Goal: Communication & Community: Answer question/provide support

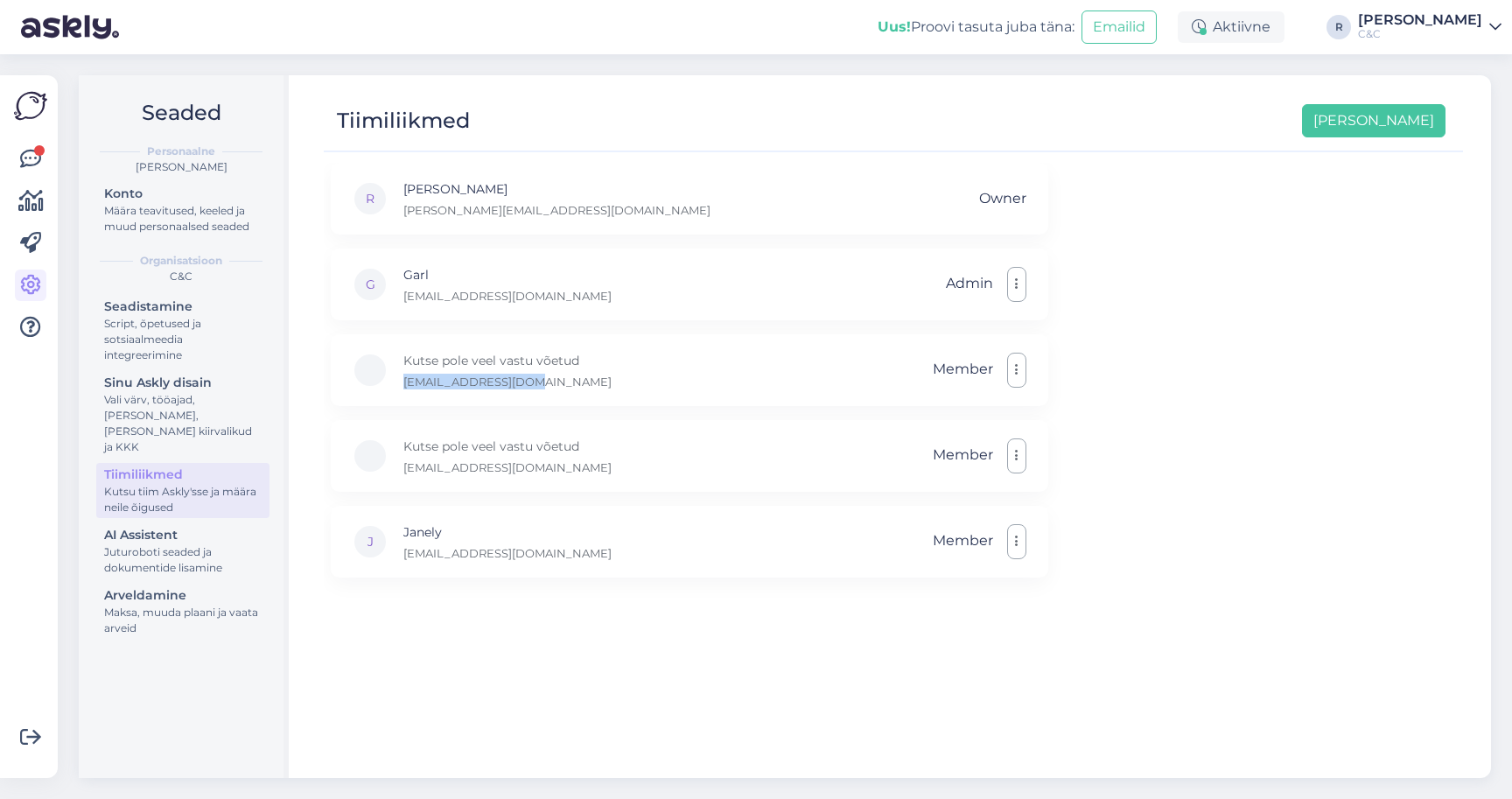
scroll to position [13, 0]
click at [554, 295] on div "G Garl garl@ideal.ee Admin" at bounding box center [690, 284] width 718 height 72
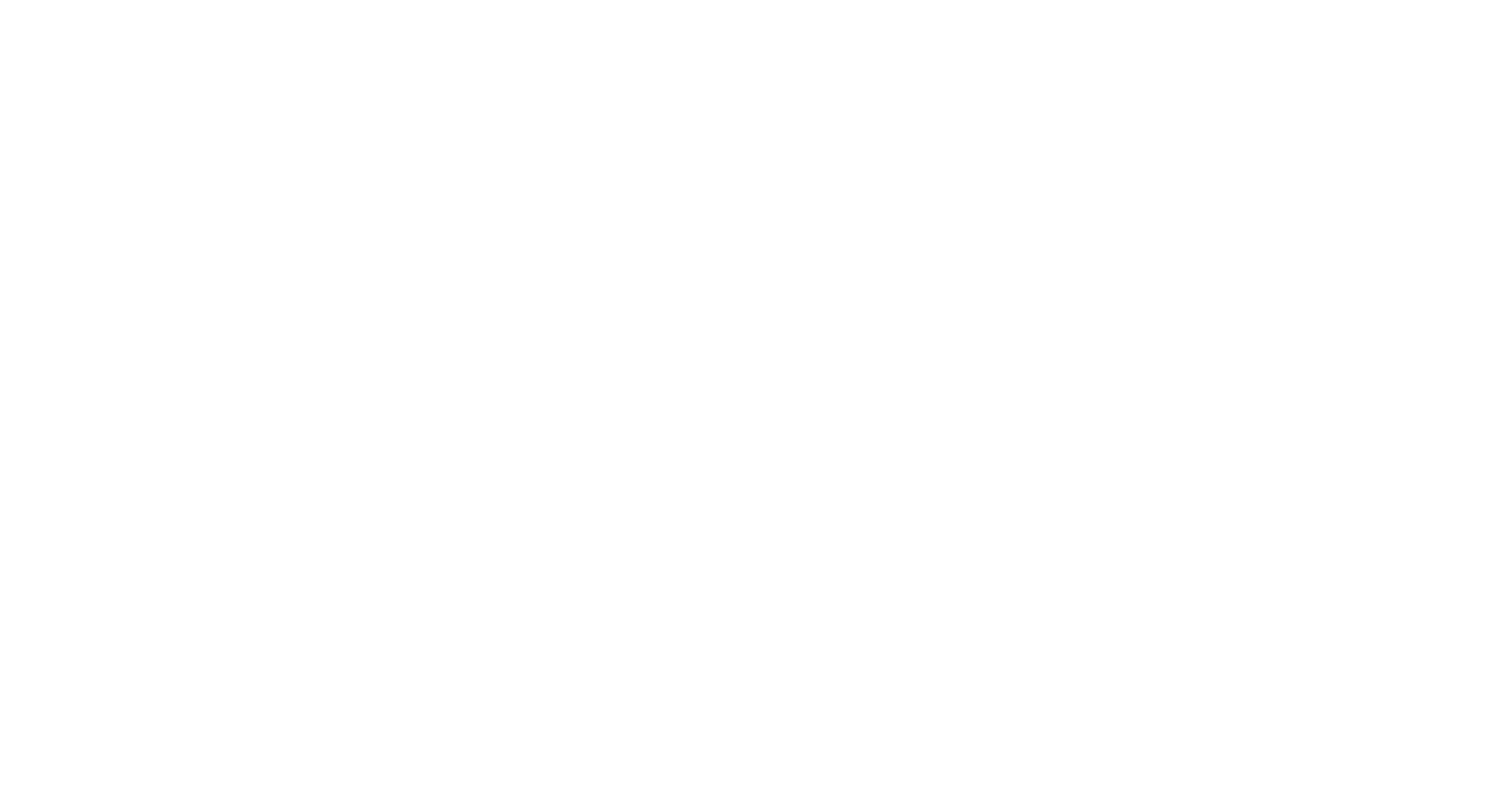
click at [1183, 268] on body at bounding box center [756, 399] width 1512 height 799
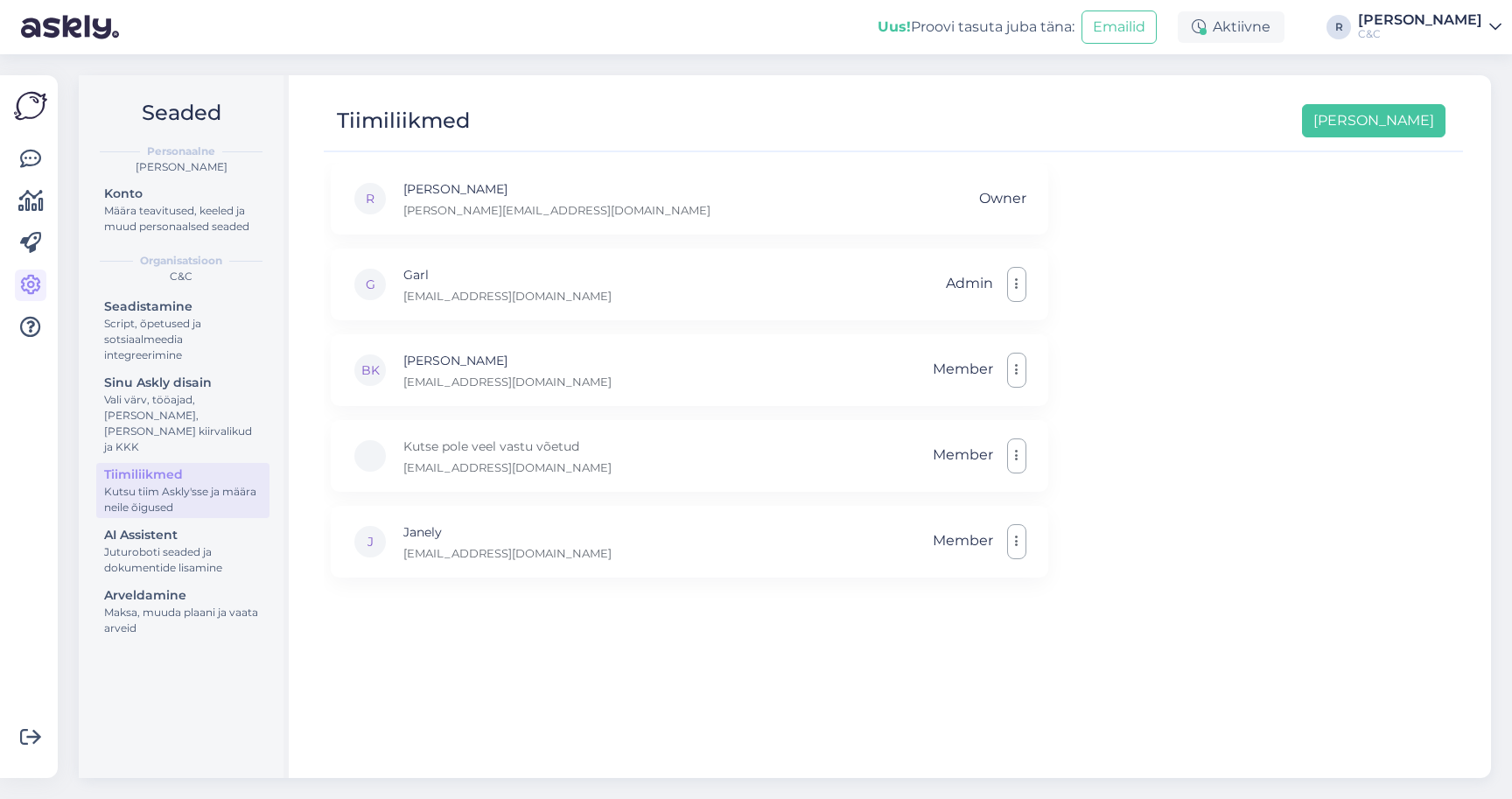
click at [591, 0] on div "Uus! Proovi tasuta [PERSON_NAME]: Emailid Aktiivne R [PERSON_NAME] C&C" at bounding box center [756, 27] width 1512 height 54
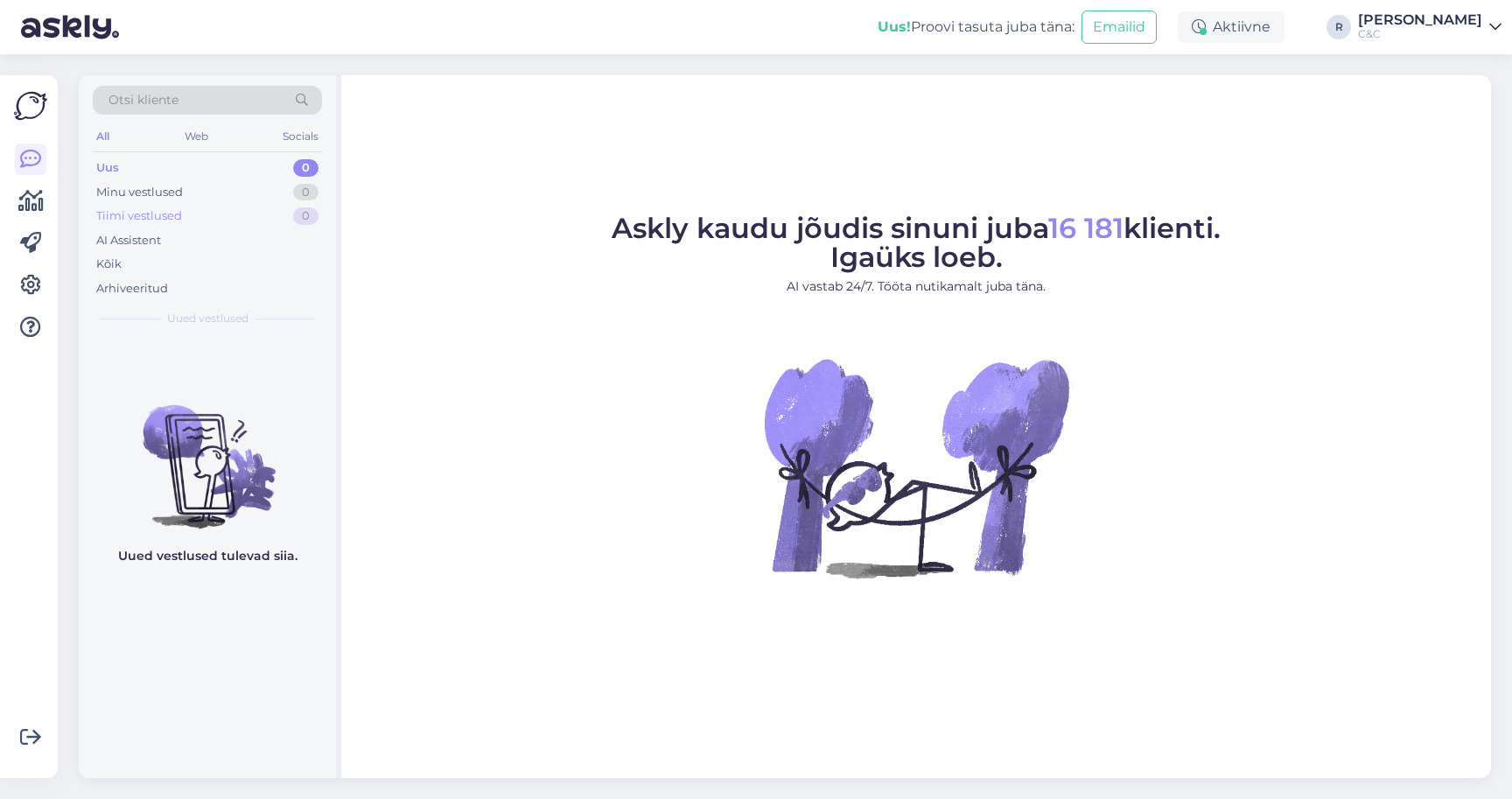
click at [226, 220] on div "Tiimi vestlused 0" at bounding box center [207, 216] width 230 height 25
click at [200, 246] on div "AI Assistent" at bounding box center [207, 241] width 230 height 25
click at [169, 277] on div "Arhiveeritud" at bounding box center [207, 289] width 230 height 25
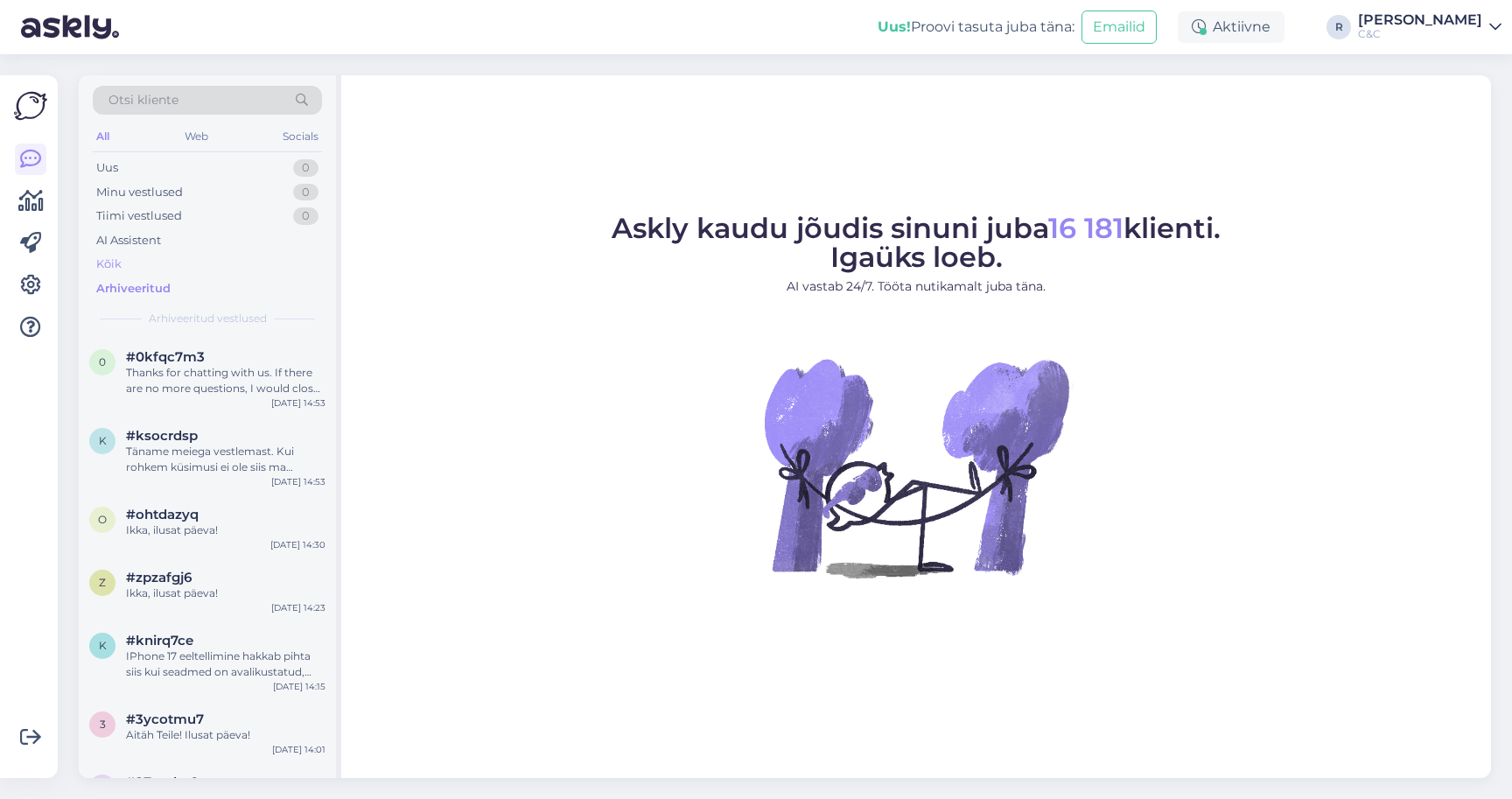
click at [169, 268] on div "Kõik" at bounding box center [207, 264] width 230 height 25
click at [197, 371] on div "Thanks for chatting with us. If there are no more questions, I would close the …" at bounding box center [225, 381] width 199 height 32
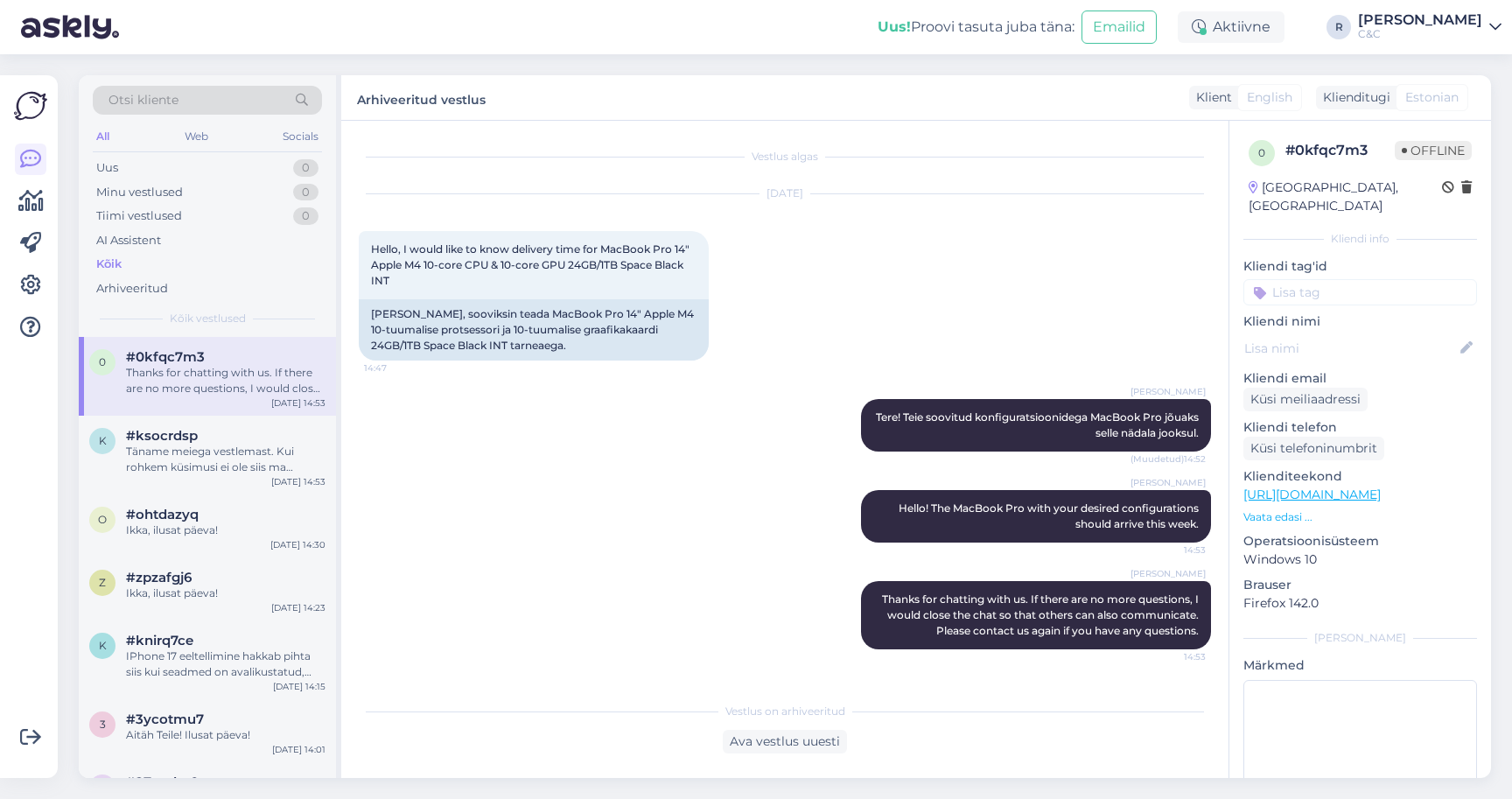
click at [773, 760] on div "Vestlus algas Sep 1 2025 Hello, I would like to know delivery time for MacBook …" at bounding box center [784, 449] width 887 height 657
click at [773, 753] on div "Ava vestlus uuesti" at bounding box center [785, 741] width 124 height 24
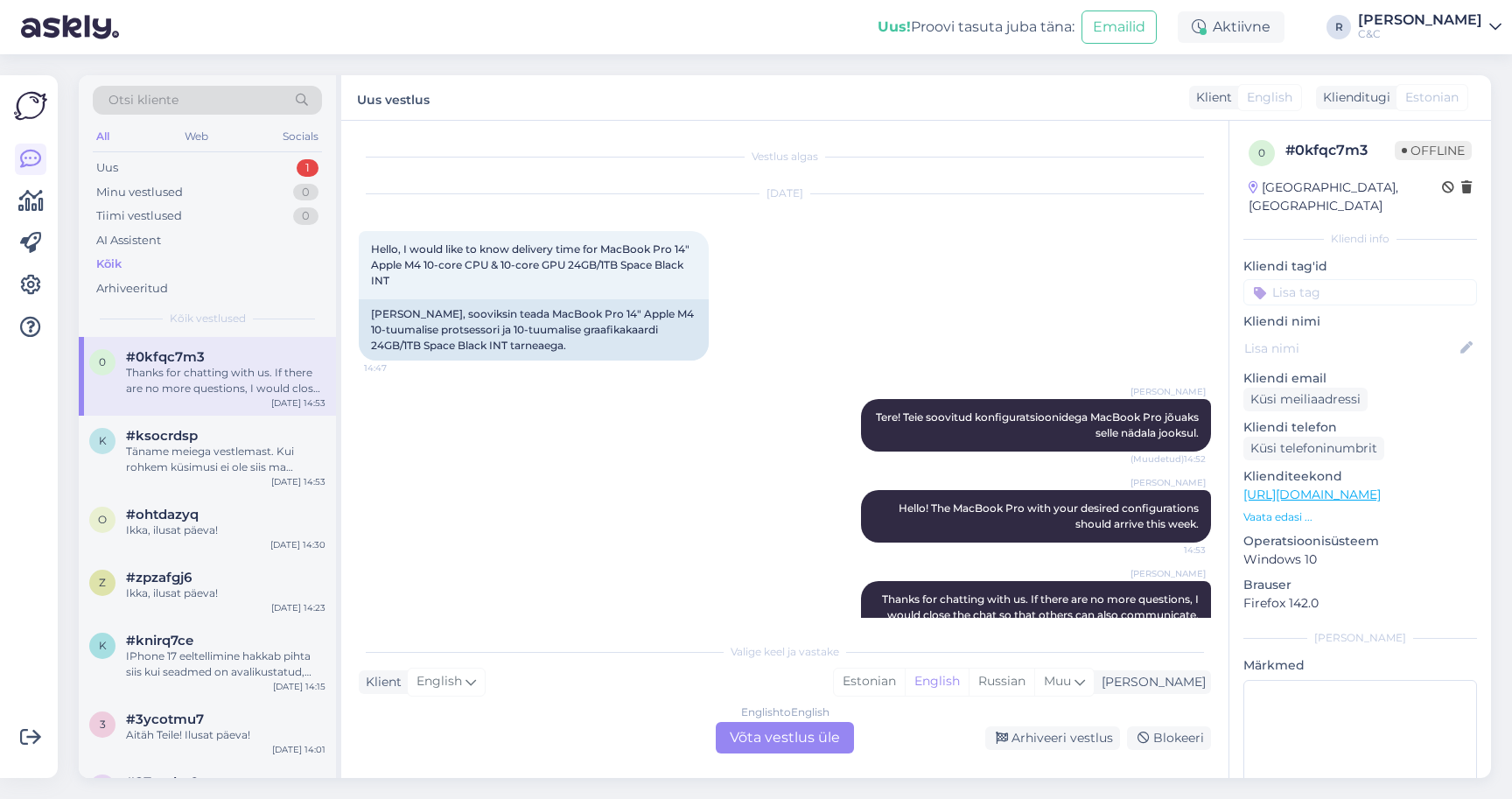
click at [755, 740] on div "English to English Võta vestlus üle" at bounding box center [785, 739] width 138 height 32
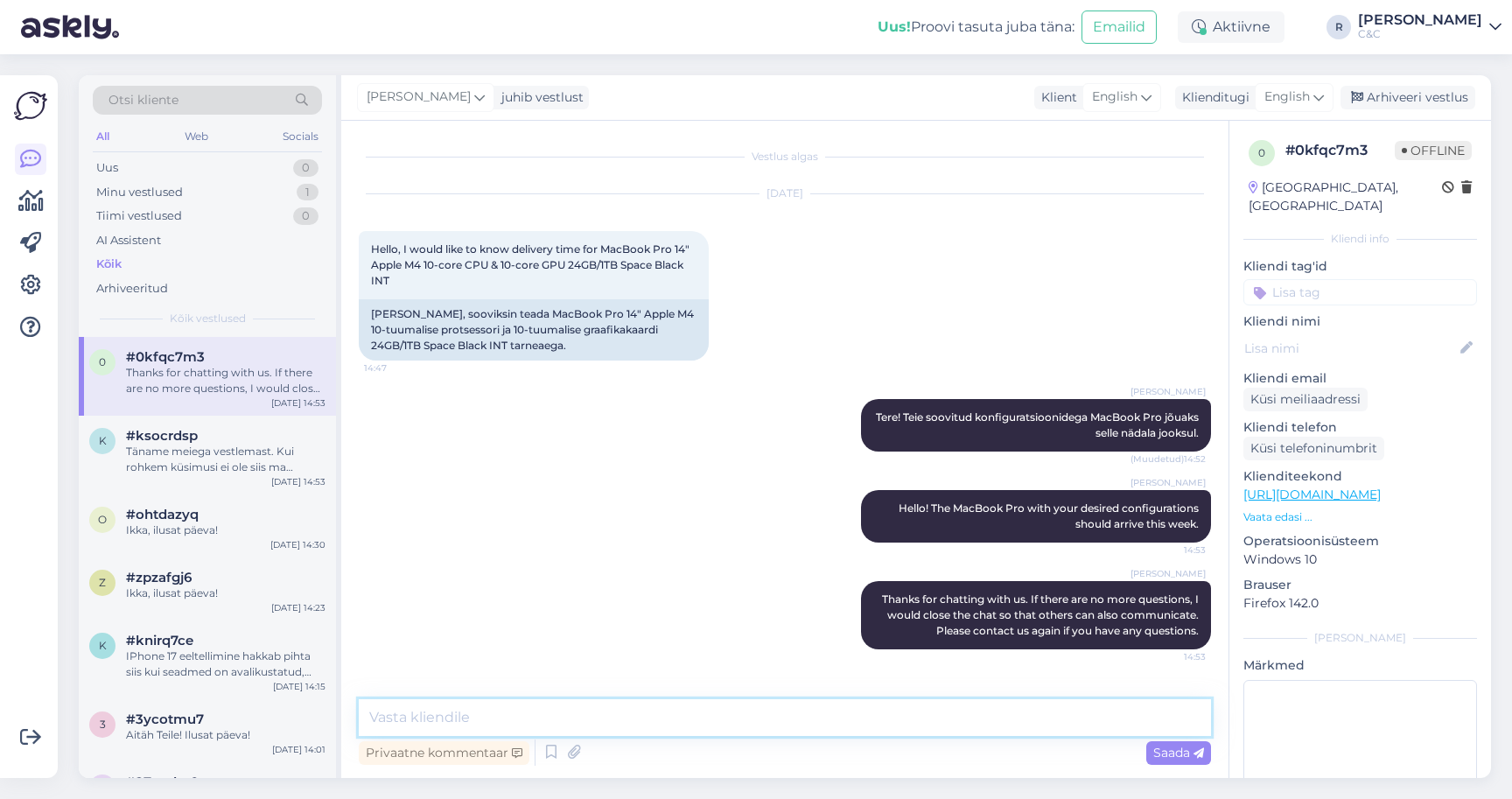
click at [663, 720] on textarea at bounding box center [785, 717] width 853 height 36
click at [1121, 104] on span "English" at bounding box center [1114, 98] width 45 height 20
type input "es"
click at [1330, 94] on div "English" at bounding box center [1294, 98] width 79 height 28
type input "est"
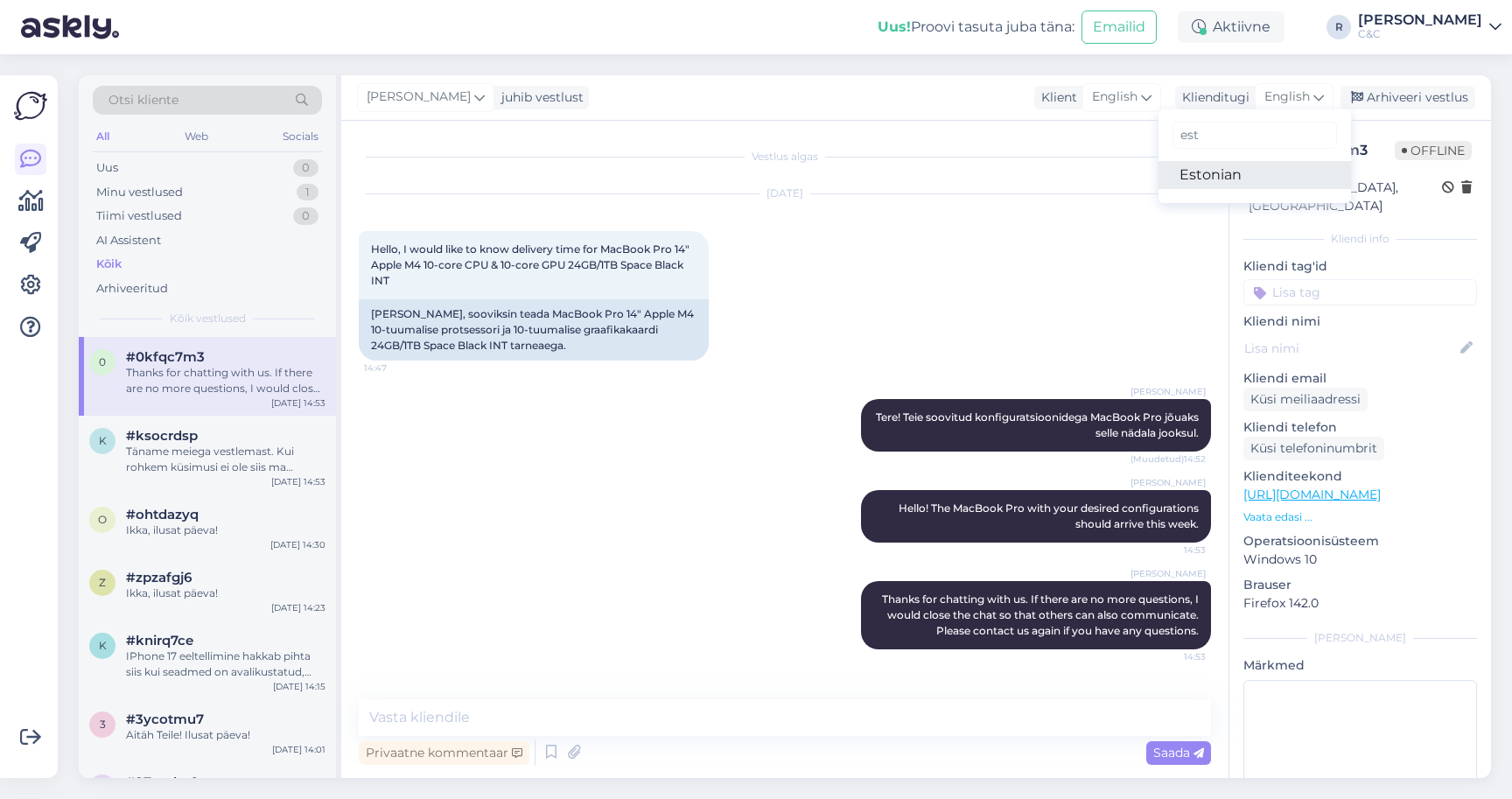
click at [1248, 162] on link "Estonian" at bounding box center [1254, 176] width 192 height 28
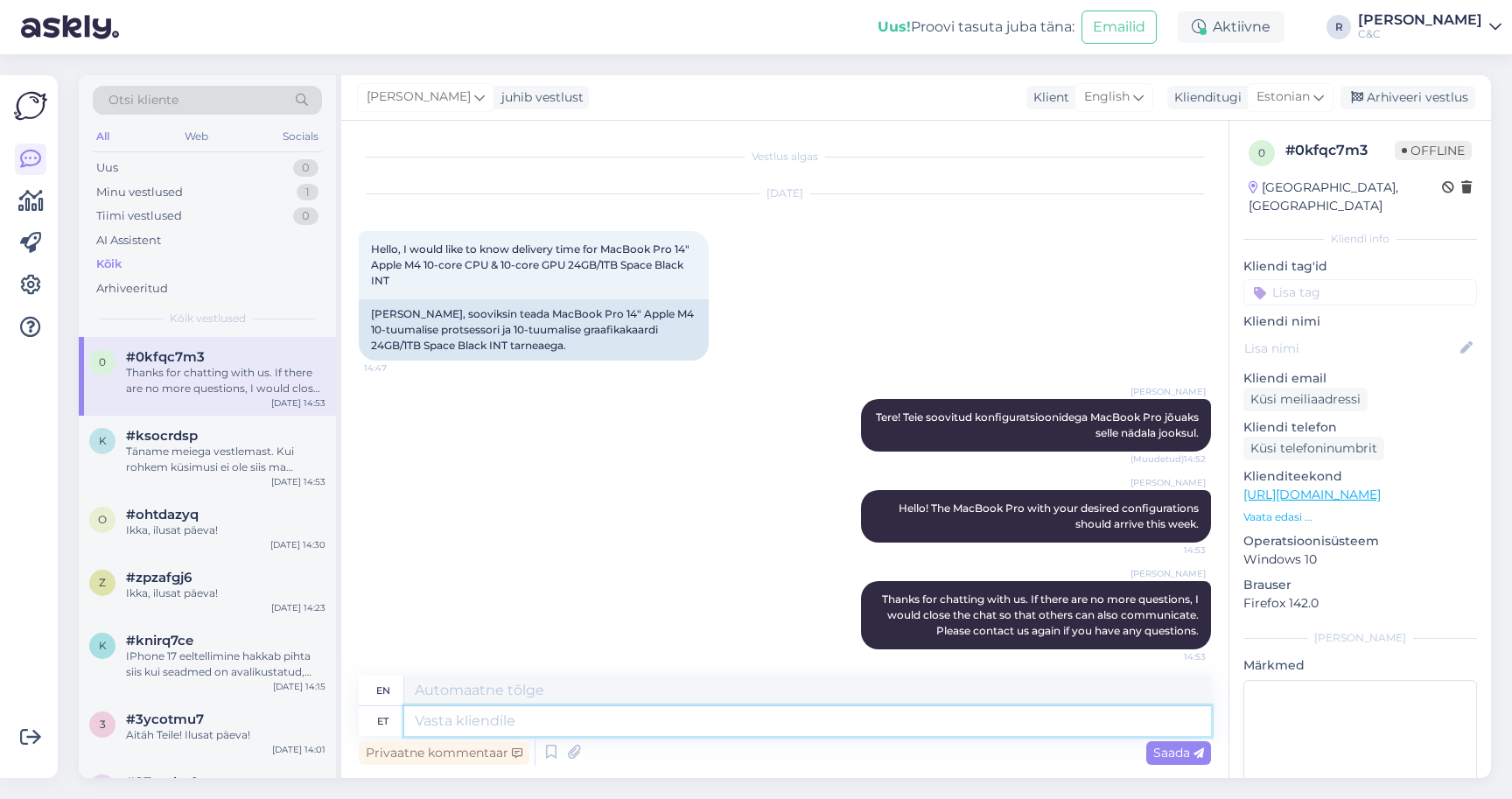
click at [718, 728] on textarea at bounding box center [807, 722] width 807 height 30
click at [238, 454] on div "Täname meiega vestlemast. Kui rohkem küsimusi ei ole siis ma sulgeks chati, et …" at bounding box center [225, 460] width 199 height 32
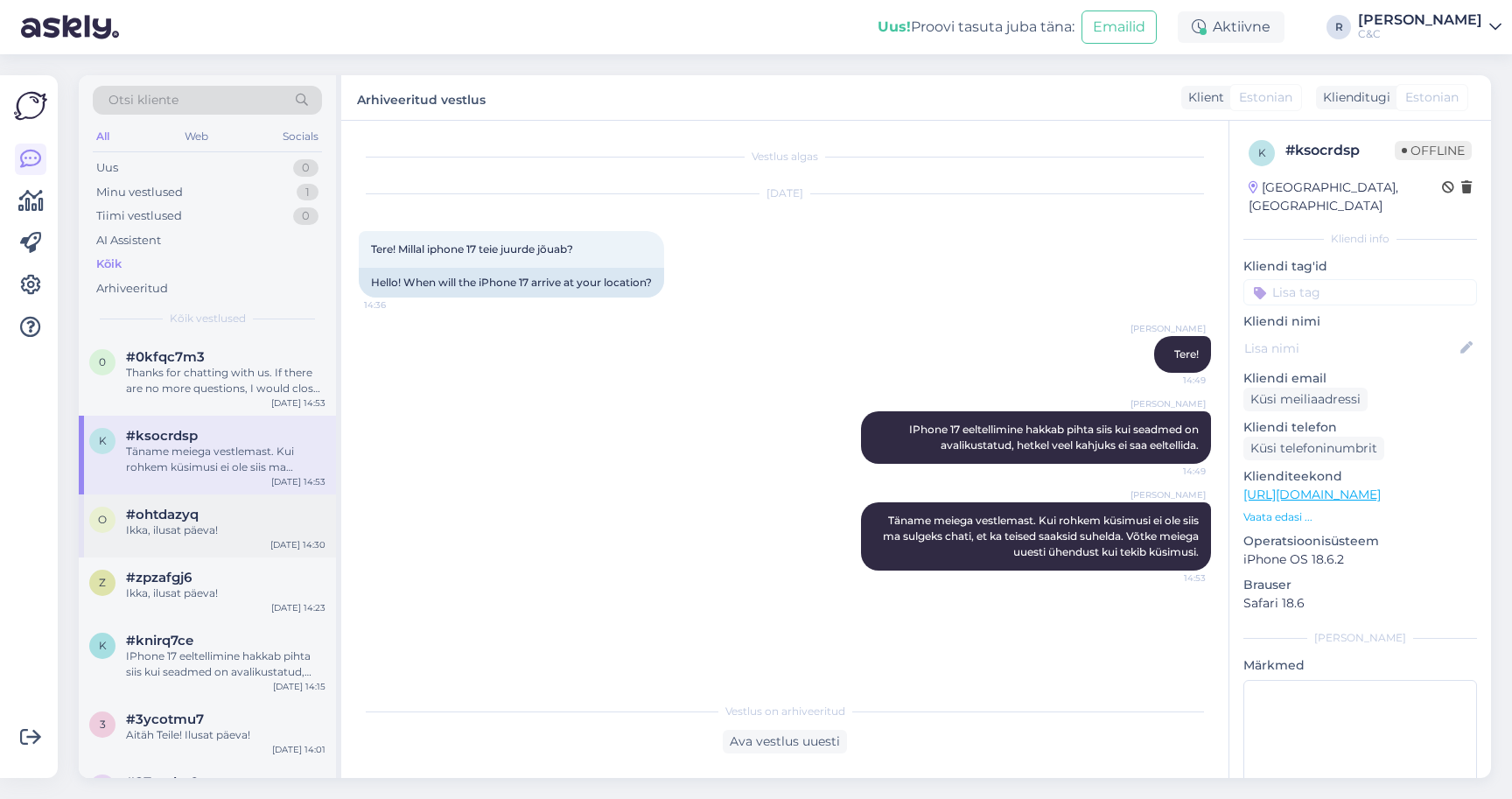
click at [223, 551] on div "o #ohtdazyq Ikka, ilusat päeva! Sep 1 14:30" at bounding box center [207, 526] width 257 height 63
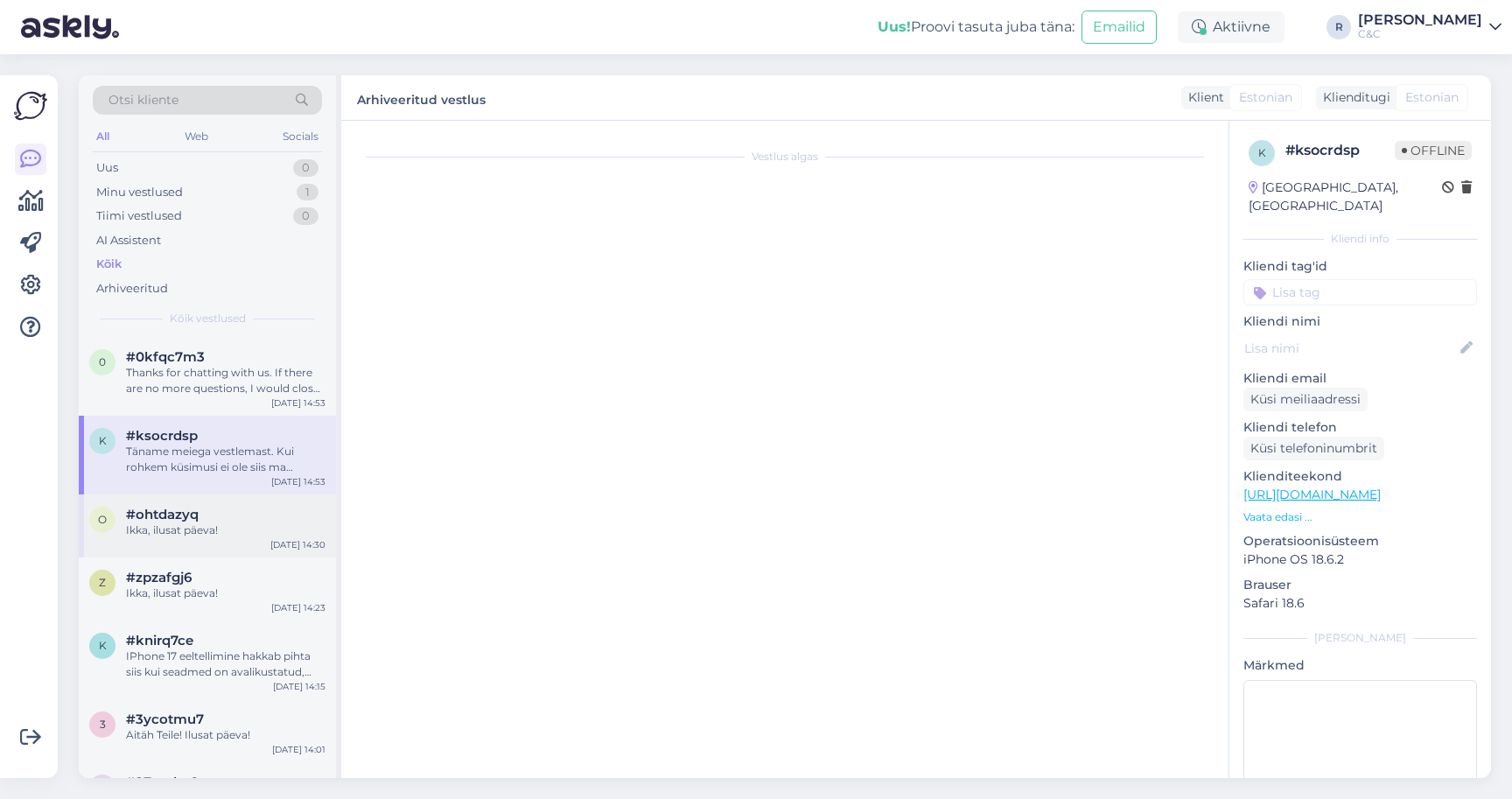
scroll to position [1490, 0]
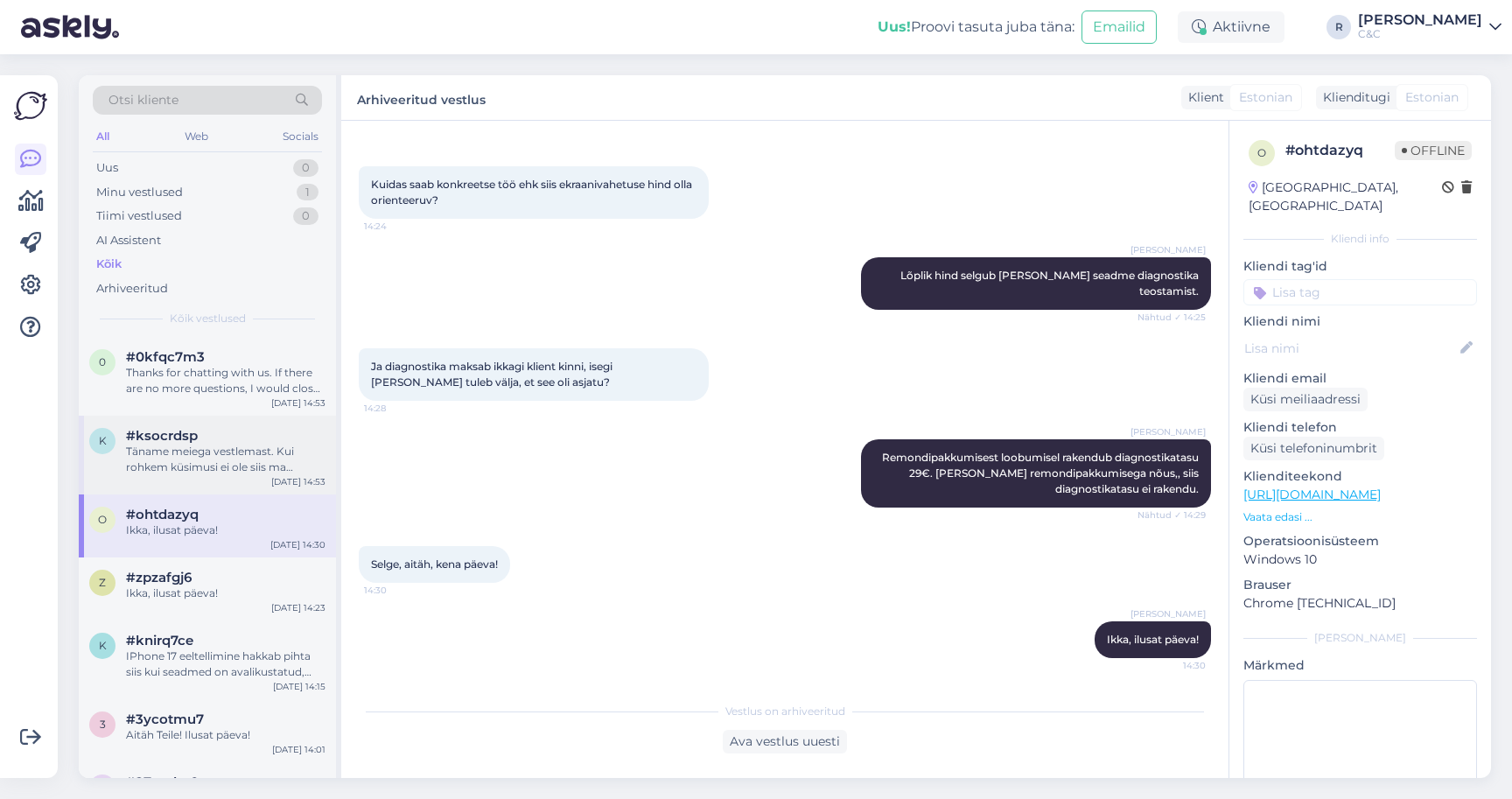
click at [227, 441] on div "#ksocrdsp" at bounding box center [225, 436] width 199 height 16
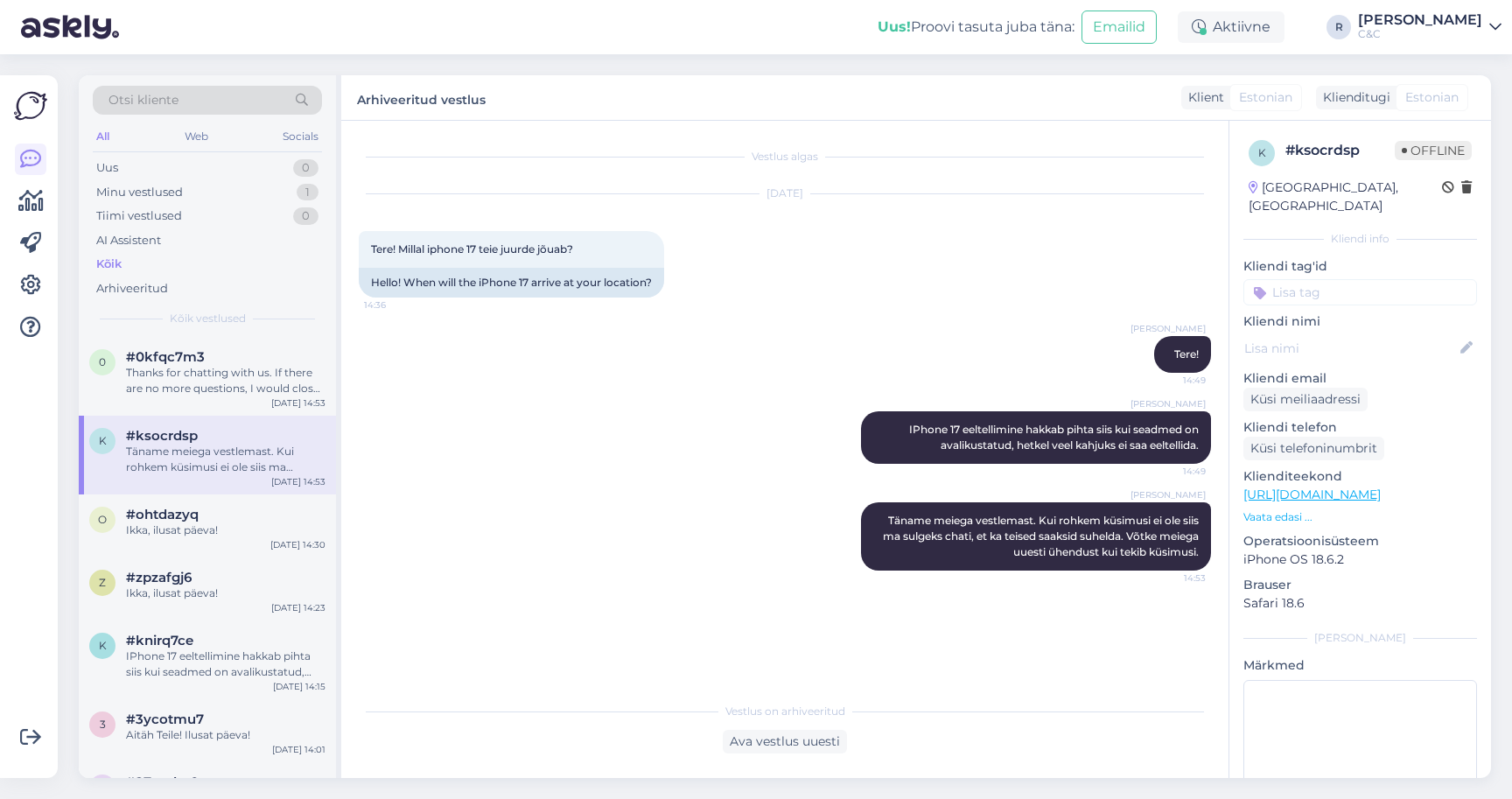
click at [224, 332] on div "Otsi kliente All Web Socials Uus 0 Minu vestlused 1 Tiimi vestlused 0 AI Assist…" at bounding box center [207, 206] width 257 height 262
click at [209, 361] on div "#0kfqc7m3" at bounding box center [225, 357] width 199 height 16
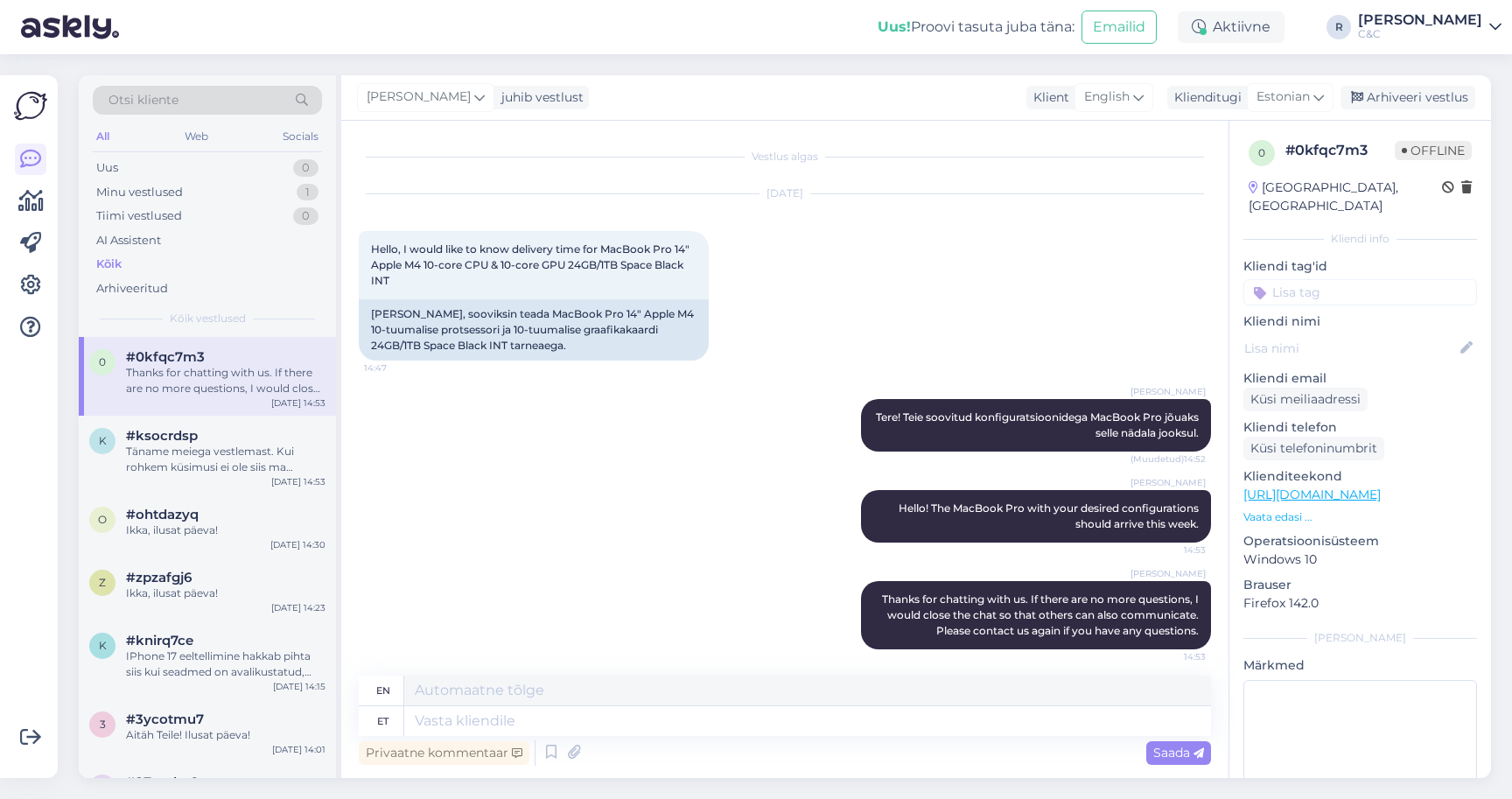
click at [22, 552] on div at bounding box center [31, 427] width 34 height 675
click at [751, 281] on div "Sep 1 2025 Hello, I would like to know delivery time for MacBook Pro 14" Apple …" at bounding box center [785, 277] width 853 height 205
click at [232, 439] on div "#ksocrdsp" at bounding box center [225, 436] width 199 height 16
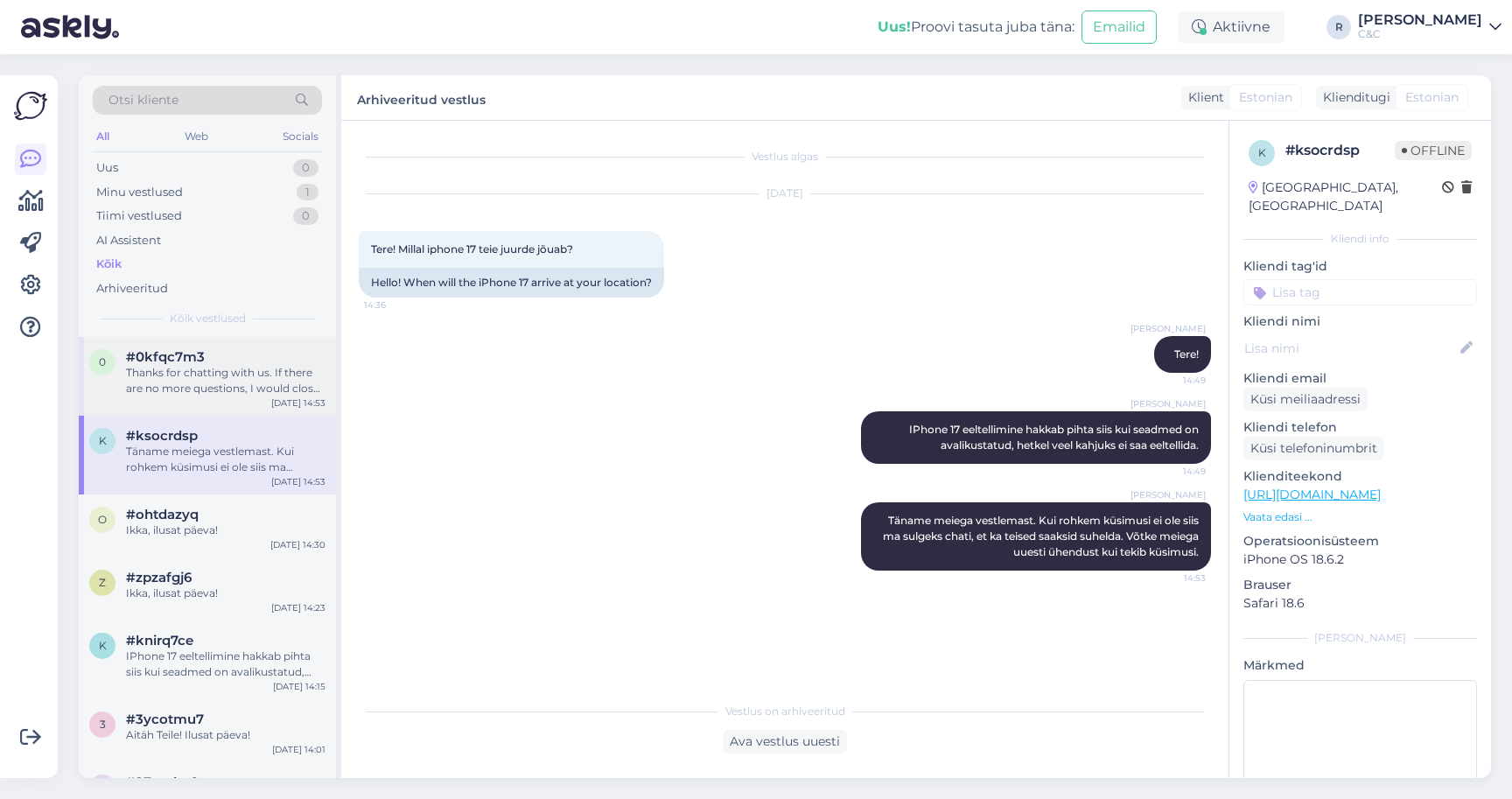
click at [233, 394] on div "0 #0kfqc7m3 Thanks for chatting with us. If there are no more questions, I woul…" at bounding box center [207, 376] width 257 height 79
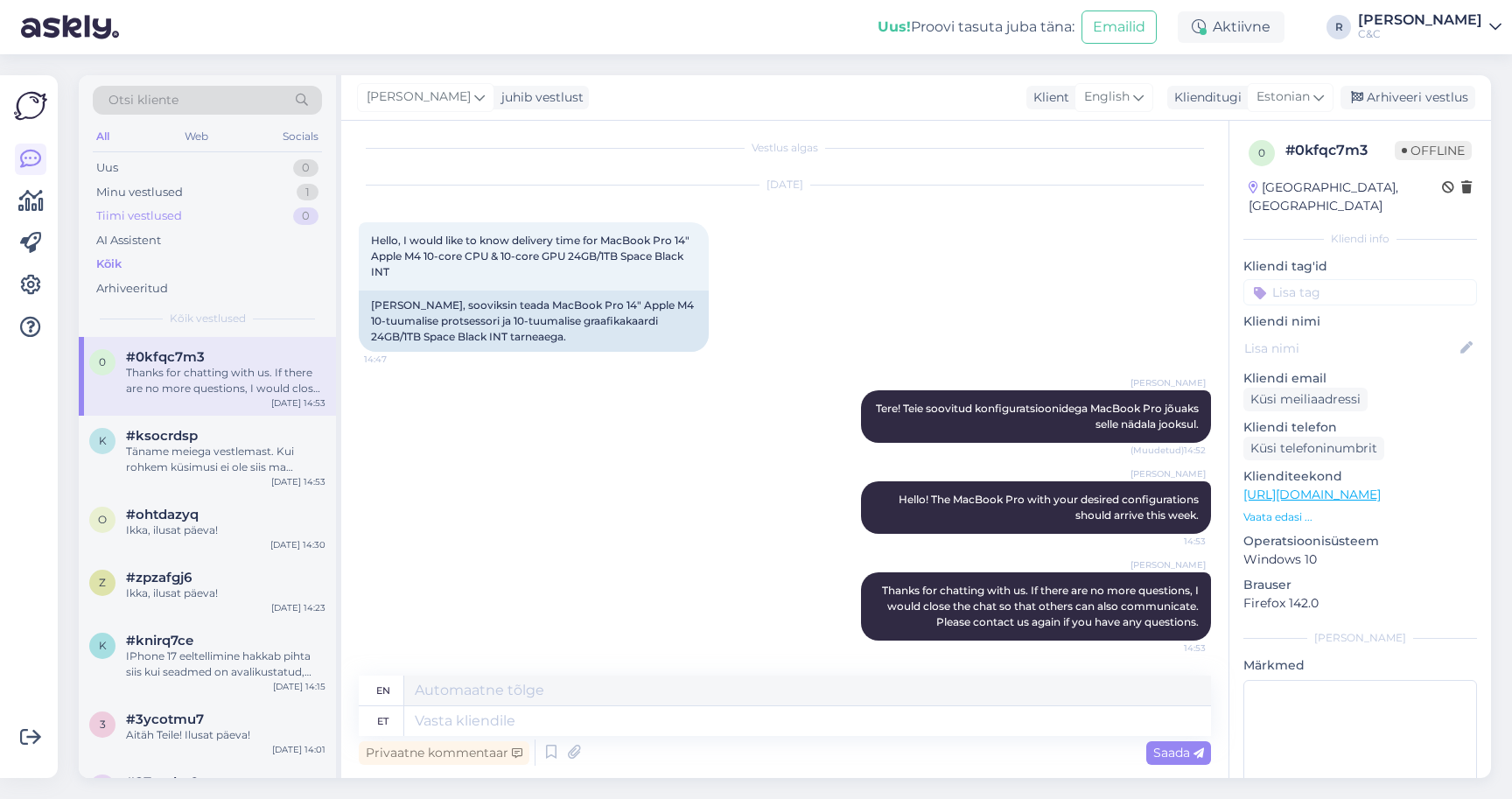
click at [243, 207] on div "Tiimi vestlused 0" at bounding box center [207, 216] width 230 height 25
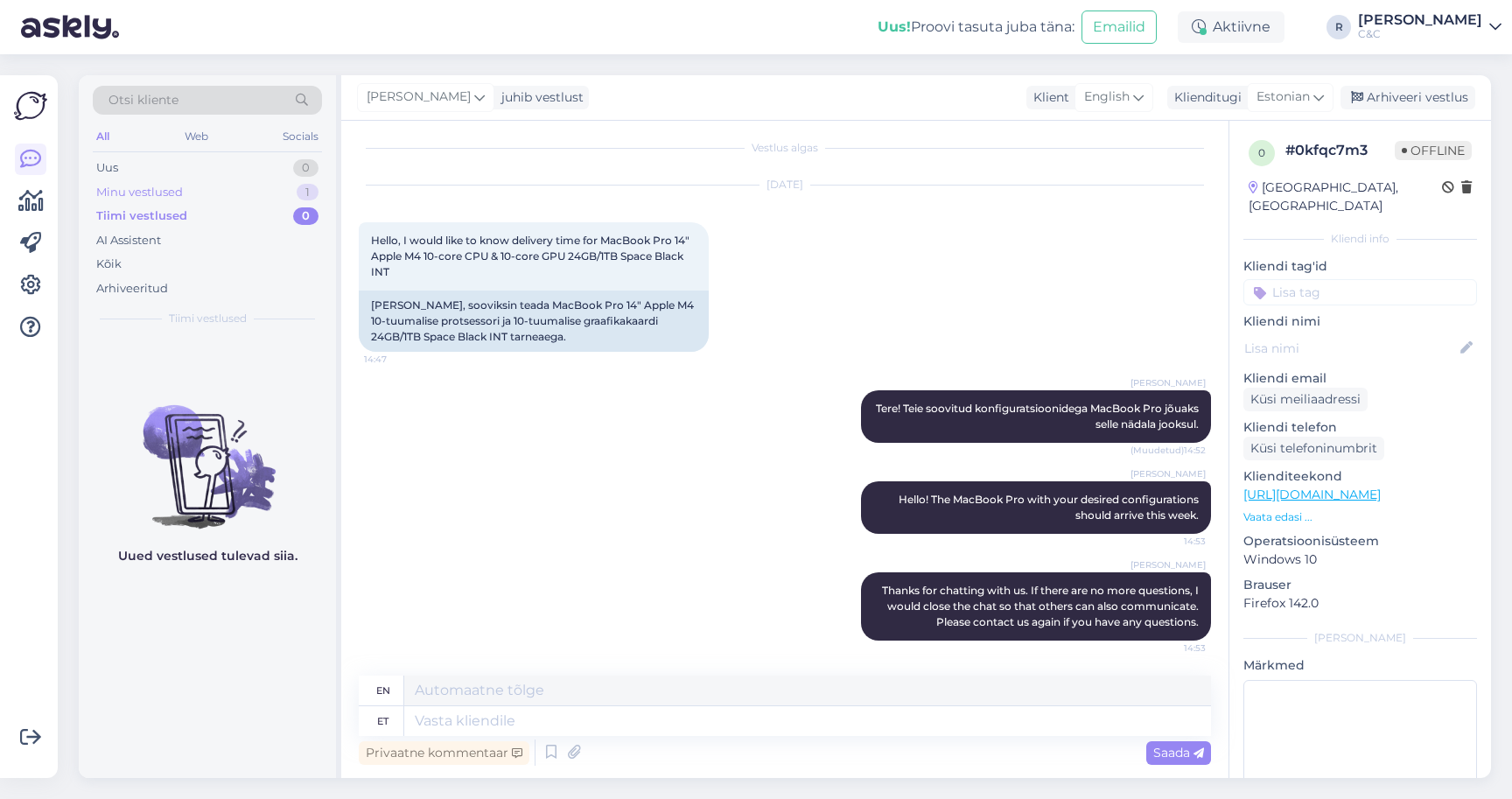
click at [243, 192] on div "Minu vestlused 1" at bounding box center [207, 192] width 230 height 25
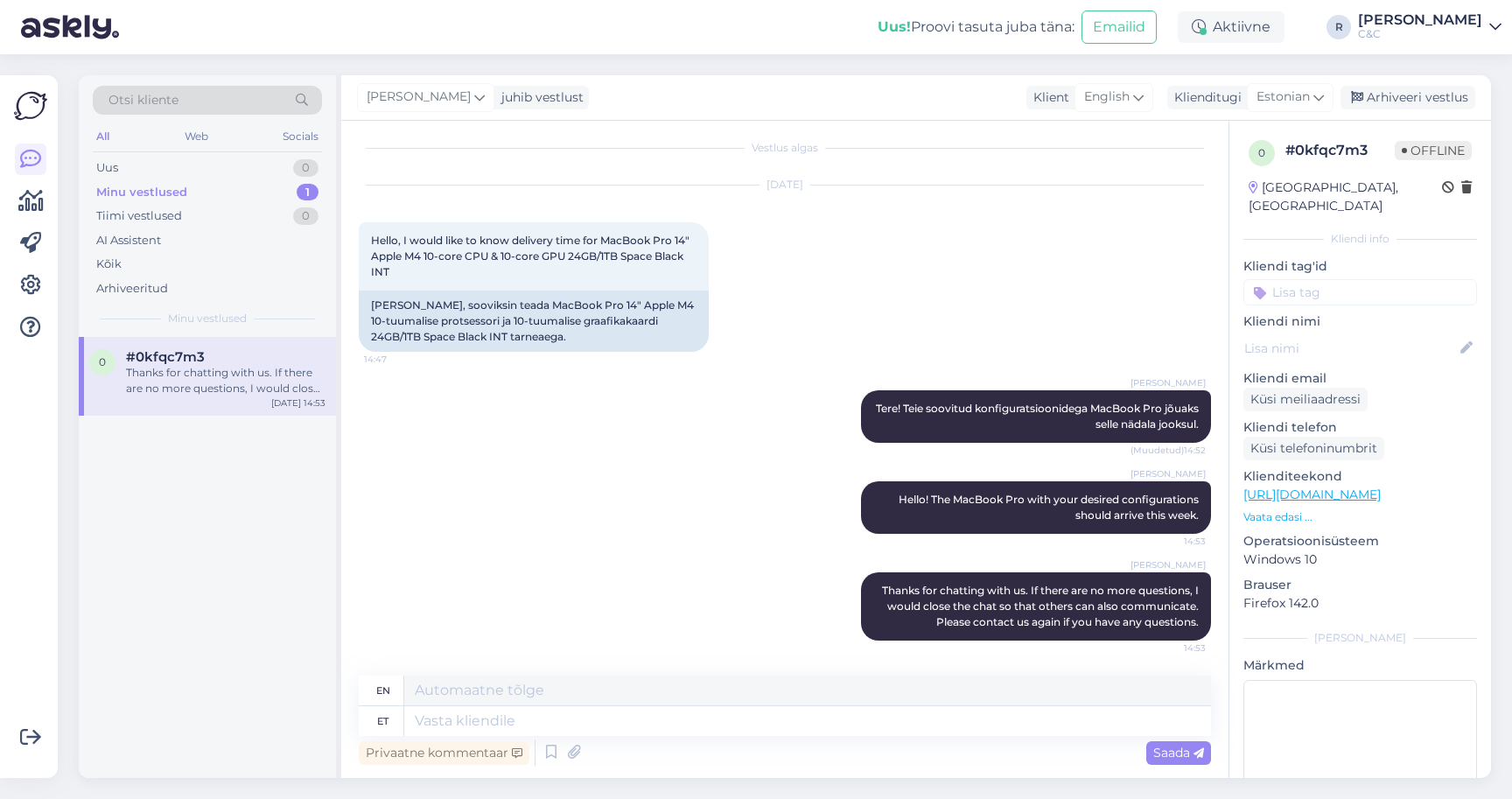
click at [236, 392] on div "Thanks for chatting with us. If there are no more questions, I would close the …" at bounding box center [225, 381] width 199 height 32
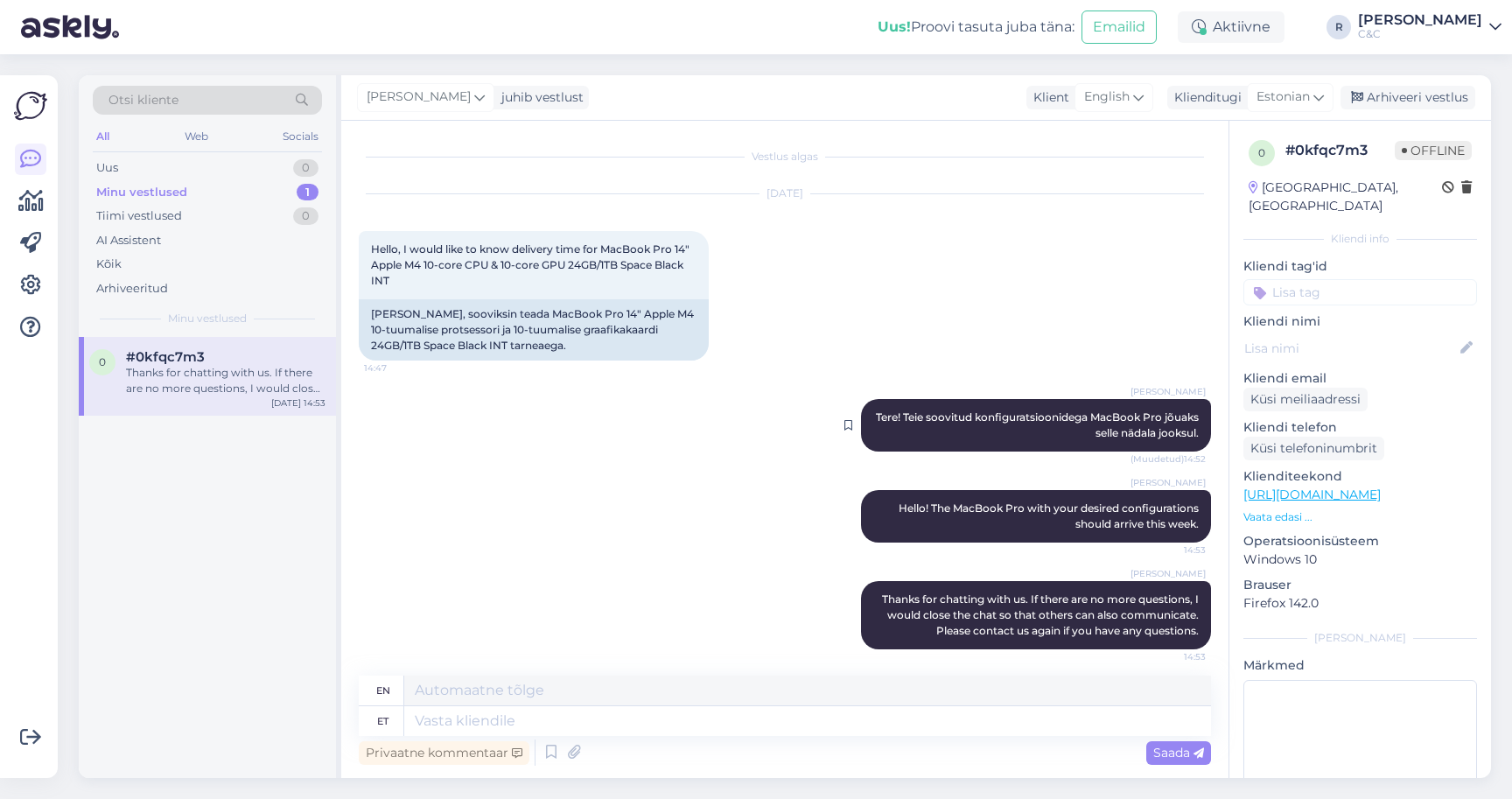
click at [1066, 419] on span "Tere! Teie soovitud konfiguratsioonidega MacBook Pro jõuaks selle nädala jooksu…" at bounding box center [1038, 425] width 325 height 29
click at [1062, 417] on span "Tere! Teie soovitud konfiguratsioonidega MacBook Pro jõuaks selle nädala jooksu…" at bounding box center [1038, 425] width 325 height 29
click at [1036, 402] on div "Berit Kaljurand Tere! Teie soovitud konfiguratsioonidega MacBook Pro jõuaks sel…" at bounding box center [1036, 425] width 350 height 52
click at [1027, 411] on span "Tere! Teie soovitud konfiguratsioonidega MacBook Pro jõuaks selle nädala jooksu…" at bounding box center [1038, 425] width 325 height 29
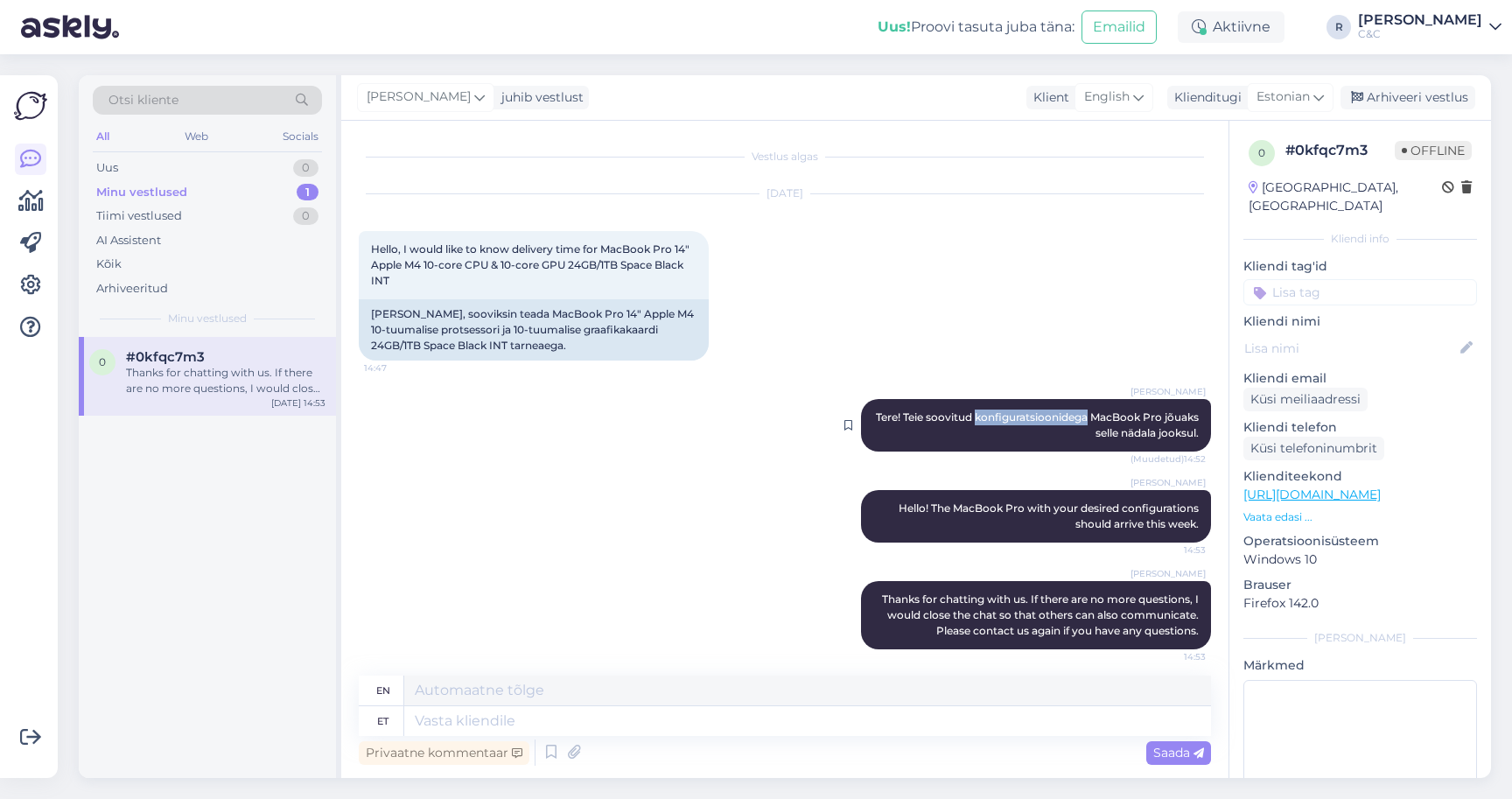
click at [1027, 411] on span "Tere! Teie soovitud konfiguratsioonidega MacBook Pro jõuaks selle nädala jooksu…" at bounding box center [1038, 425] width 325 height 29
copy div "Tere! Teie soovitud konfiguratsioonidega MacBook Pro jõuaks selle nädala jooksu…"
click at [1006, 512] on span "Hello! The MacBook Pro with your desired configurations should arrive this week." at bounding box center [1050, 516] width 303 height 29
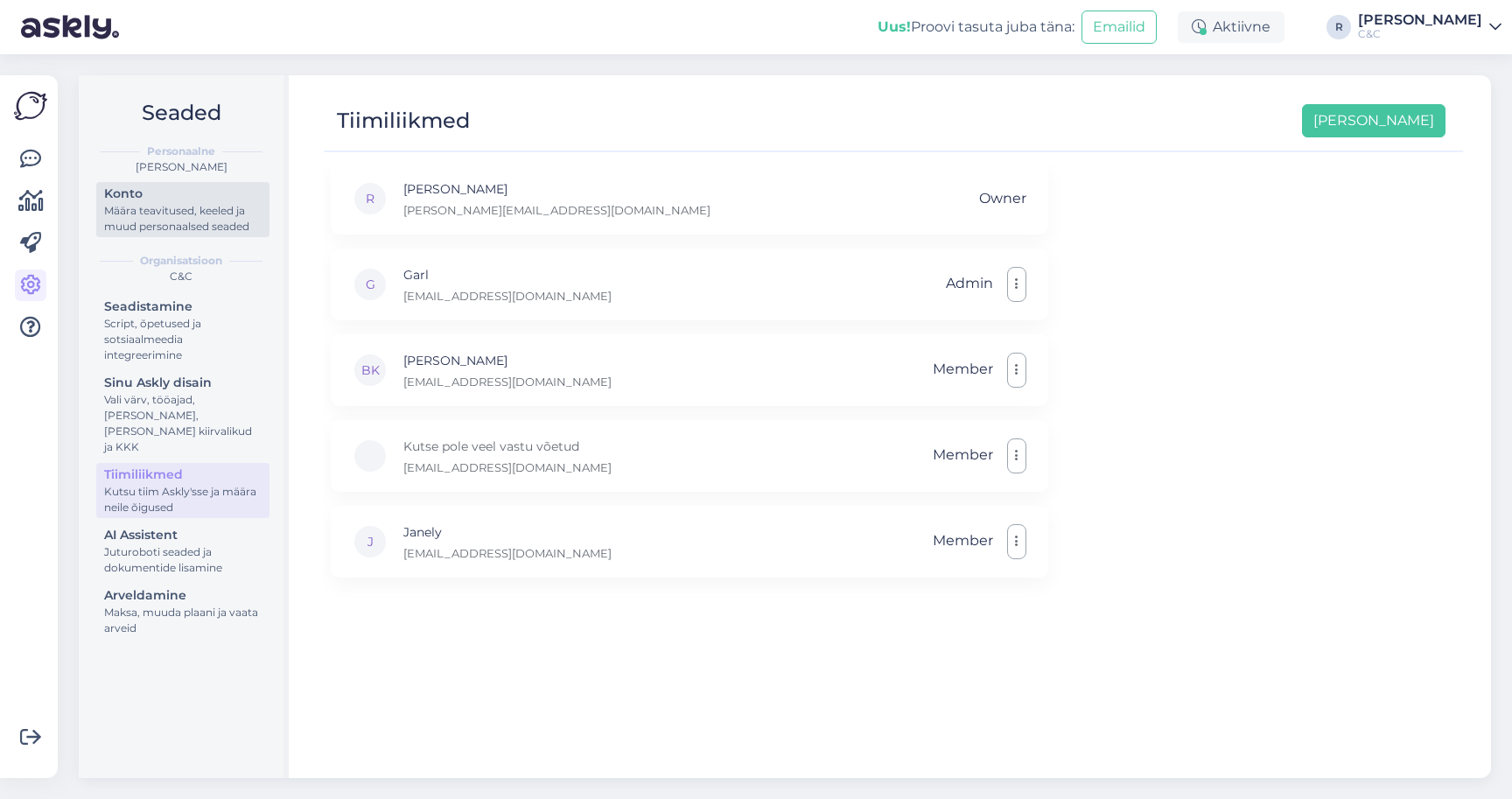
click at [172, 218] on div "Määra teavitused, keeled ja muud personaalsed seaded" at bounding box center [183, 219] width 158 height 32
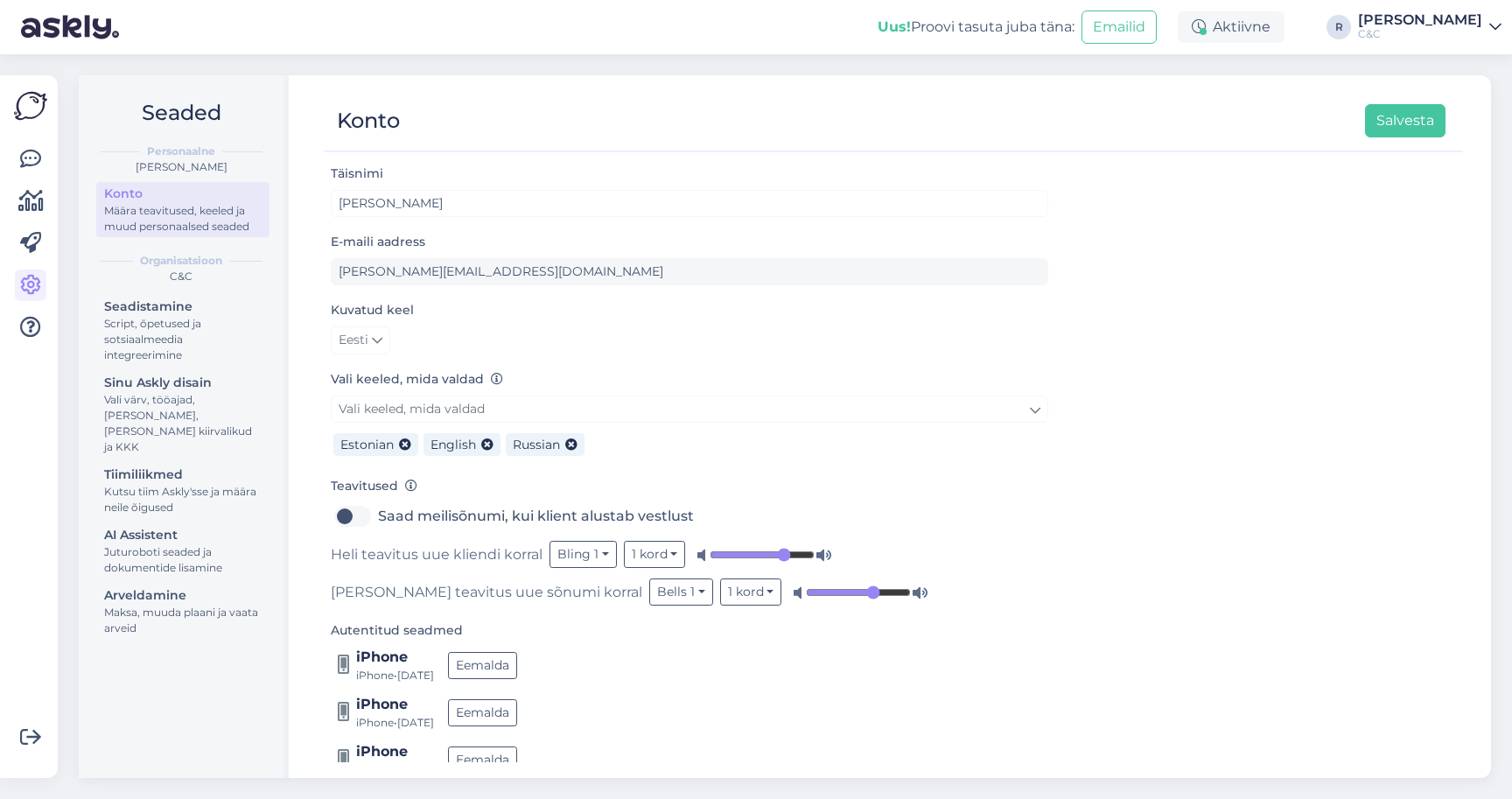
click at [30, 96] on img at bounding box center [31, 106] width 34 height 34
click at [30, 153] on icon at bounding box center [31, 160] width 21 height 21
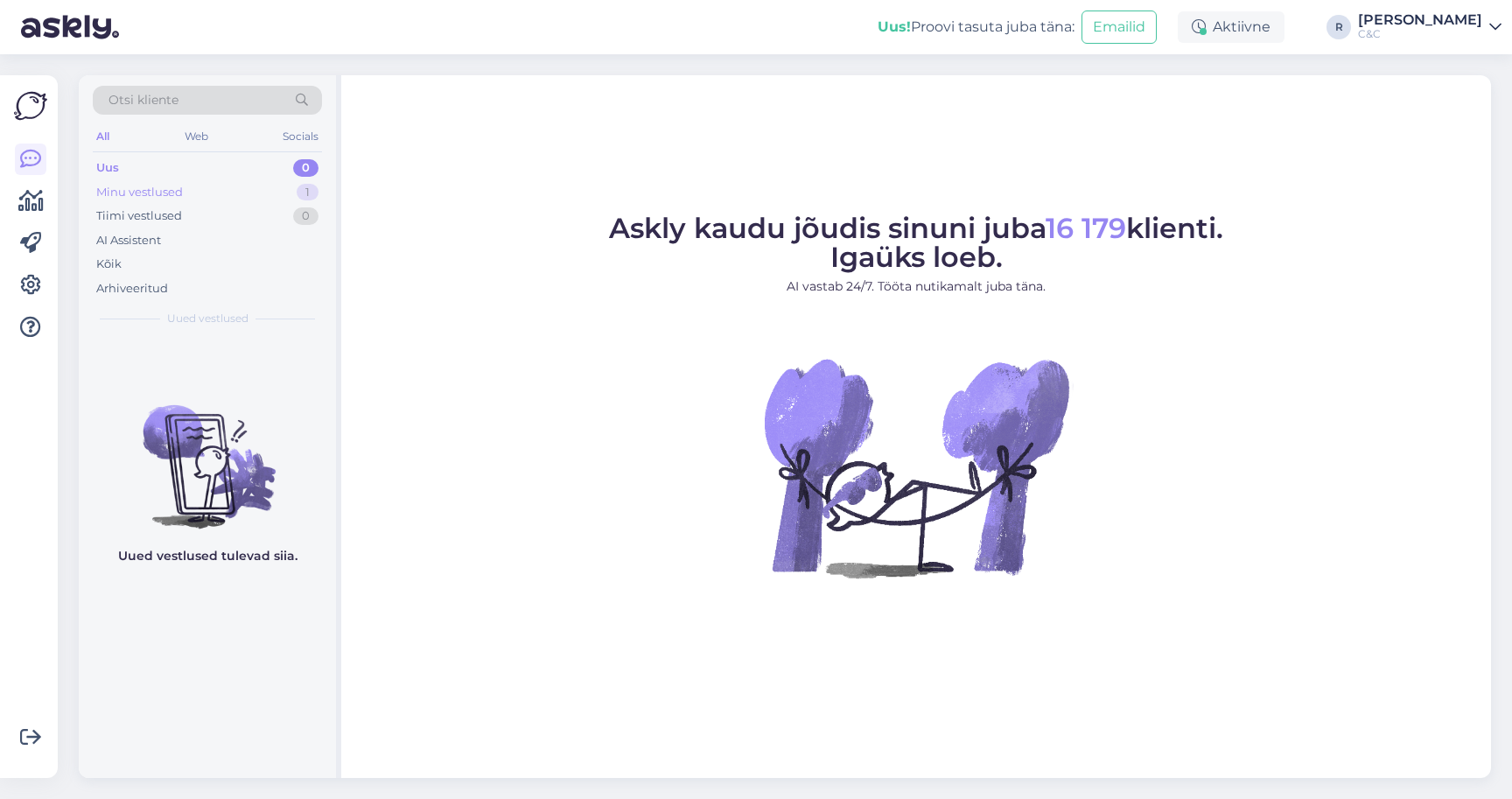
click at [279, 192] on div "Minu vestlused 1" at bounding box center [207, 192] width 230 height 25
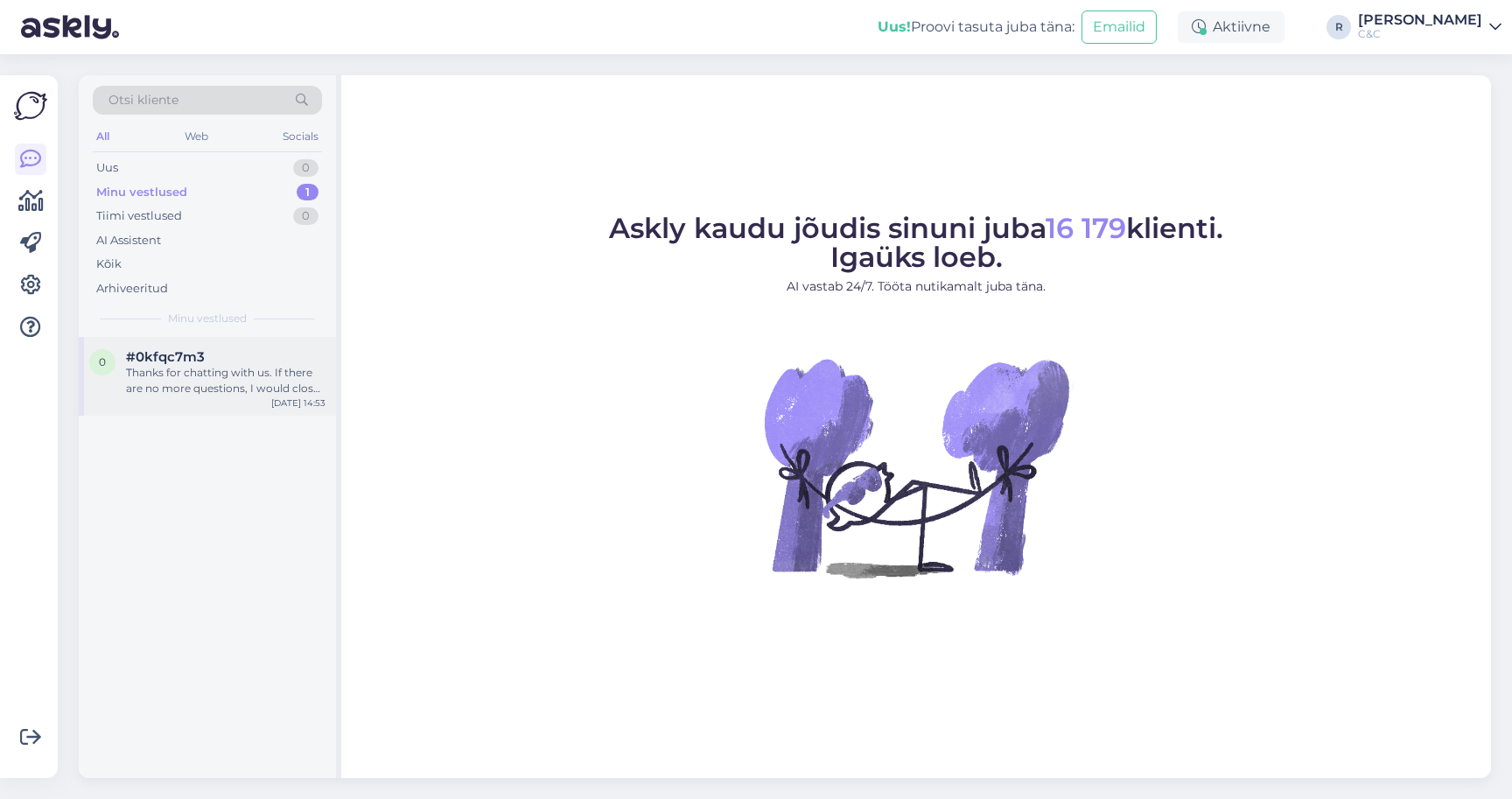
click at [193, 337] on div "0 #0kfqc7m3 Thanks for chatting with us. If there are no more questions, I woul…" at bounding box center [207, 376] width 257 height 79
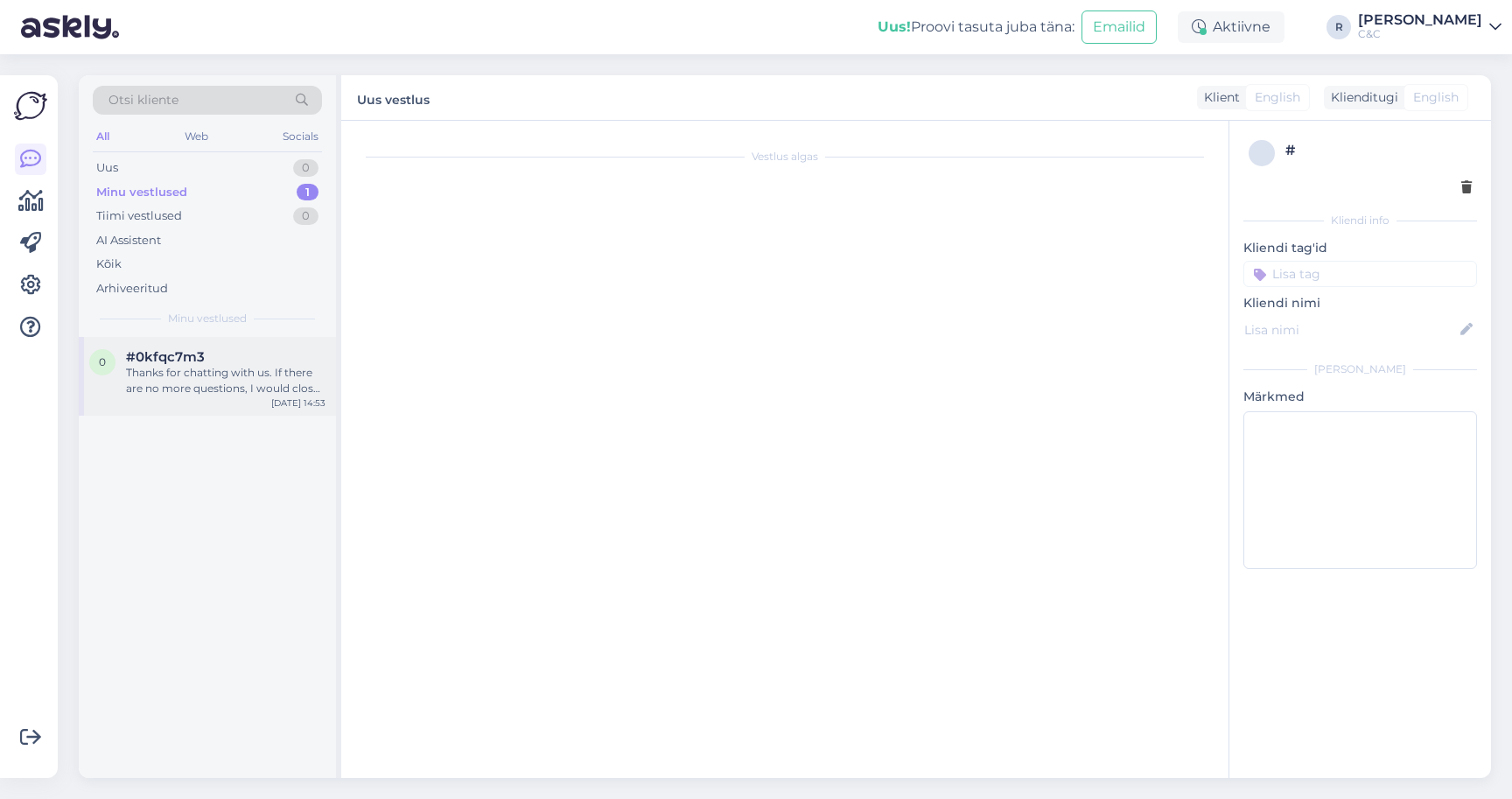
scroll to position [9, 0]
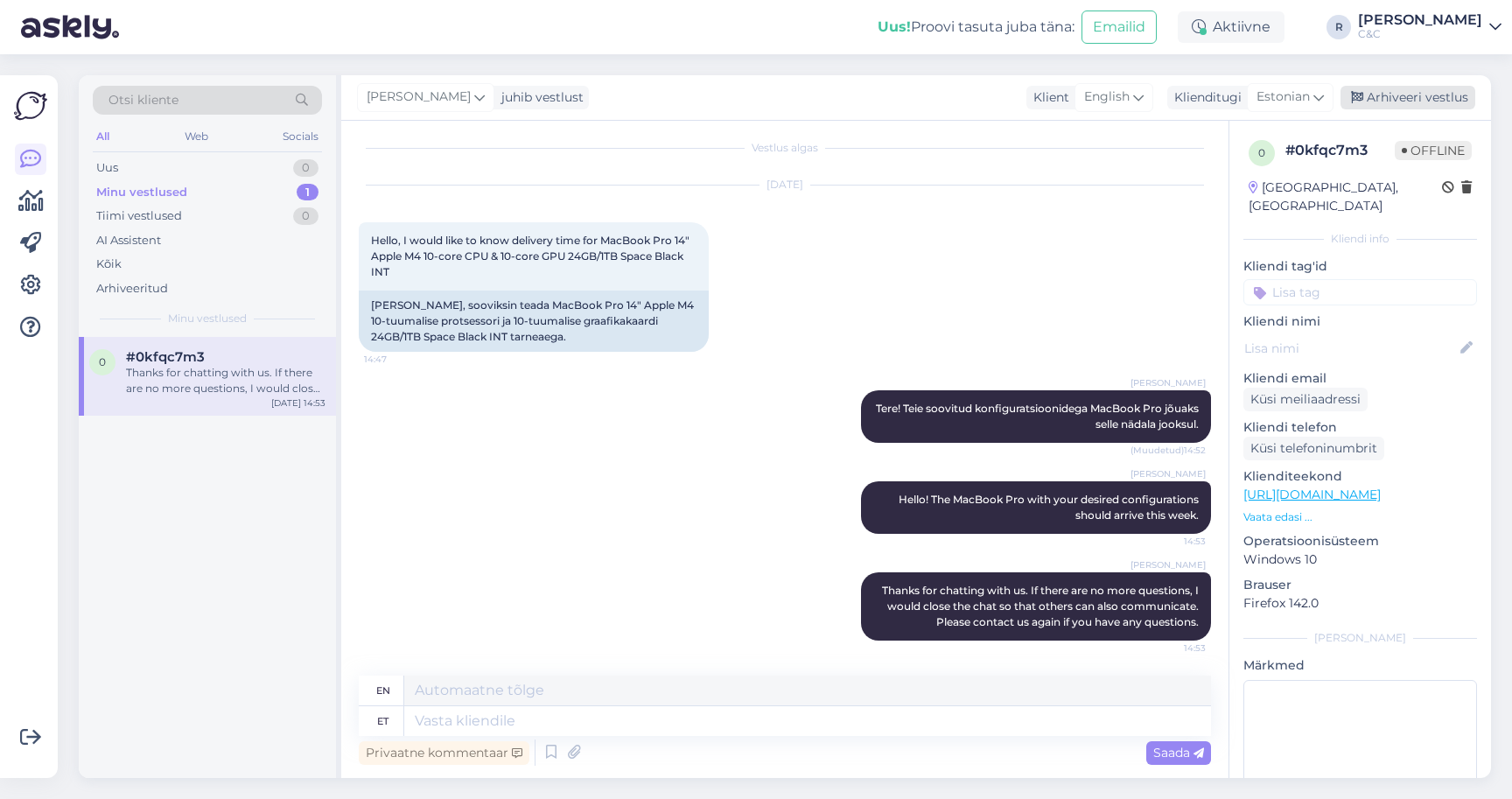
click at [1426, 90] on div "Arhiveeri vestlus" at bounding box center [1408, 98] width 135 height 24
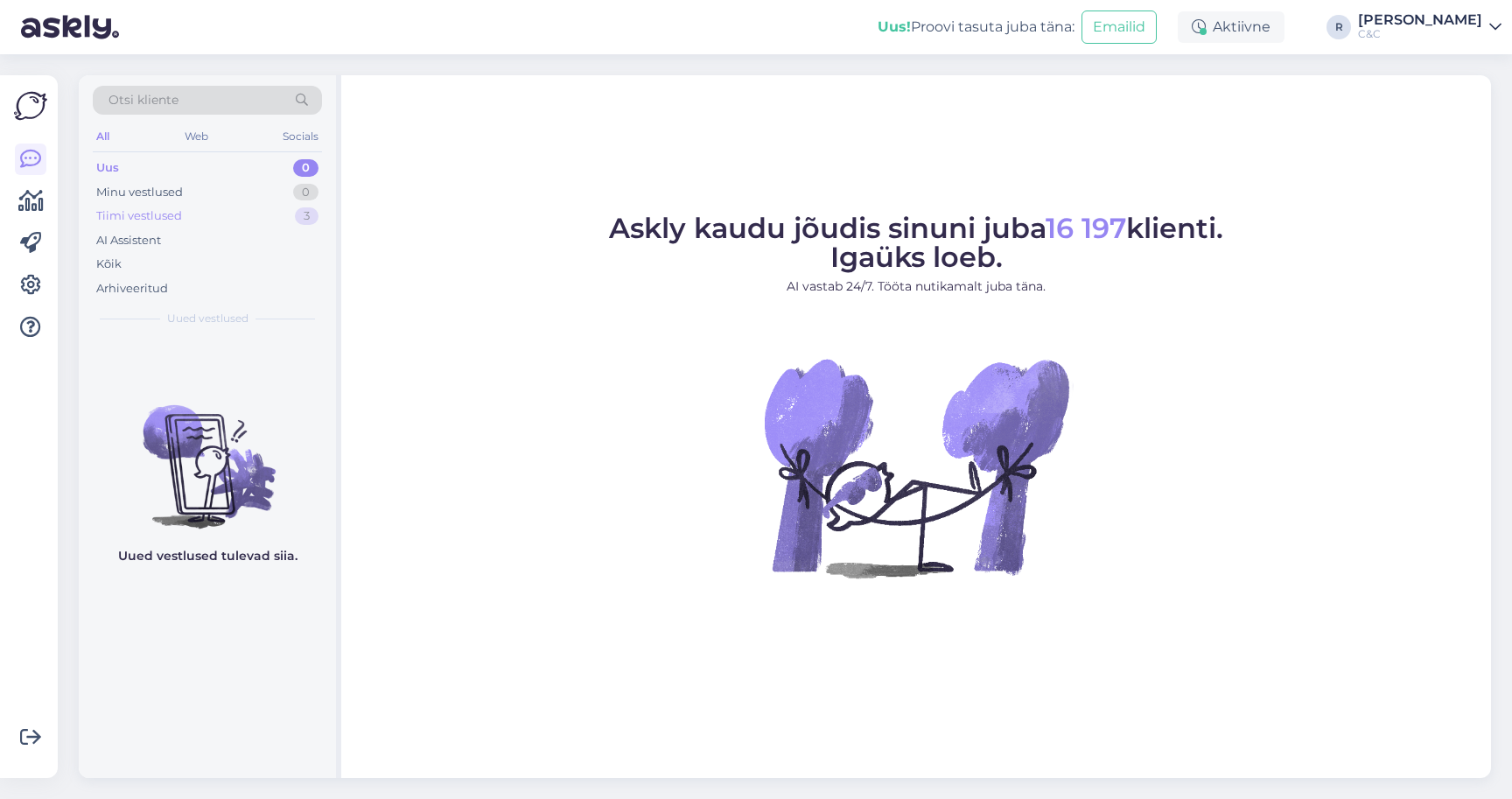
click at [289, 220] on div "Tiimi vestlused 3" at bounding box center [207, 216] width 230 height 25
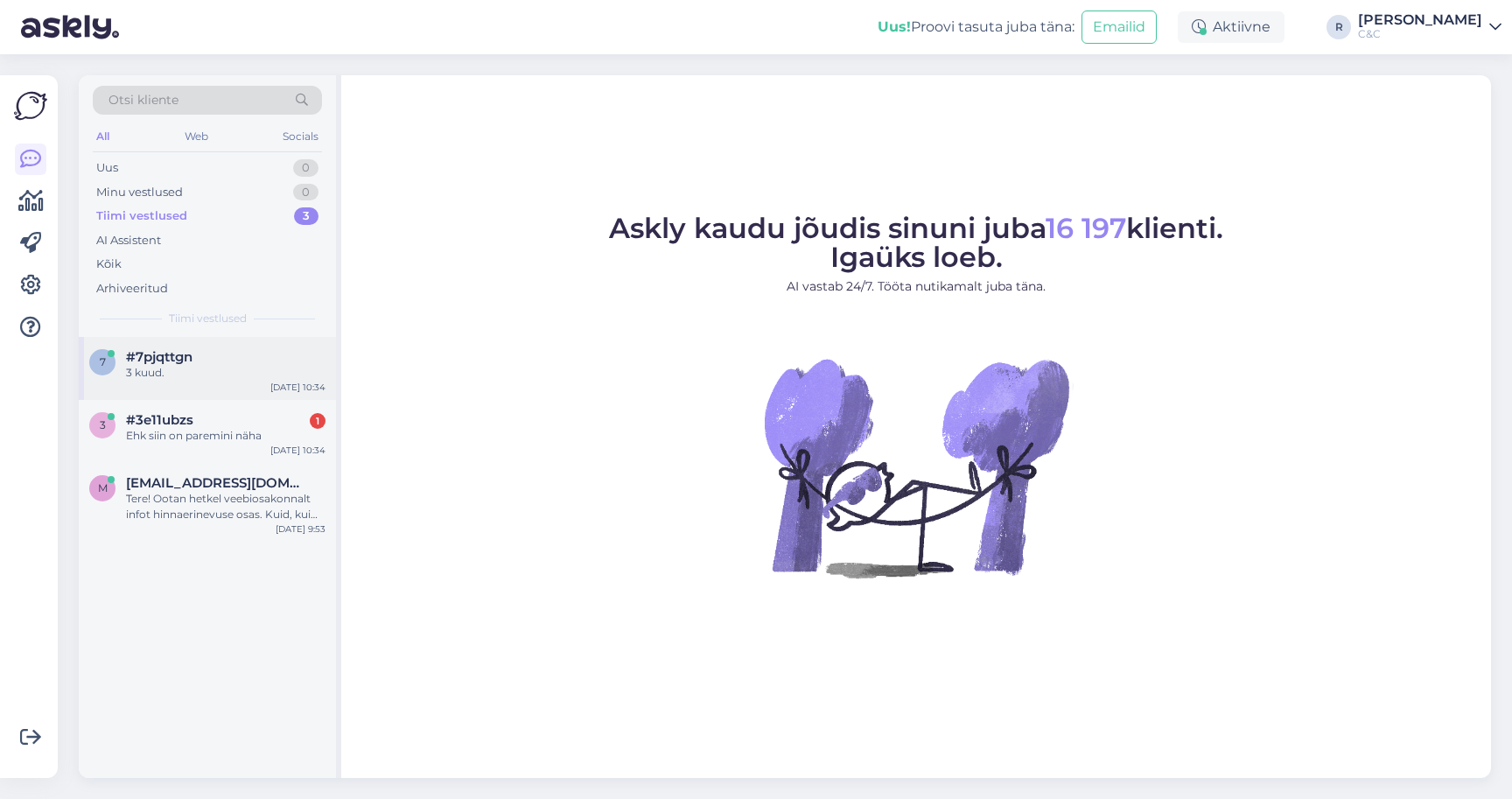
click at [191, 379] on div "7 #7pjqttgn 3 kuud. Sep 2 10:34" at bounding box center [207, 368] width 257 height 63
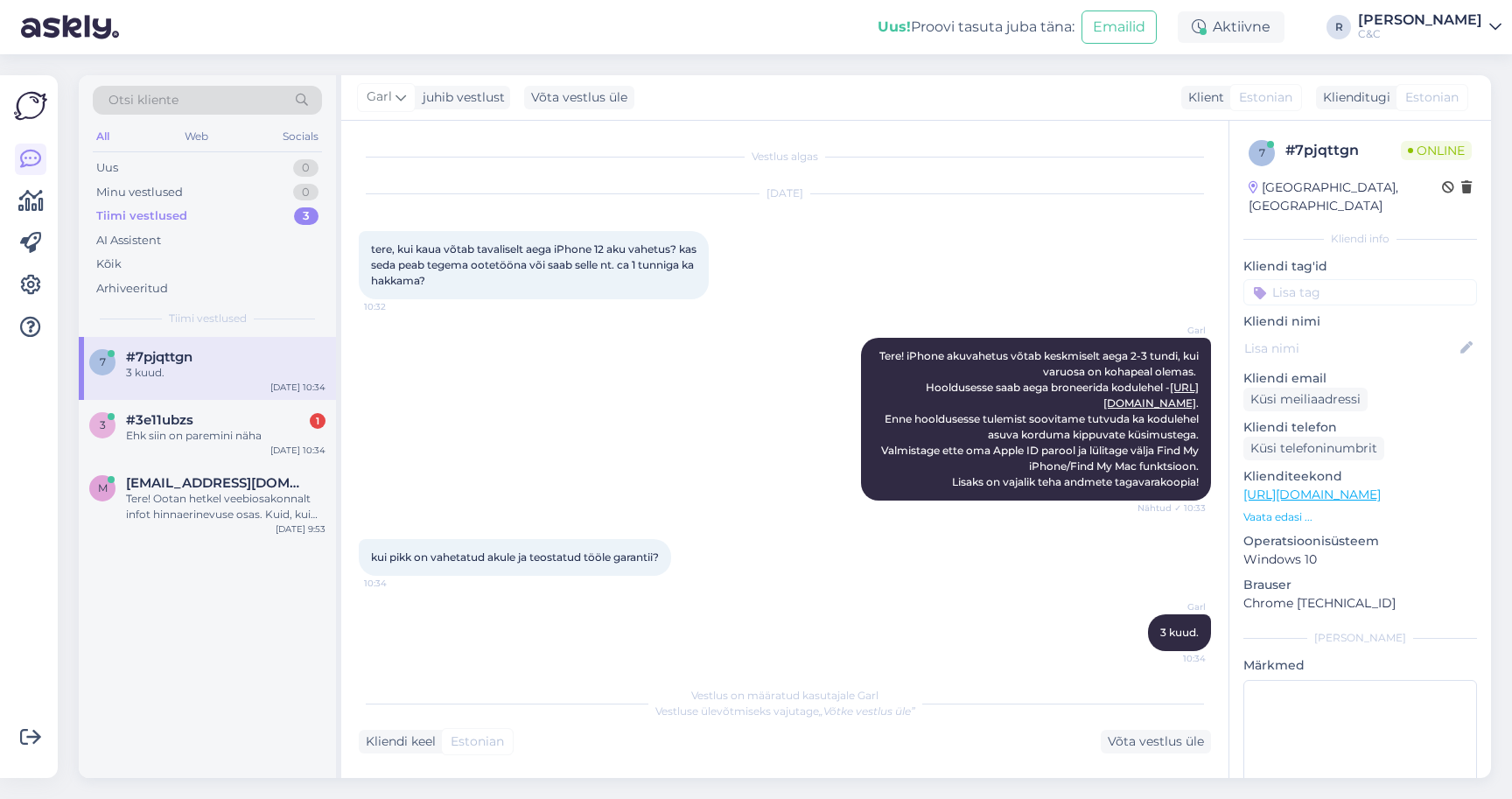
scroll to position [9, 0]
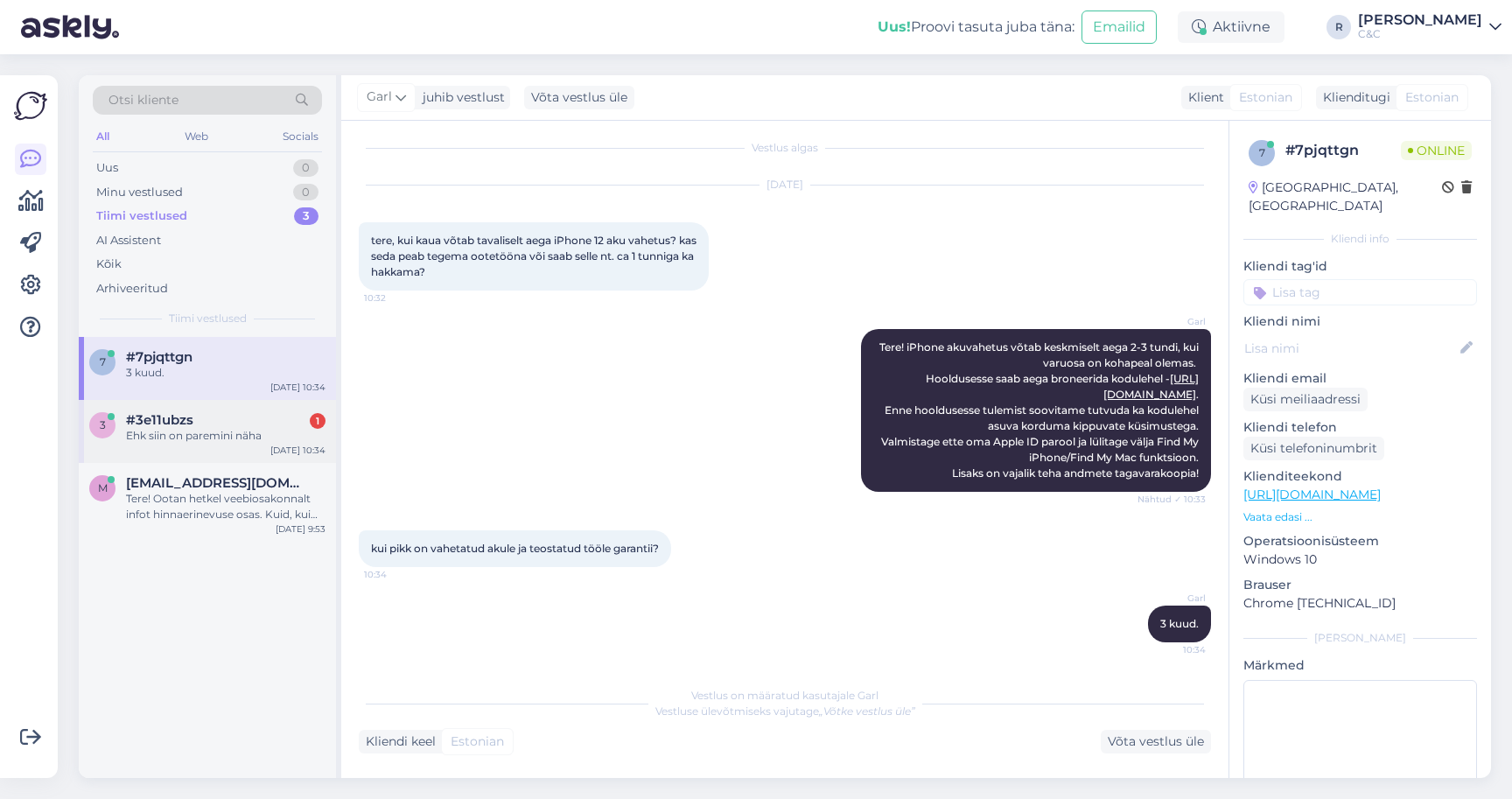
click at [204, 419] on div "#3e11ubzs 1" at bounding box center [225, 420] width 199 height 16
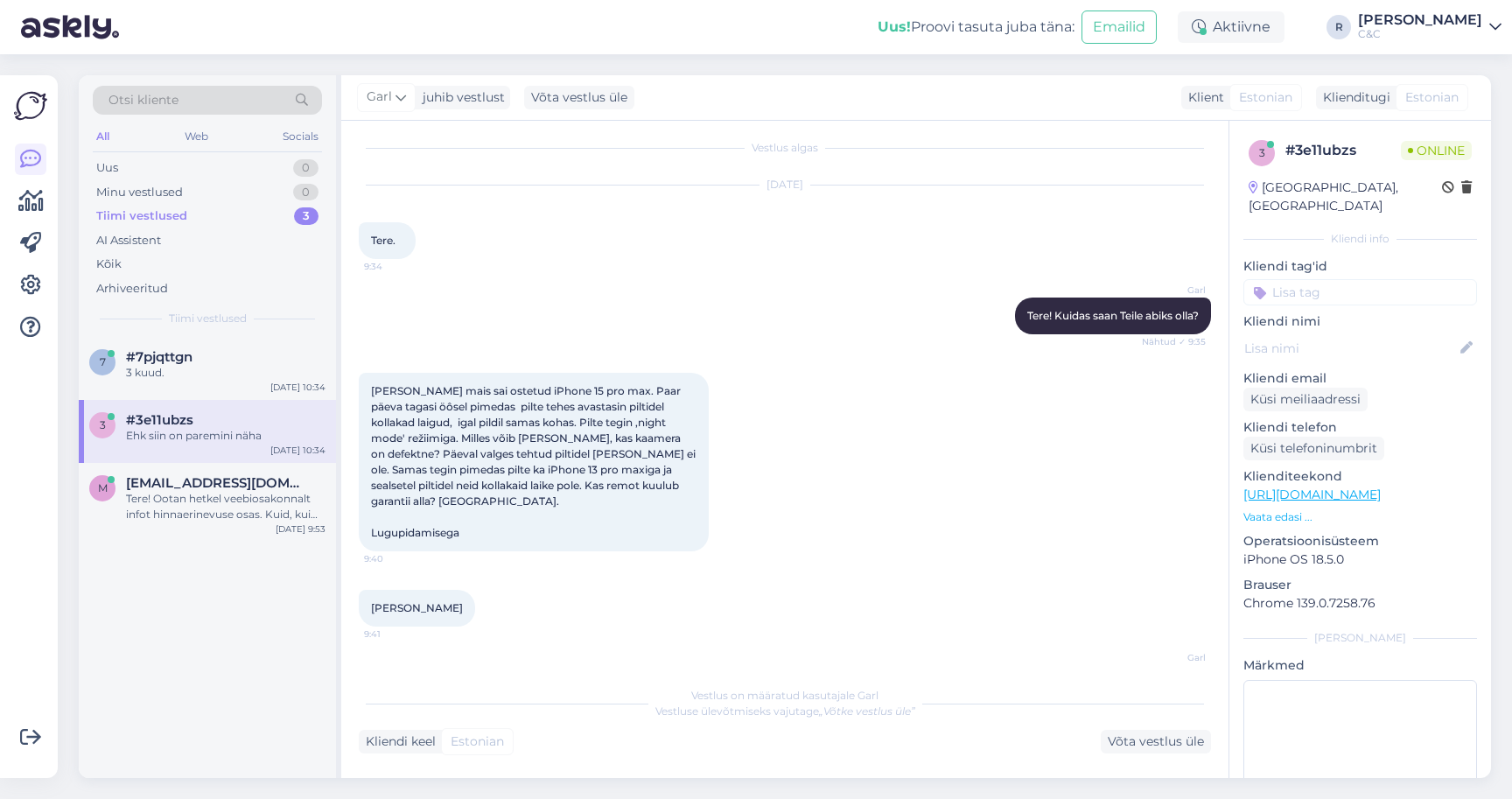
scroll to position [1462, 0]
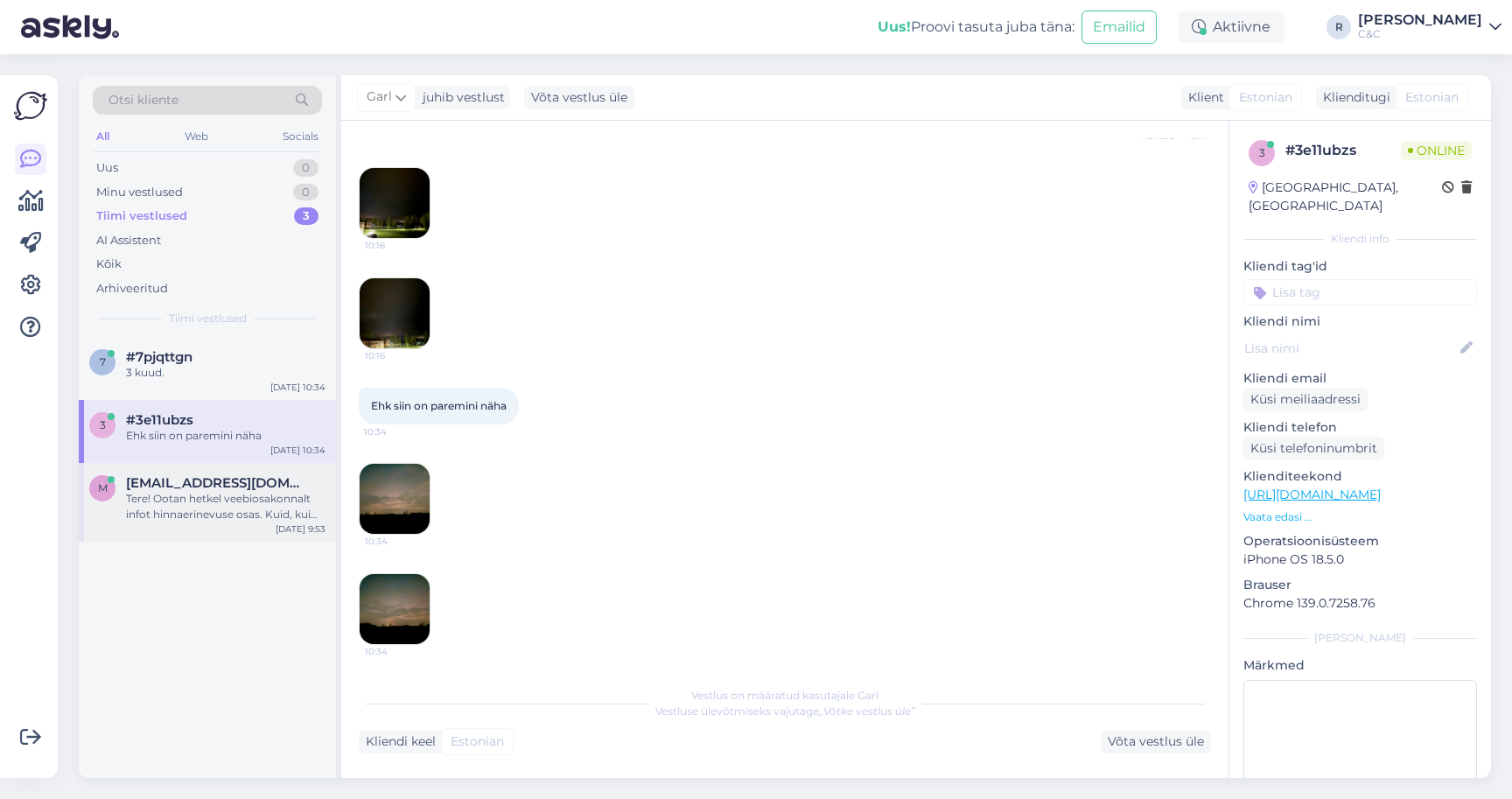
click at [236, 475] on span "[EMAIL_ADDRESS][DOMAIN_NAME]" at bounding box center [216, 483] width 182 height 16
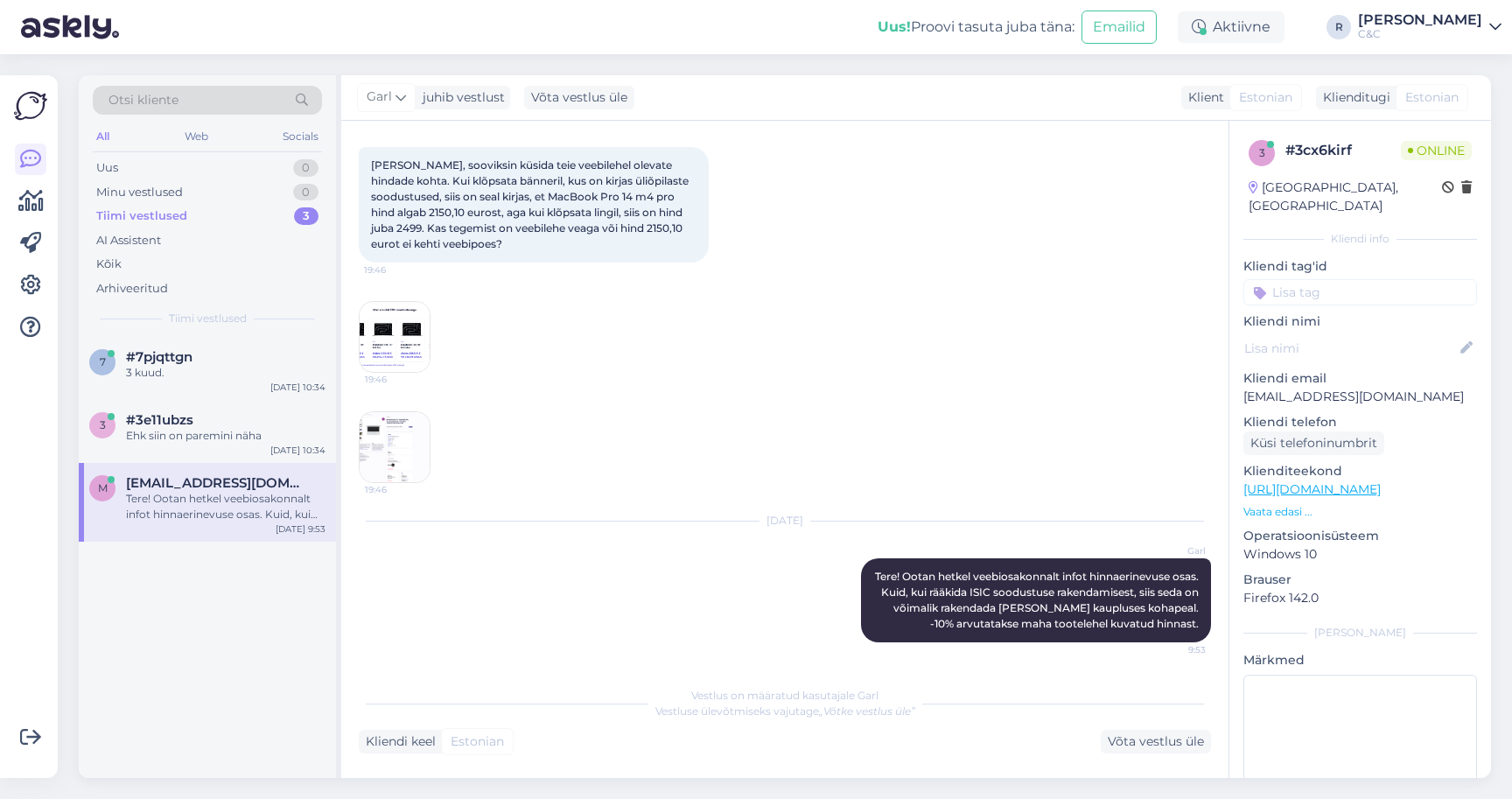
scroll to position [84, 0]
click at [647, 289] on div "Sep 1 2025 Tere, sooviksin küsida teie veebilehel olevate hindade kohta. Kui kl…" at bounding box center [785, 297] width 853 height 411
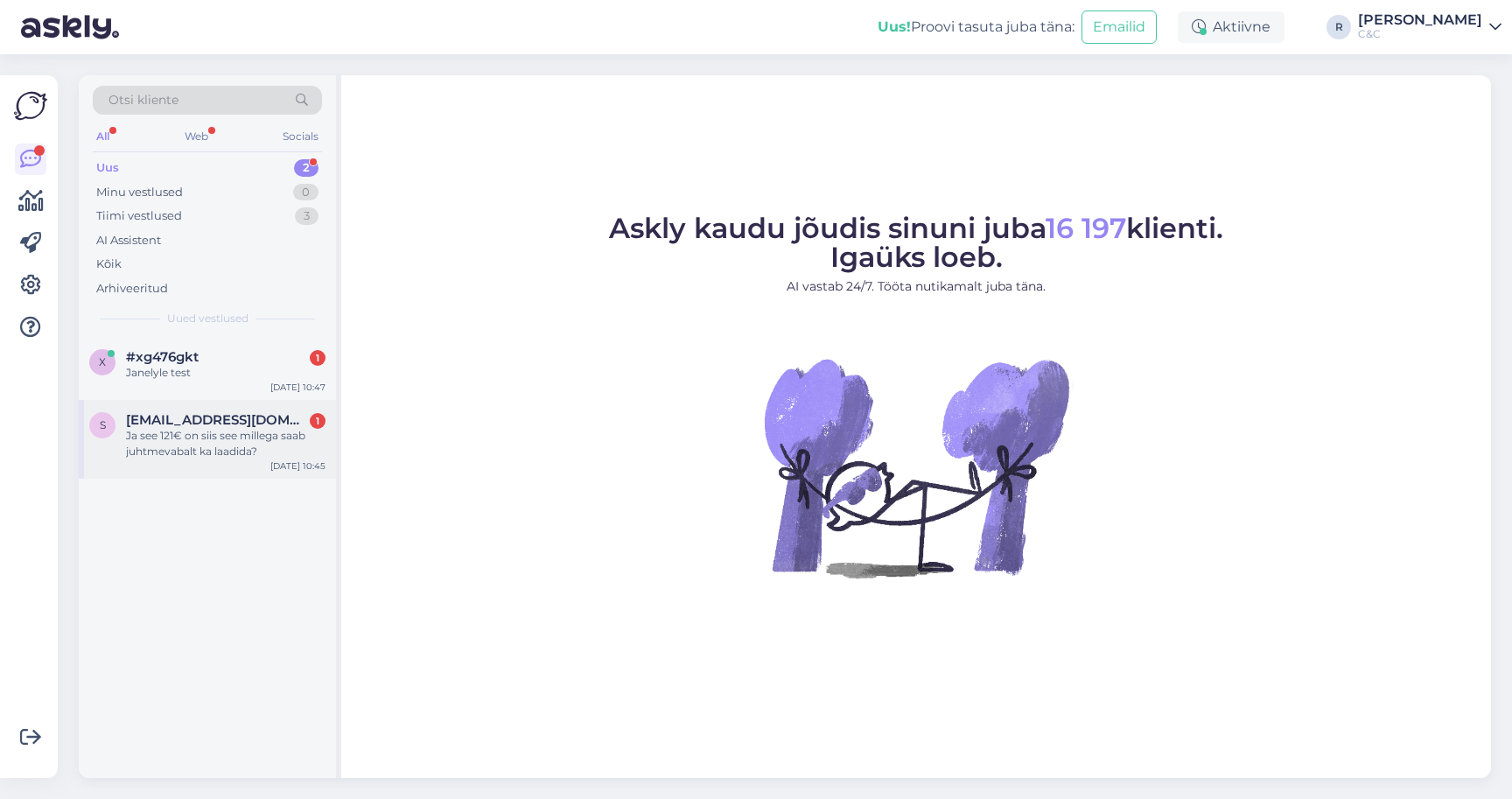
click at [269, 448] on div "Ja see 121€ on siis see millega saab juhtmevabalt ka laadida?" at bounding box center [225, 444] width 199 height 32
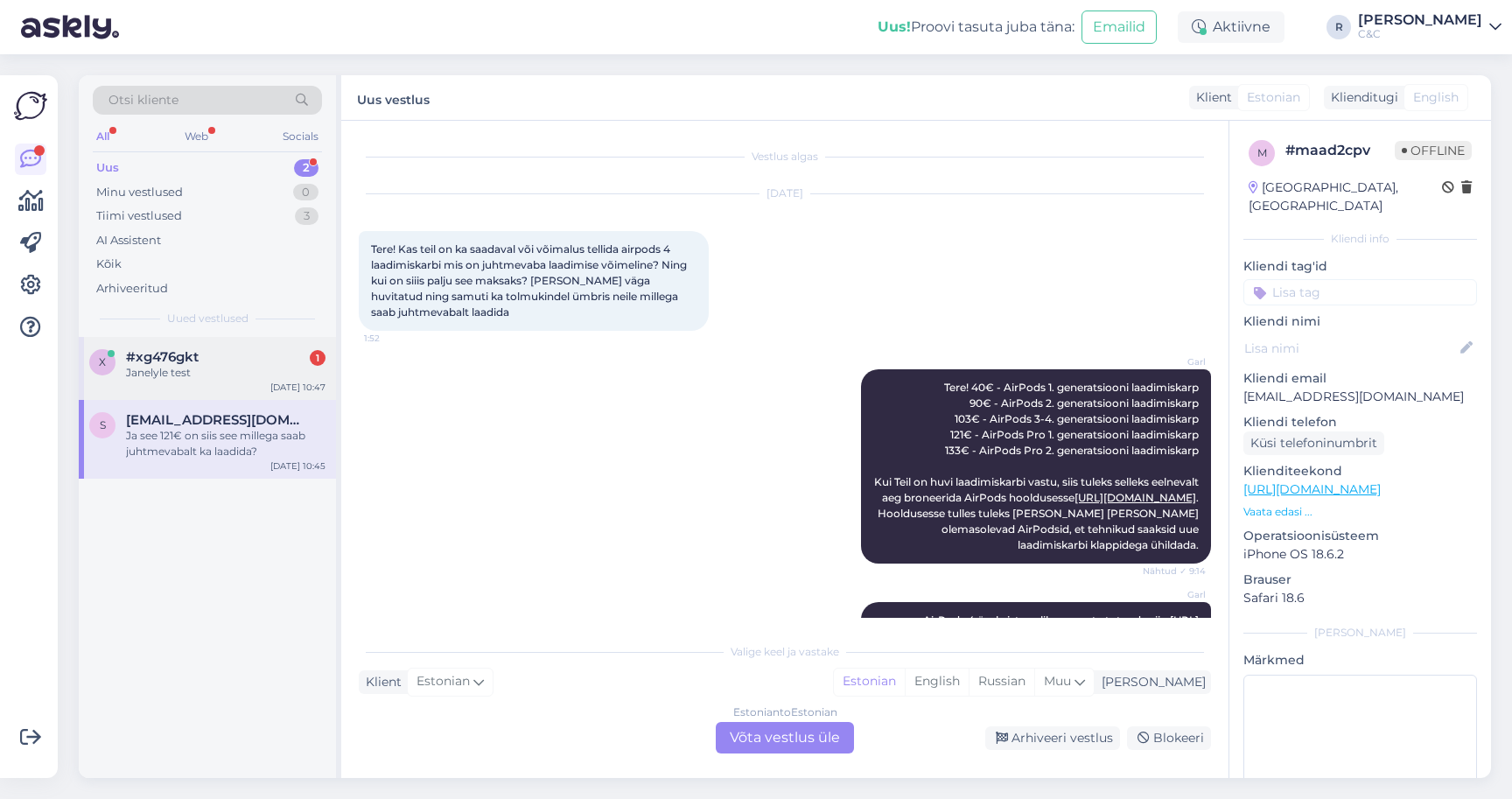
click at [300, 357] on div "#xg476gkt 1" at bounding box center [225, 357] width 199 height 16
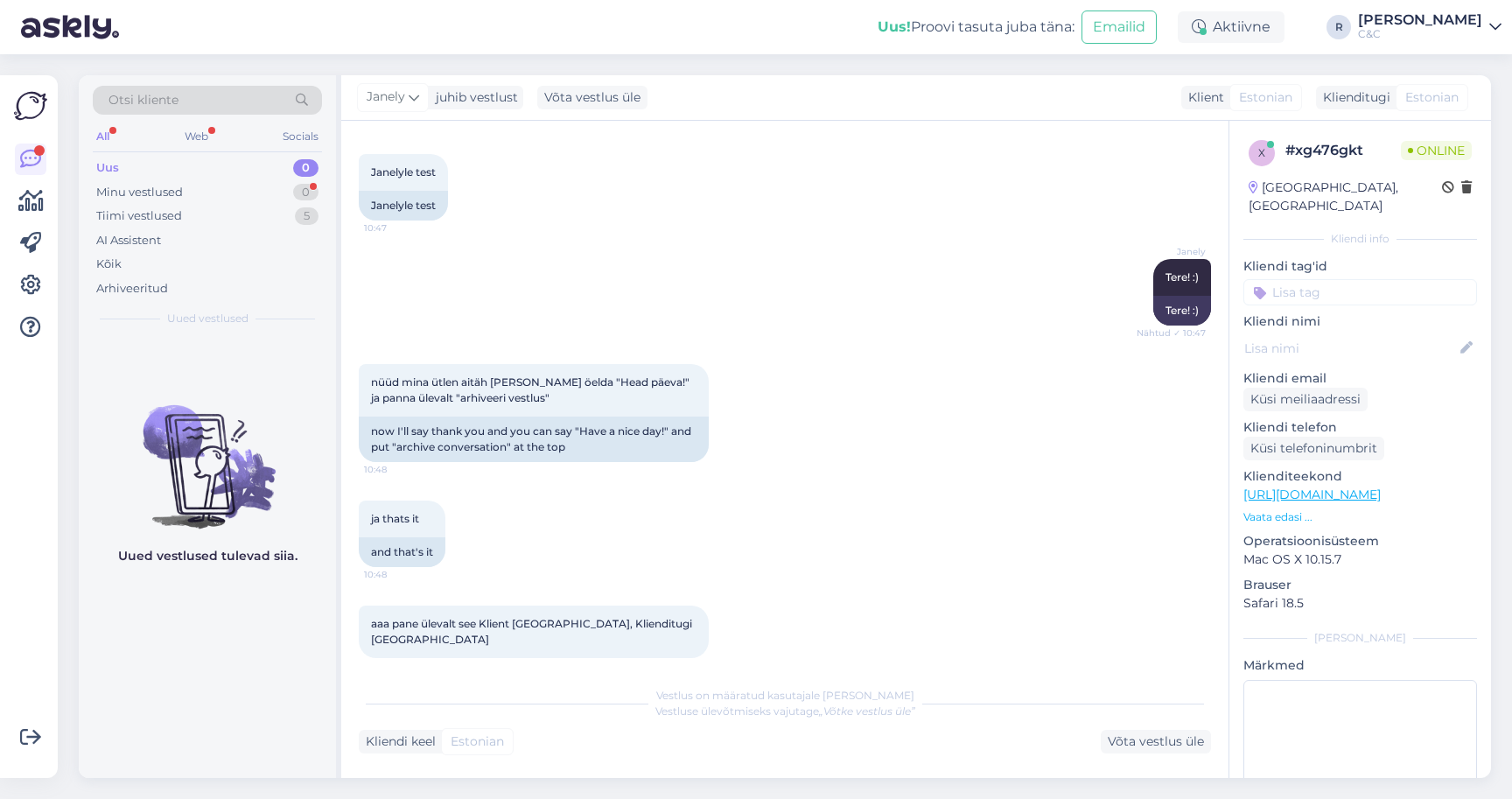
scroll to position [816, 0]
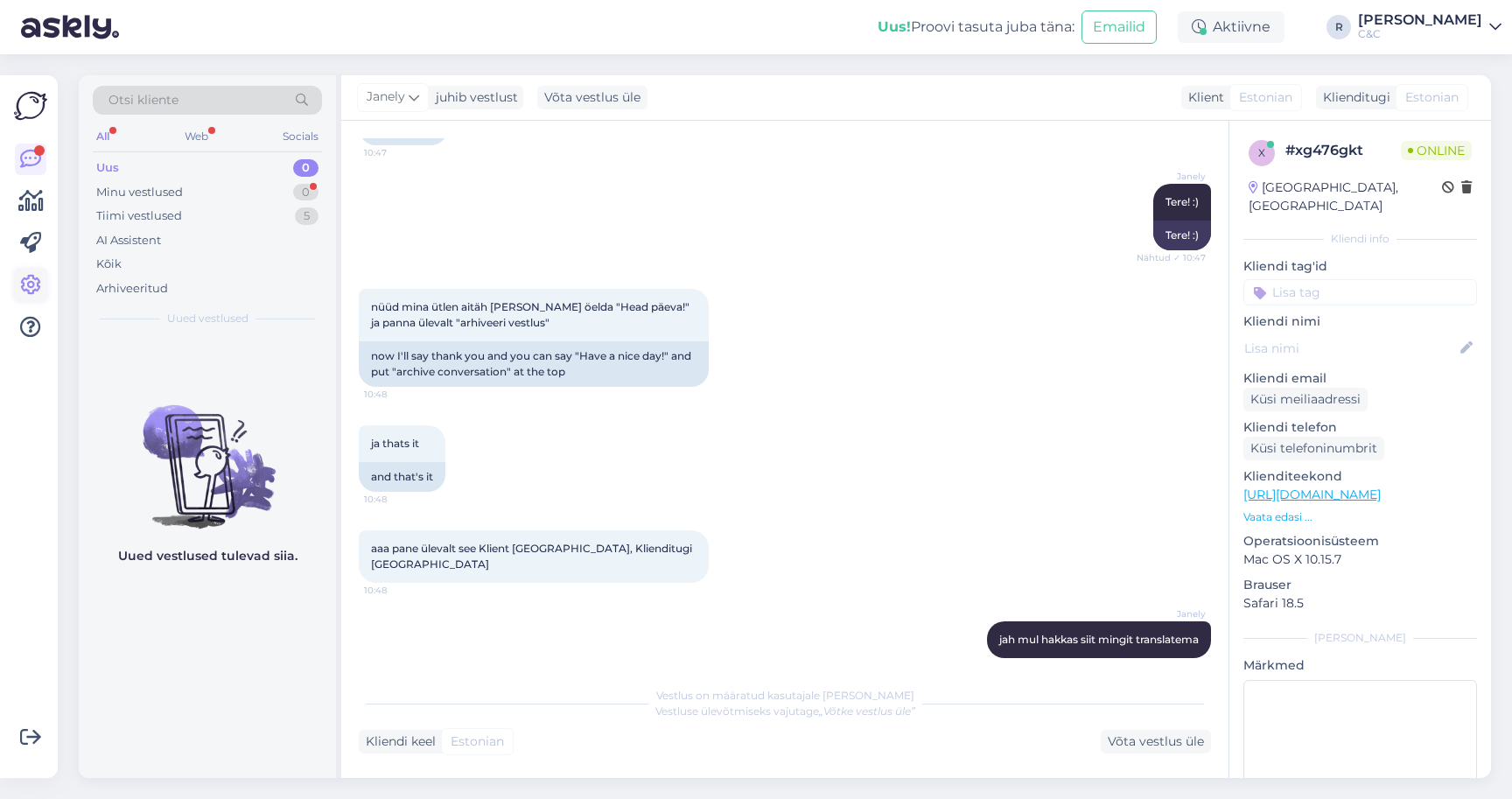
click at [29, 287] on icon at bounding box center [31, 286] width 21 height 21
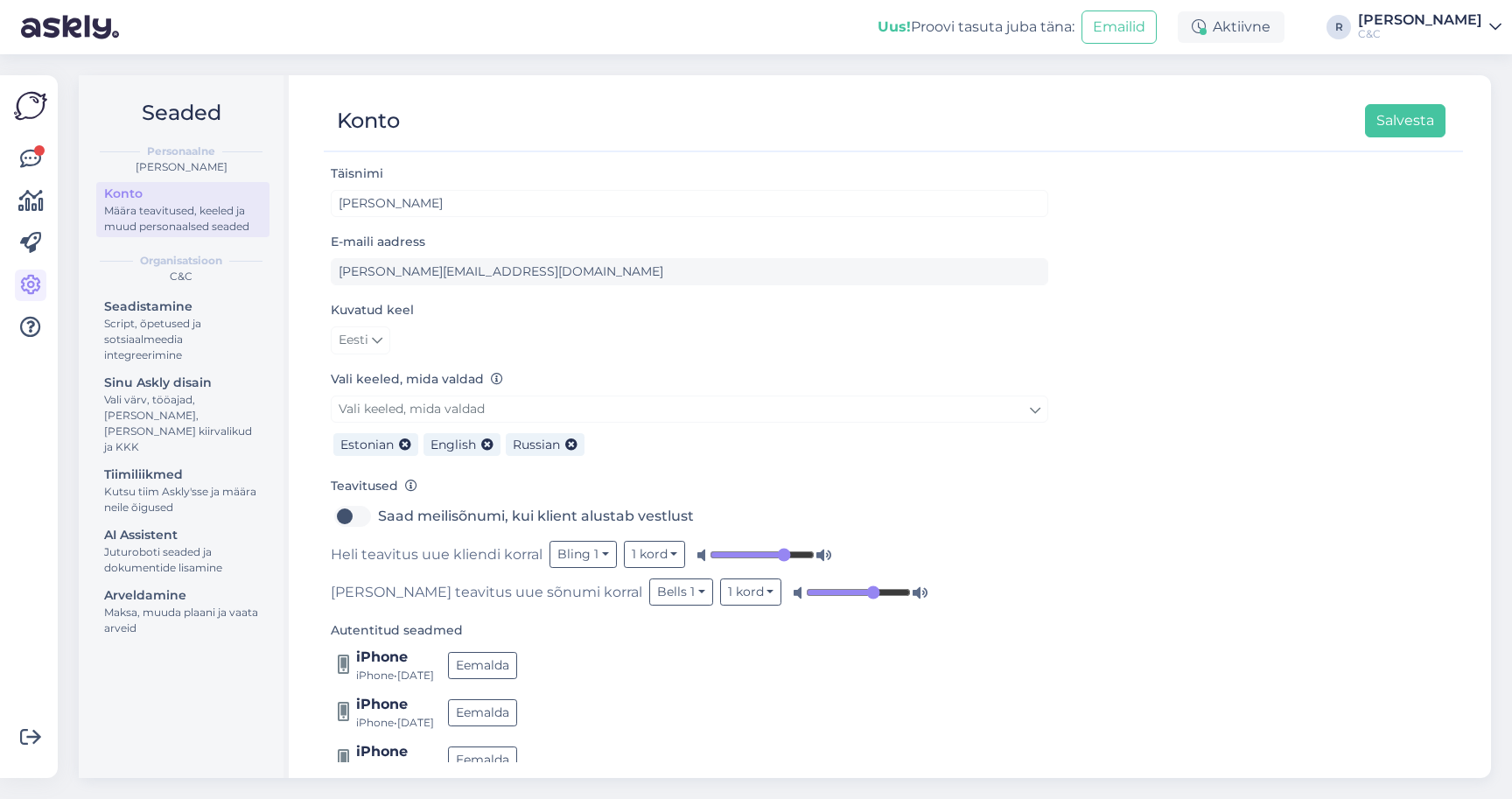
click at [467, 408] on span "Vali keeled, mida valdad" at bounding box center [411, 409] width 146 height 16
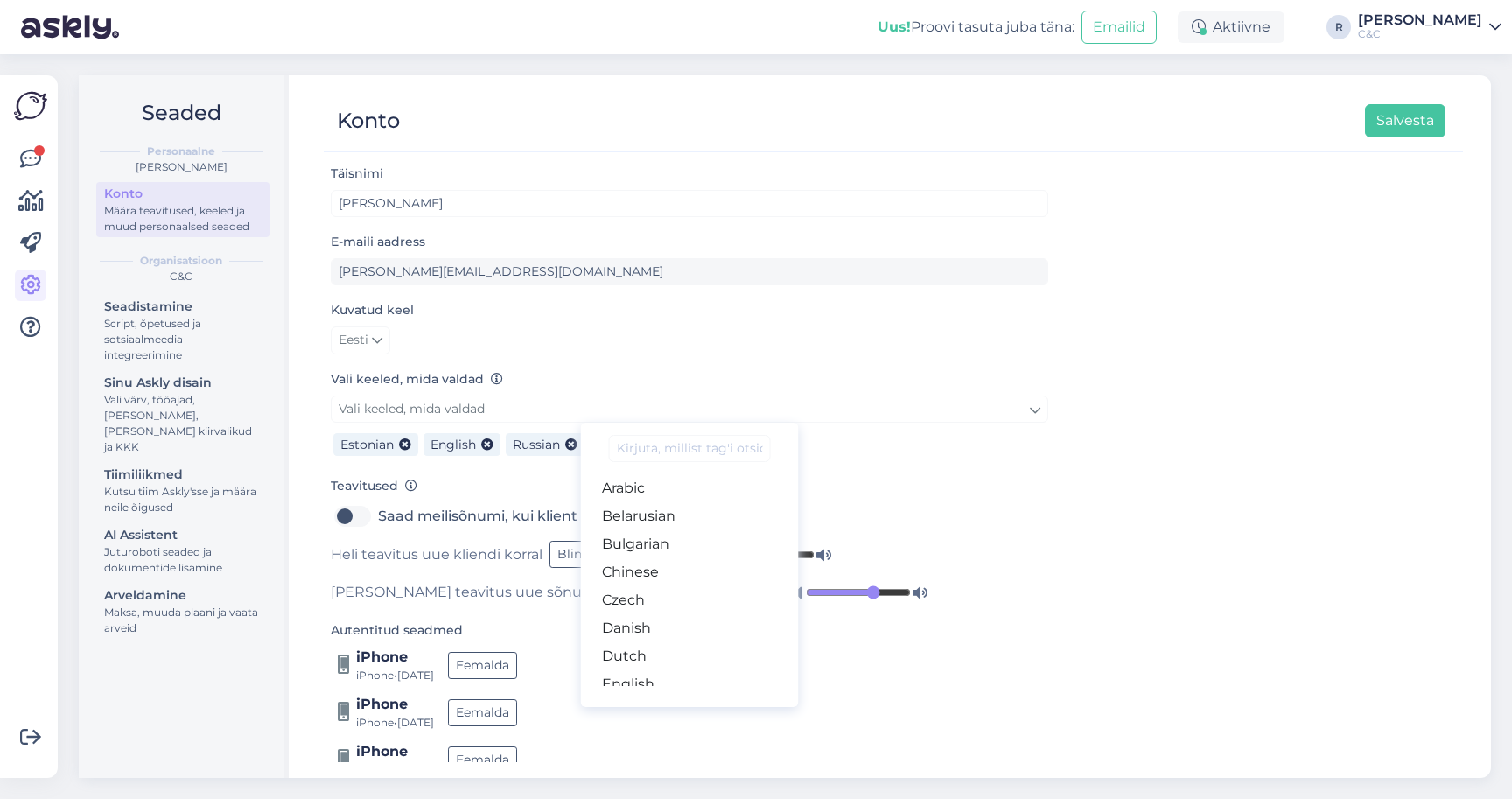
click at [785, 238] on div "E-maili aadress [PERSON_NAME][EMAIL_ADDRESS][DOMAIN_NAME]" at bounding box center [690, 258] width 718 height 54
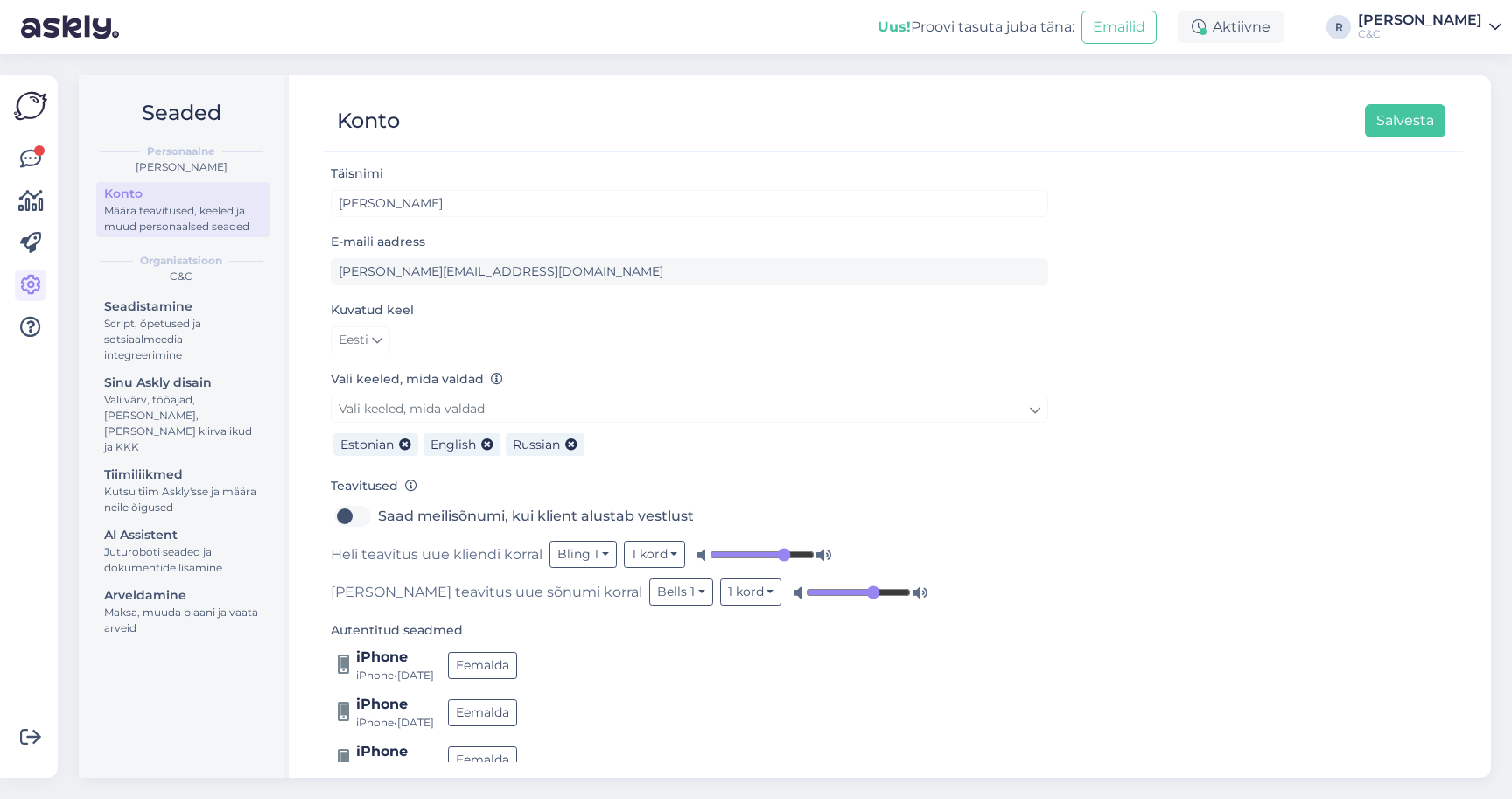
click at [12, 155] on div "Võimalused Veendu, et Askly loob sulle väärtust. Sulge Ühenda FB ja IG sõnumid …" at bounding box center [28, 427] width 58 height 703
click at [27, 166] on icon at bounding box center [31, 160] width 21 height 21
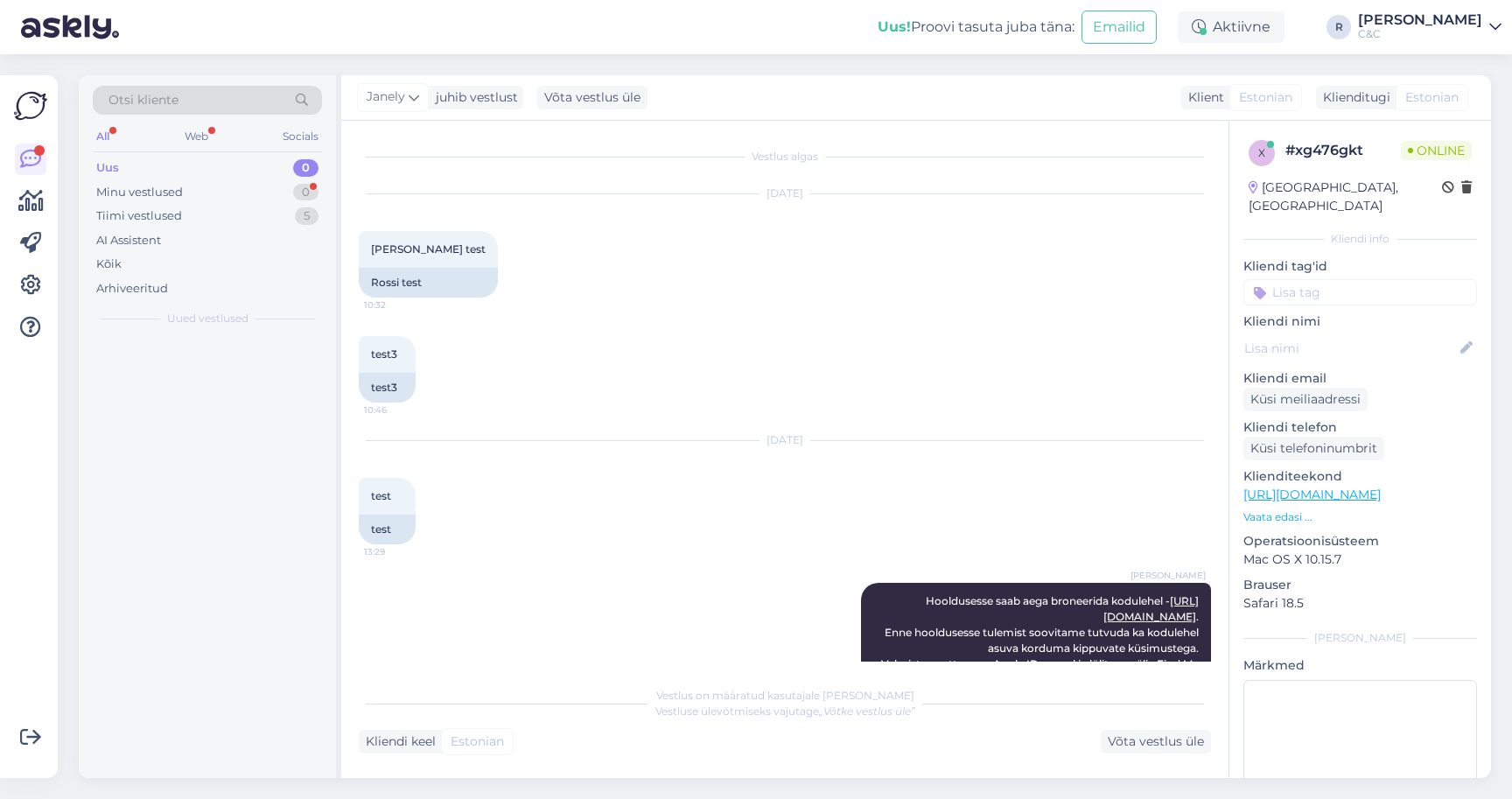
scroll to position [1117, 0]
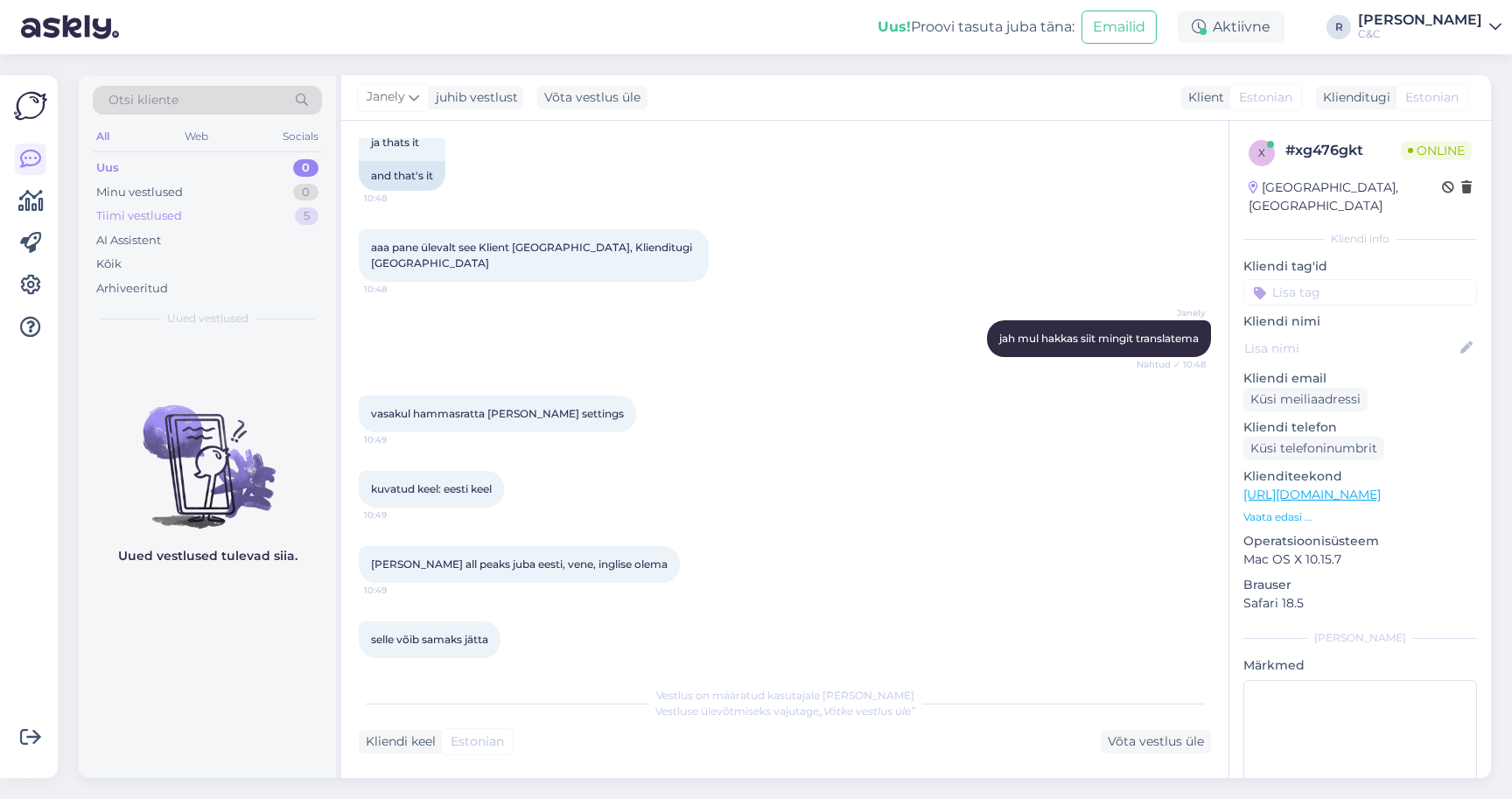
click at [227, 221] on div "Tiimi vestlused 5" at bounding box center [207, 216] width 230 height 25
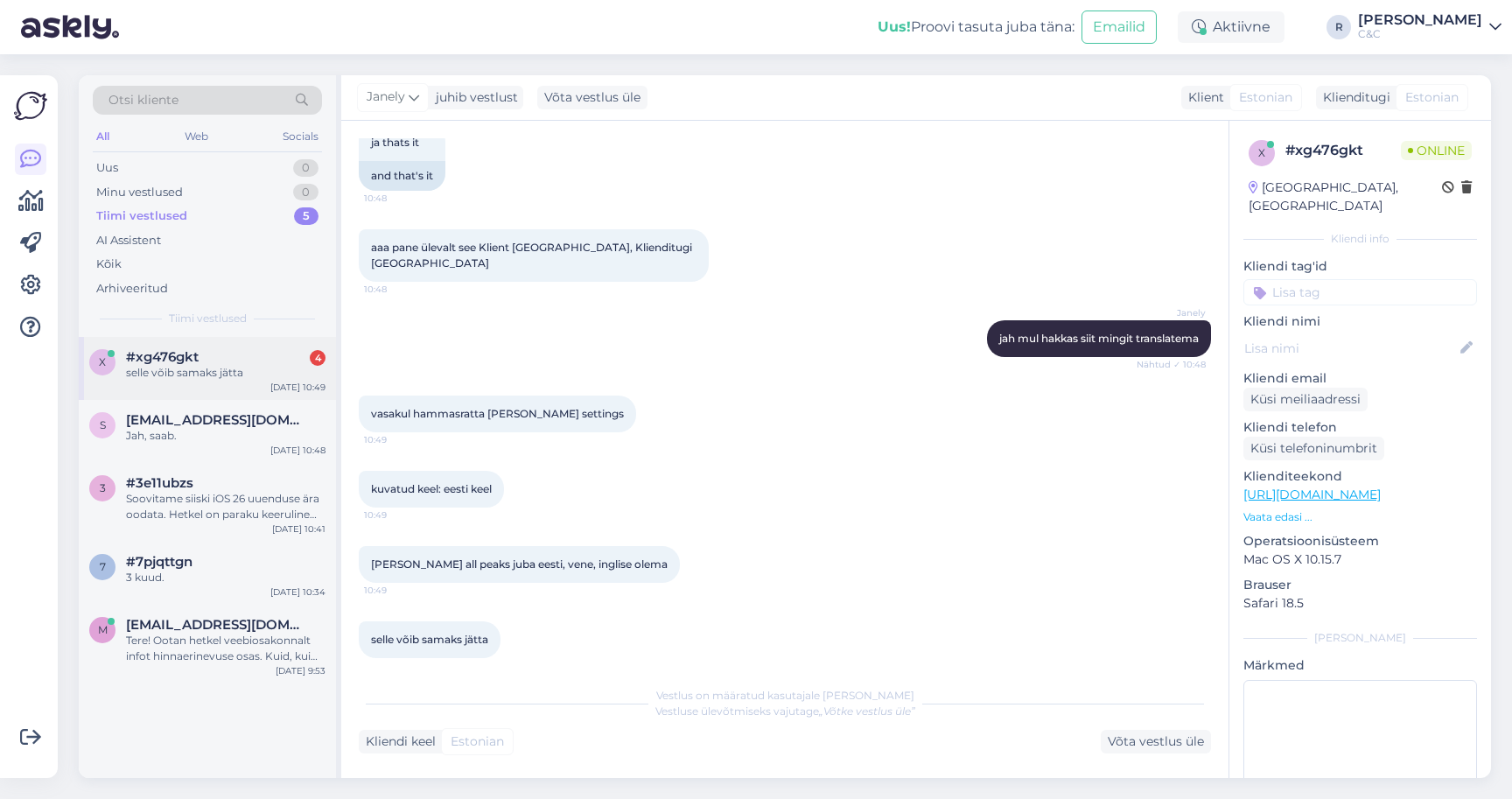
click at [211, 360] on div "#xg476gkt 4" at bounding box center [225, 357] width 199 height 16
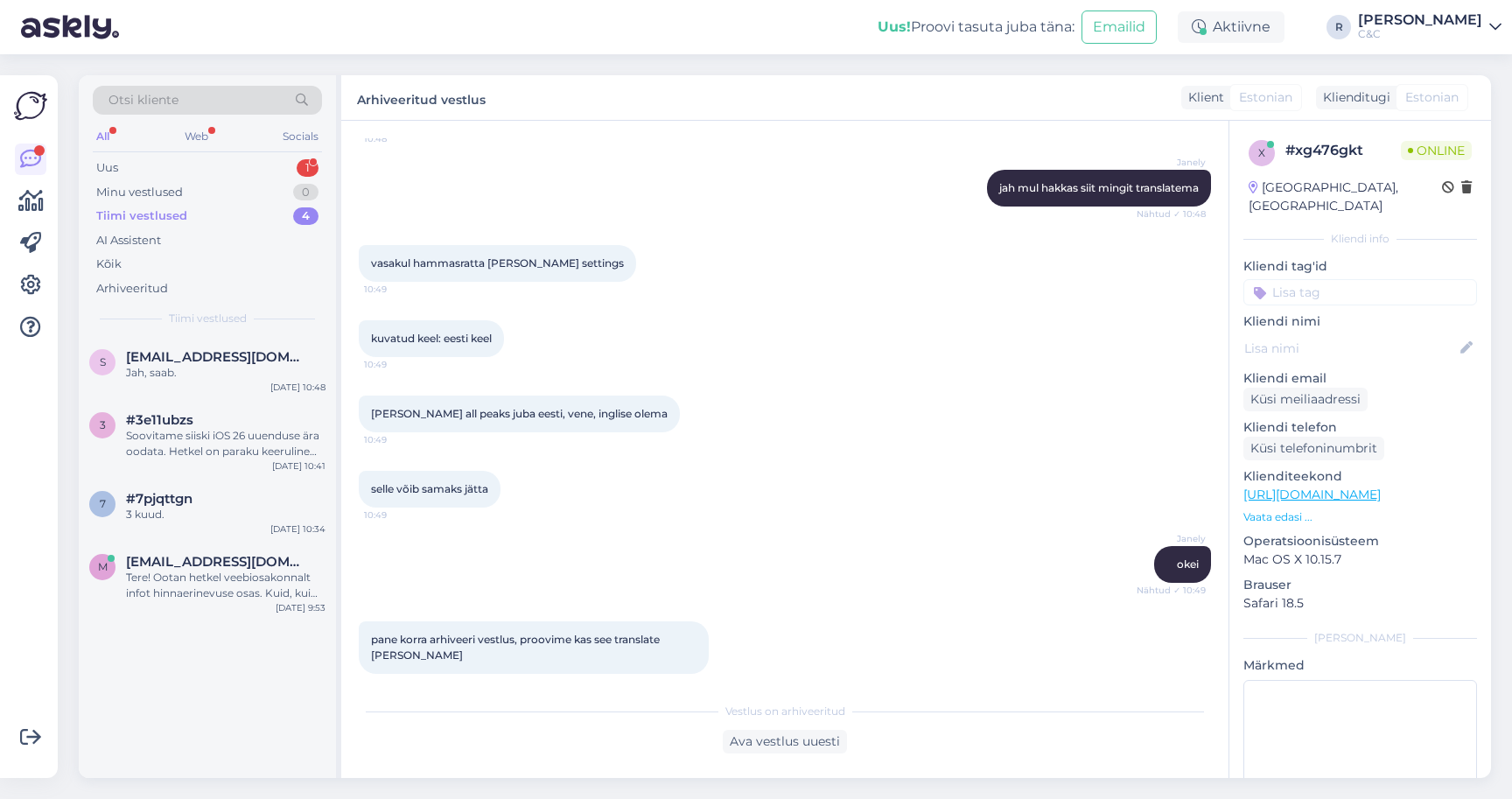
scroll to position [1343, 0]
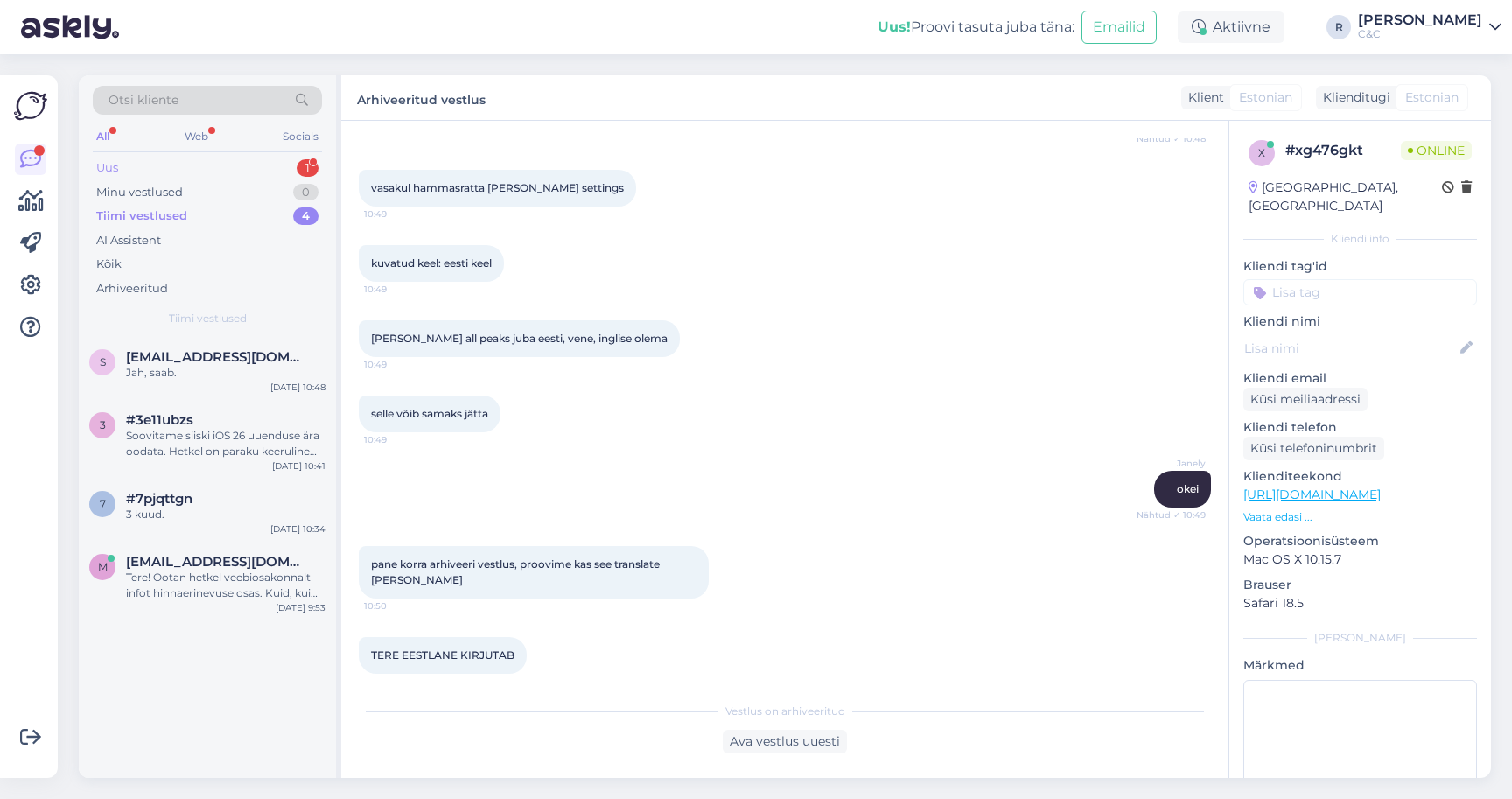
click at [246, 165] on div "Uus 1" at bounding box center [207, 168] width 230 height 25
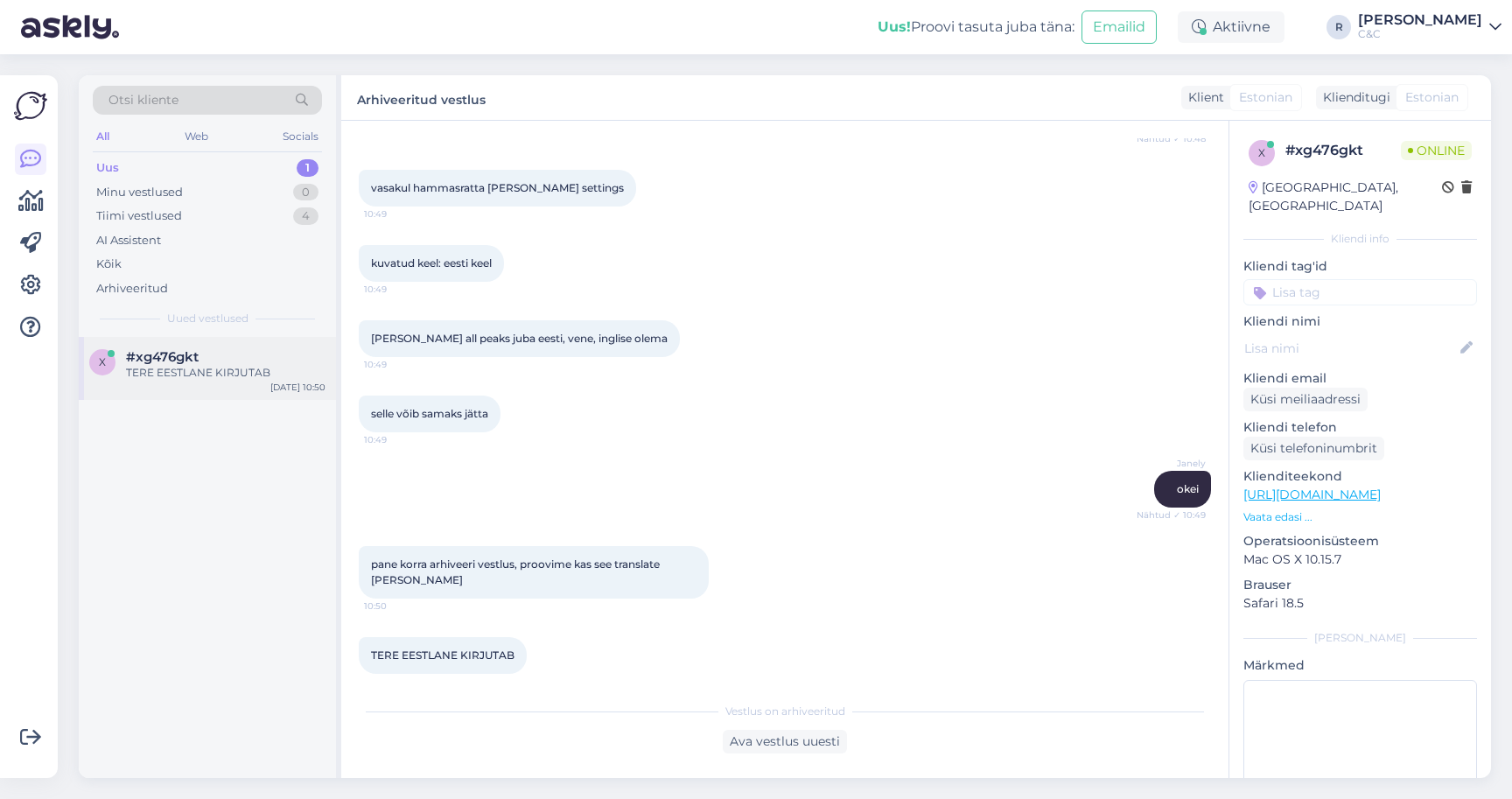
click at [267, 367] on div "TERE EESTLANE KIRJUTAB" at bounding box center [225, 373] width 199 height 16
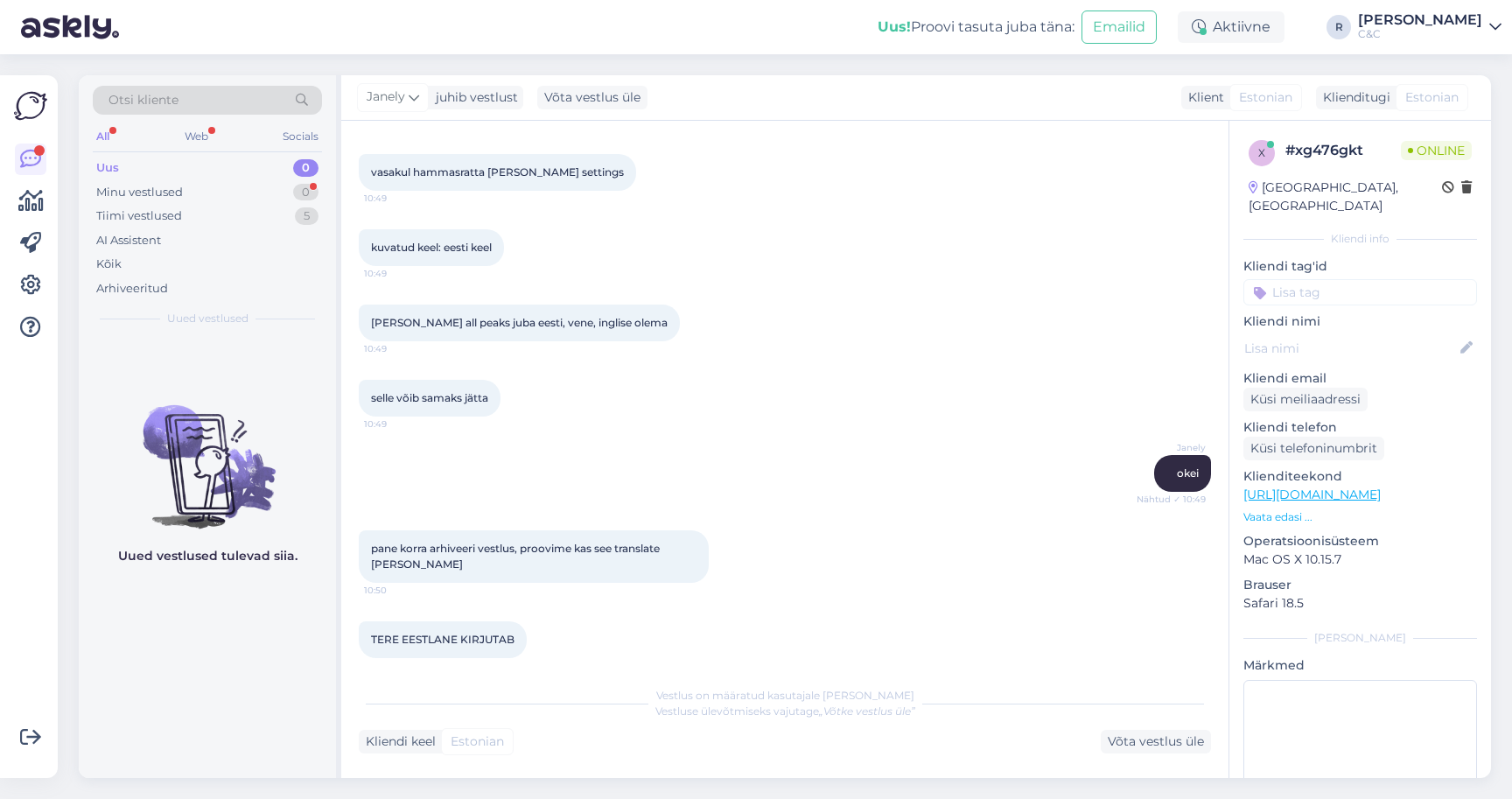
scroll to position [1660, 0]
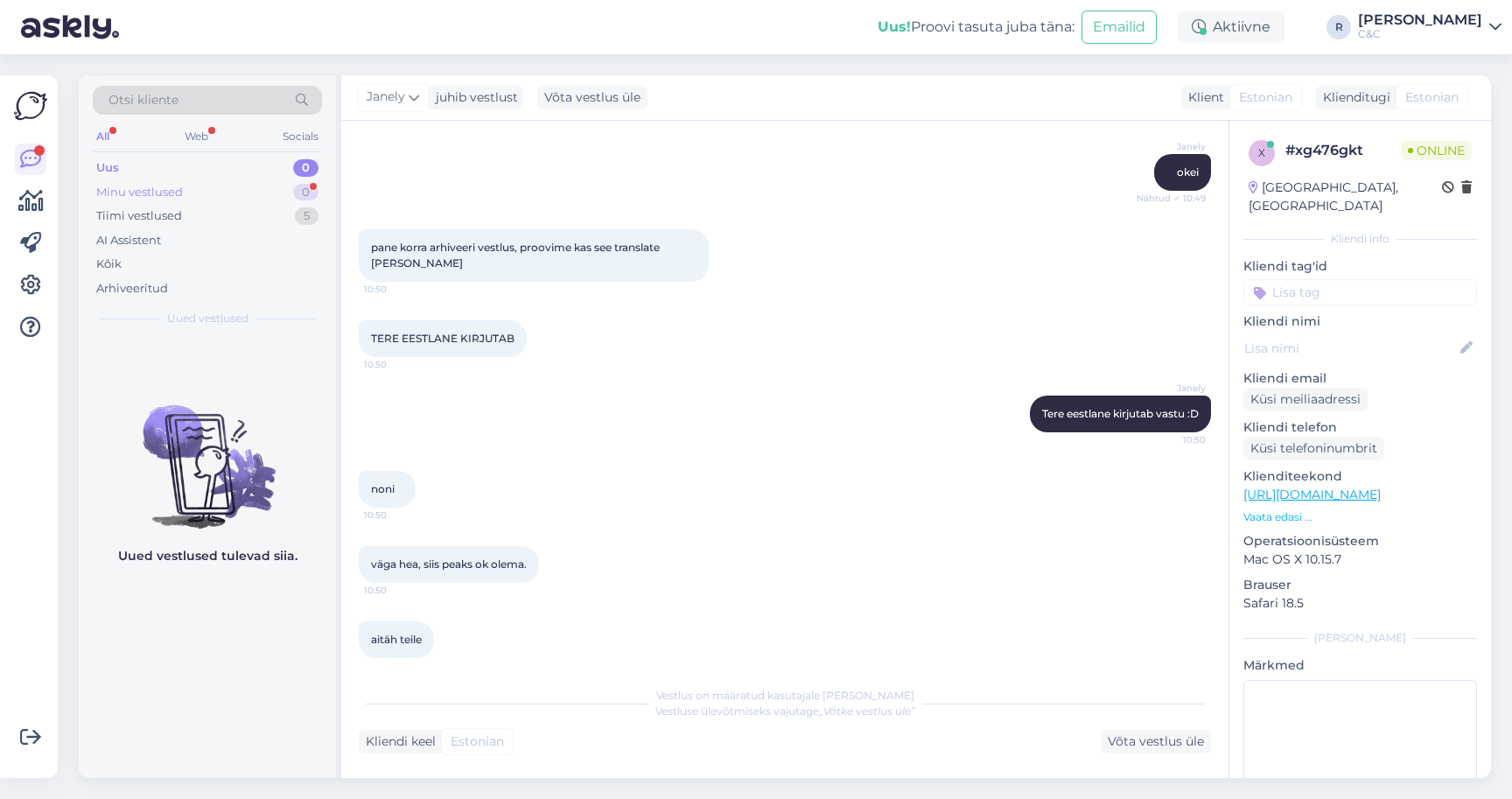
click at [260, 191] on div "Minu vestlused 0" at bounding box center [207, 192] width 230 height 25
click at [241, 215] on div "Tiimi vestlused 5" at bounding box center [207, 216] width 230 height 25
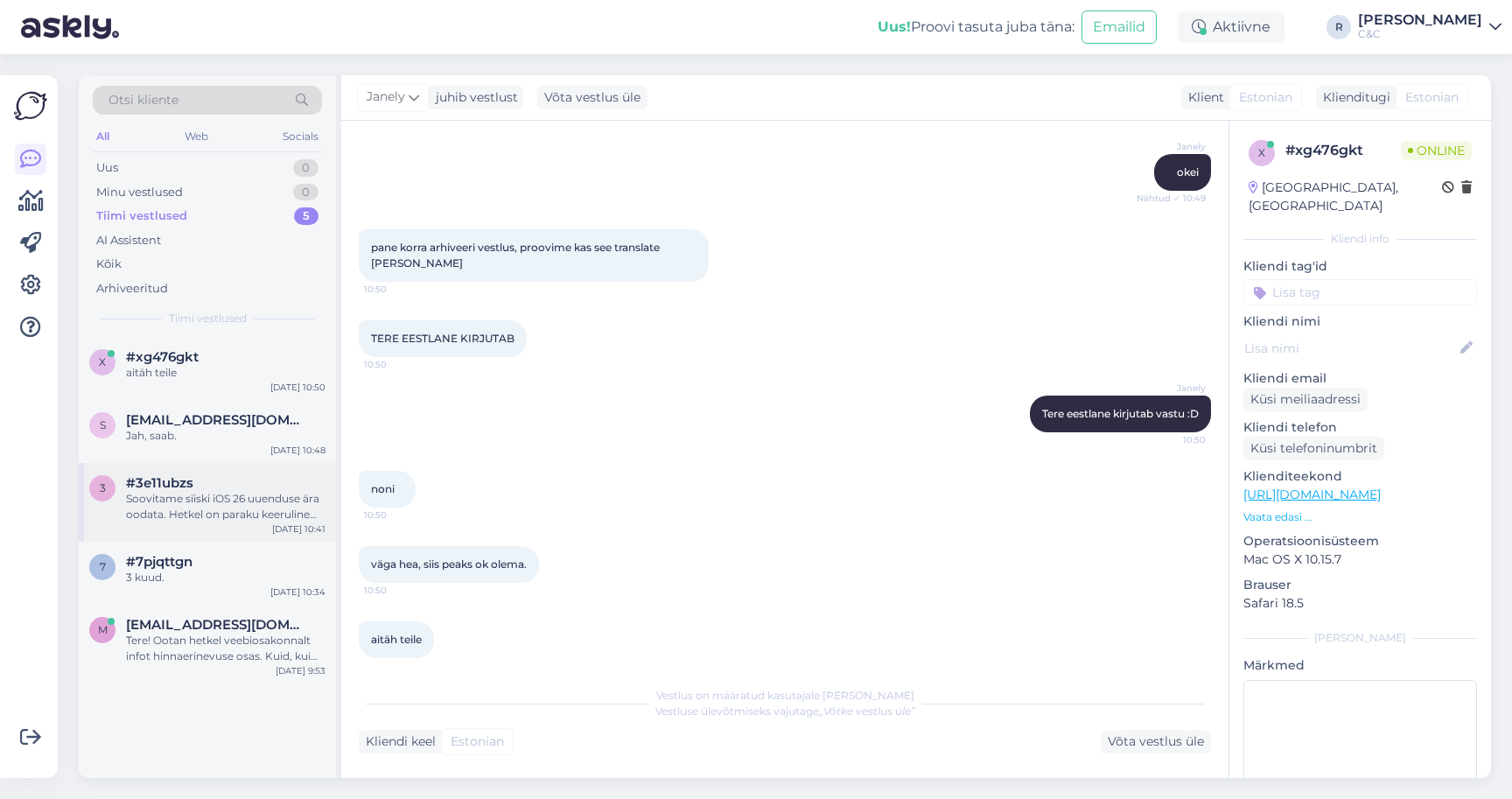
click at [218, 503] on div "Soovitame siiski iOS 26 uuenduse ära oodata. Hetkel on paraku keeruline hinnata…" at bounding box center [225, 507] width 199 height 32
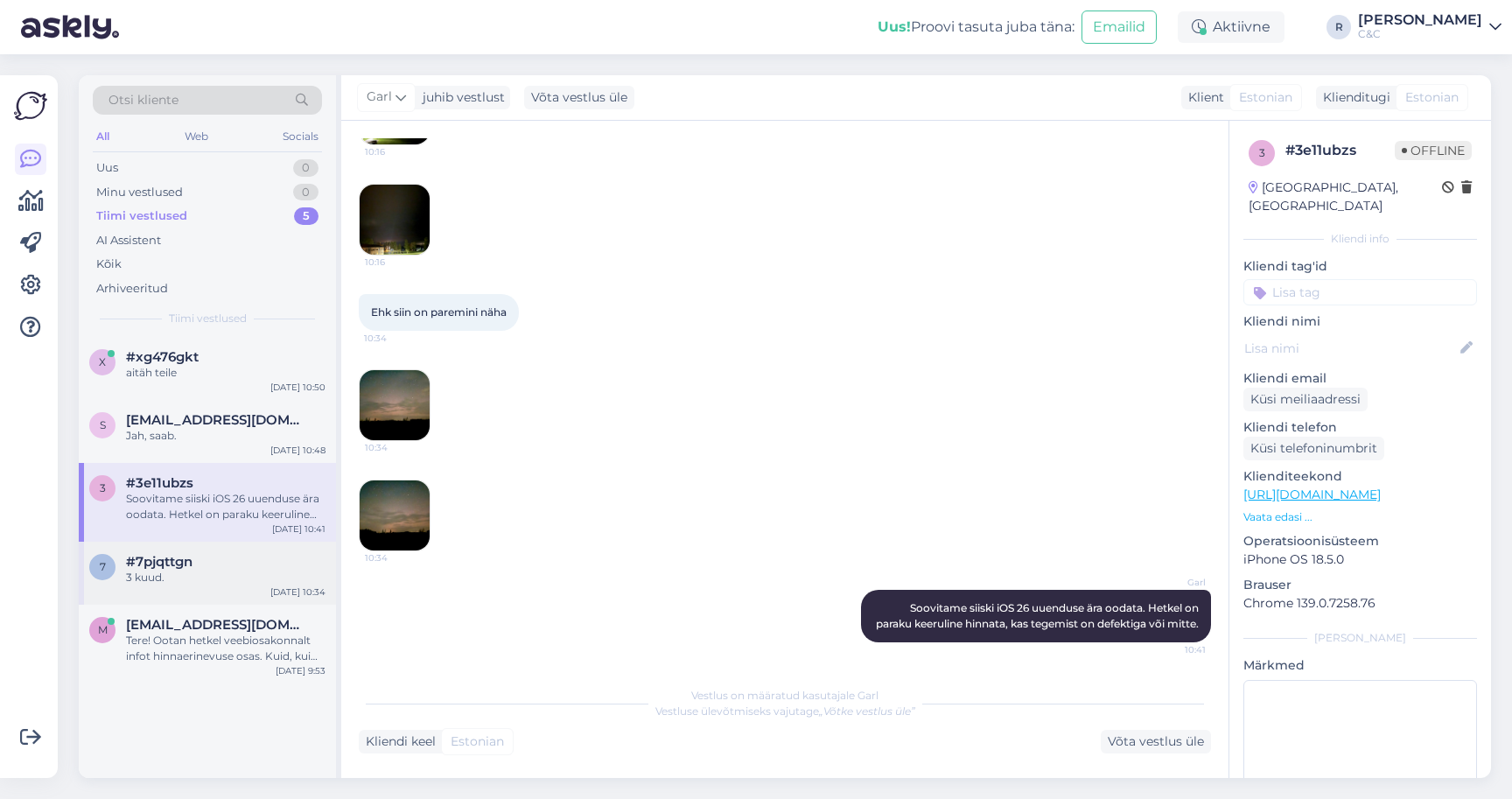
click at [212, 570] on div "3 kuud." at bounding box center [225, 578] width 199 height 16
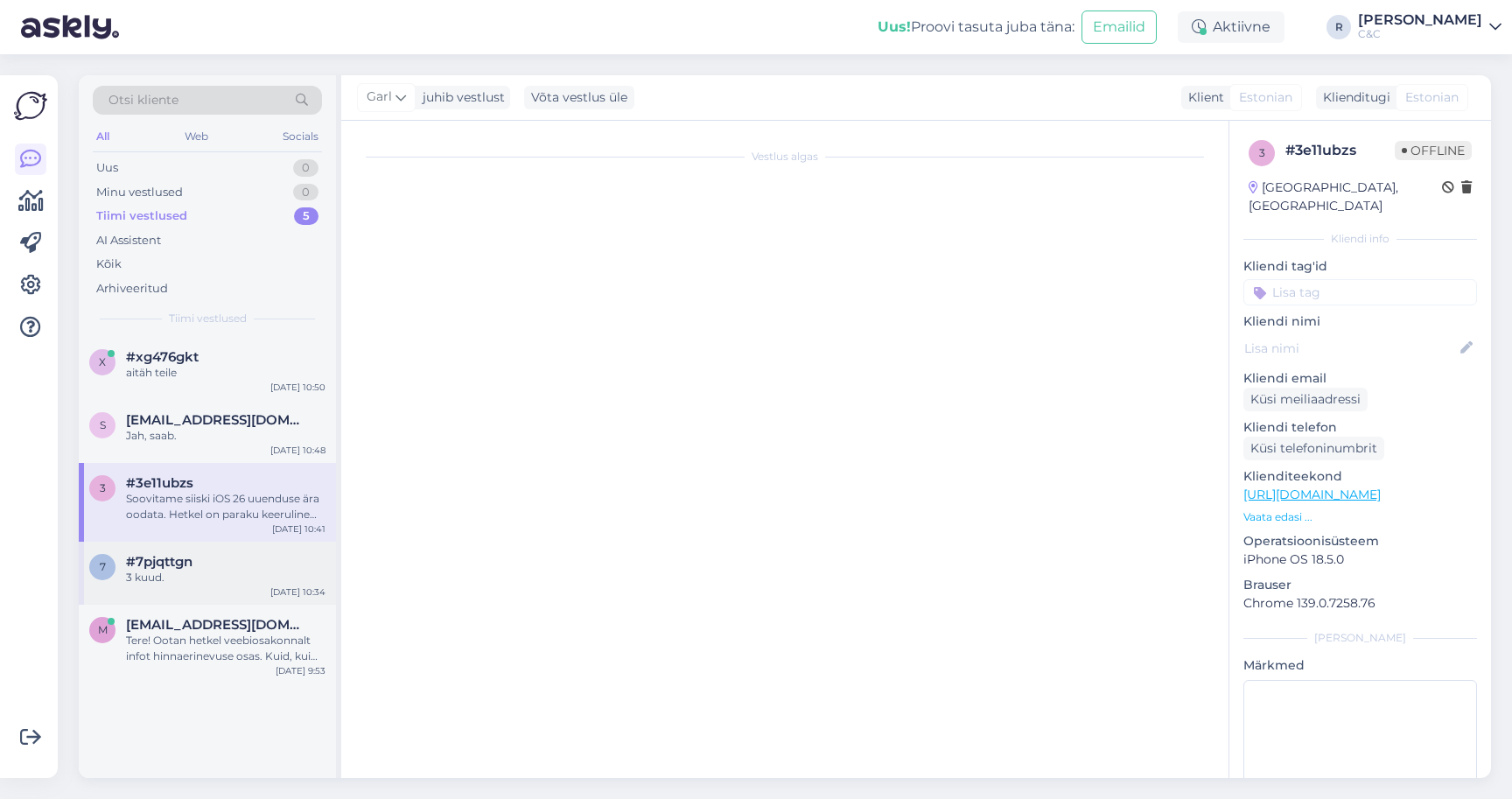
scroll to position [9, 0]
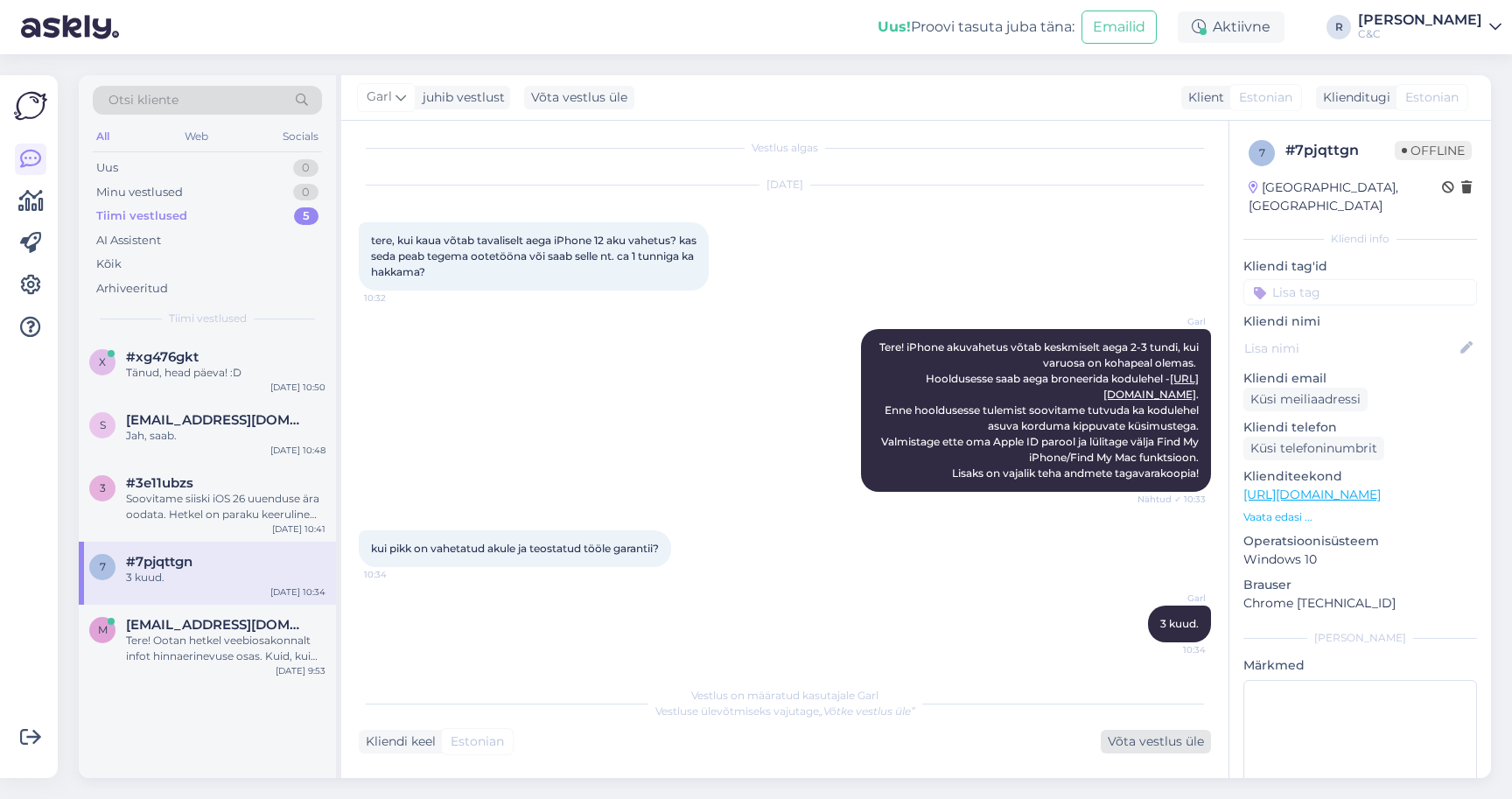
click at [1133, 735] on div "Võta vestlus üle" at bounding box center [1156, 741] width 110 height 24
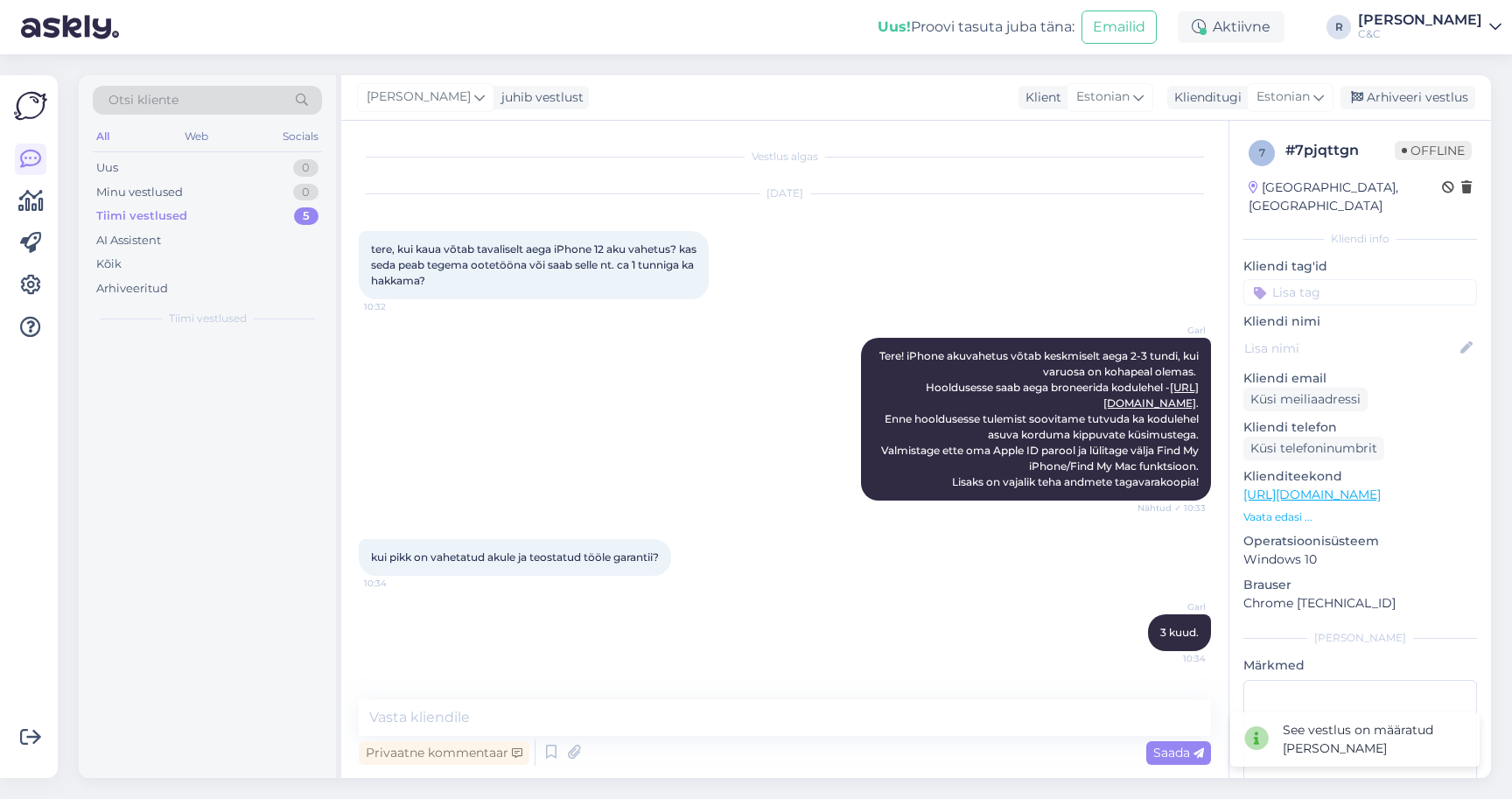
scroll to position [0, 0]
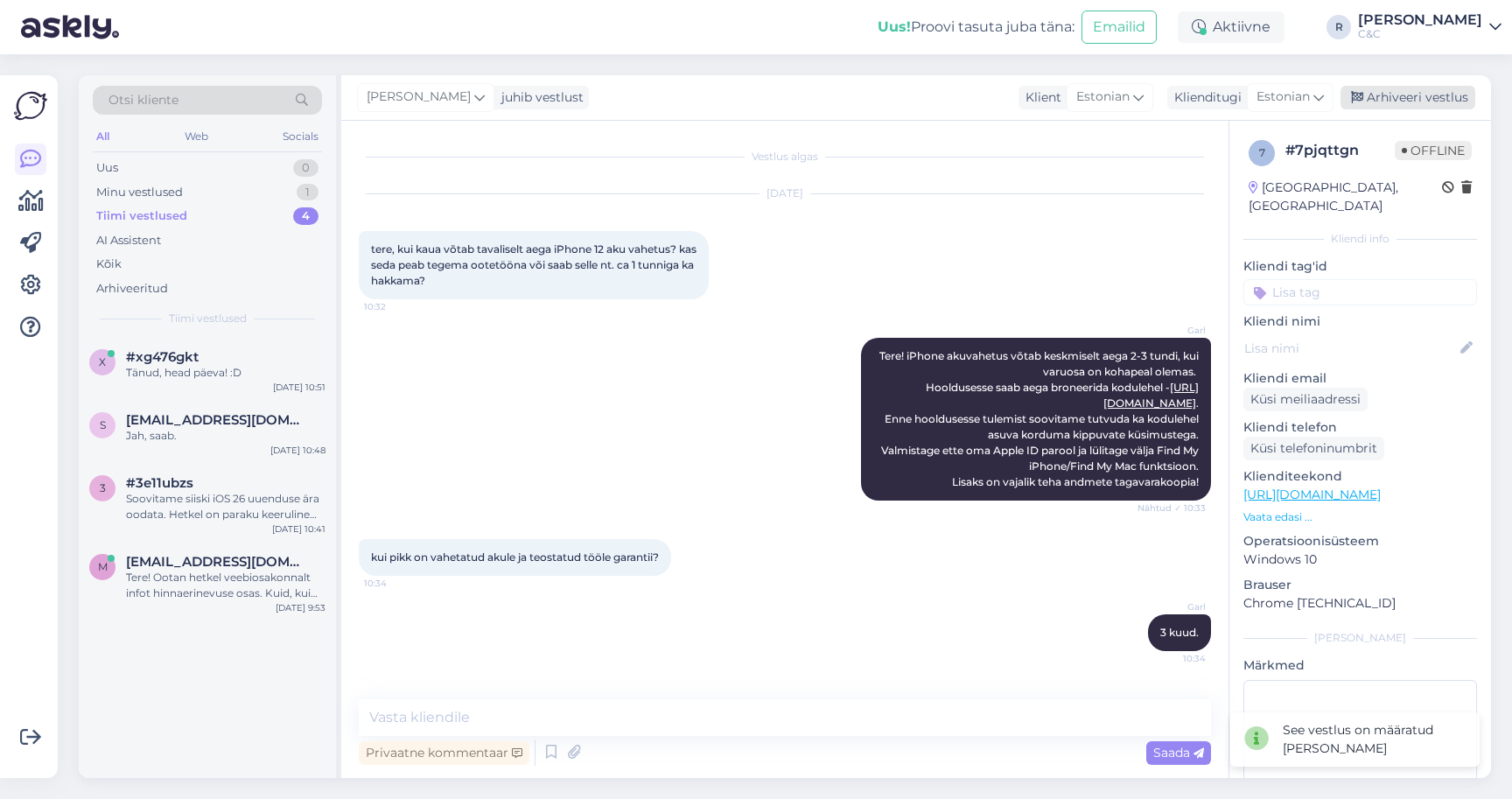
click at [1409, 101] on div "Arhiveeri vestlus" at bounding box center [1408, 98] width 135 height 24
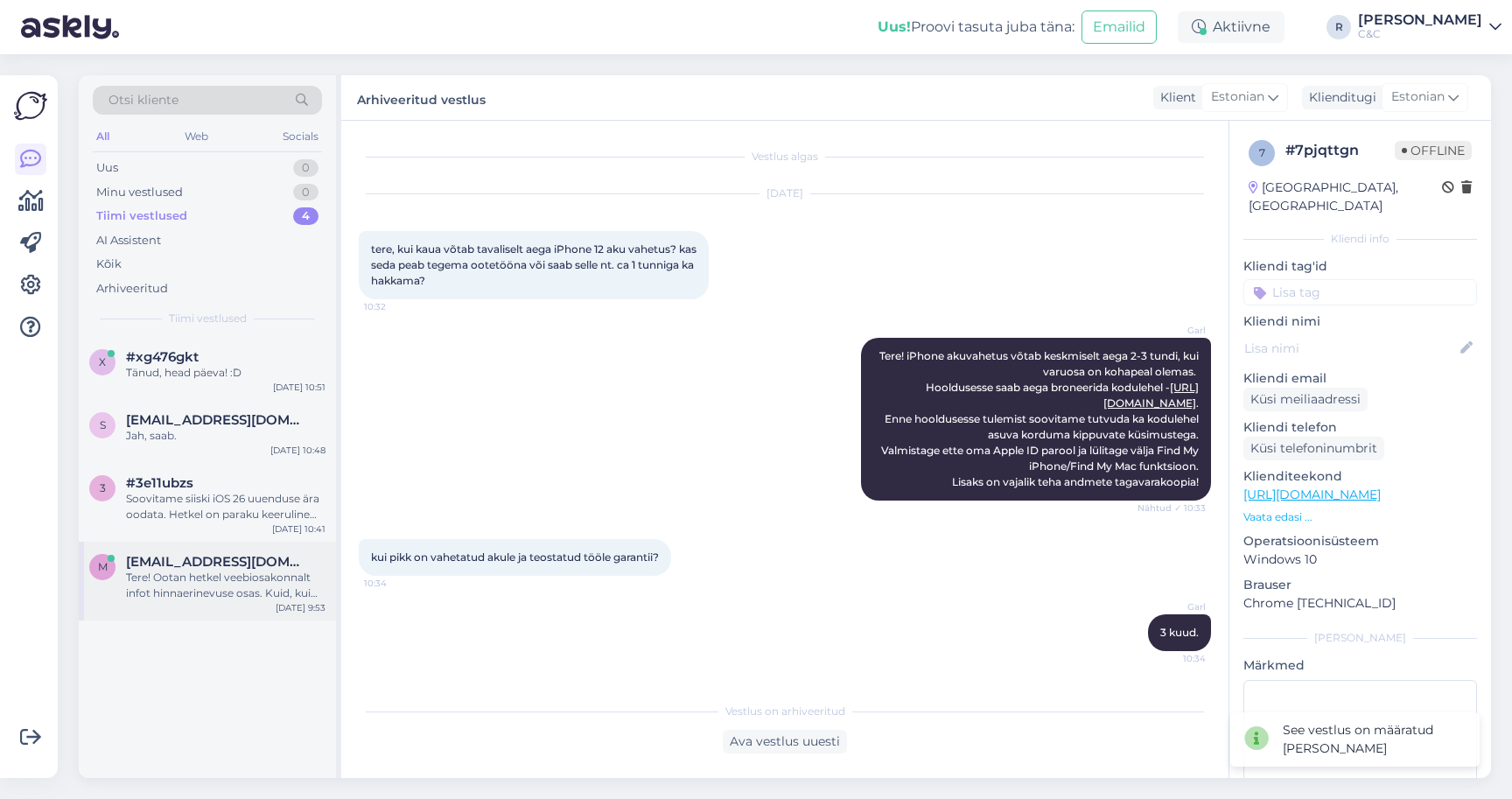
click at [187, 551] on div "m murdveemurdvee@gmail.com Tere! Ootan hetkel veebiosakonnalt infot hinnaerinev…" at bounding box center [207, 581] width 257 height 79
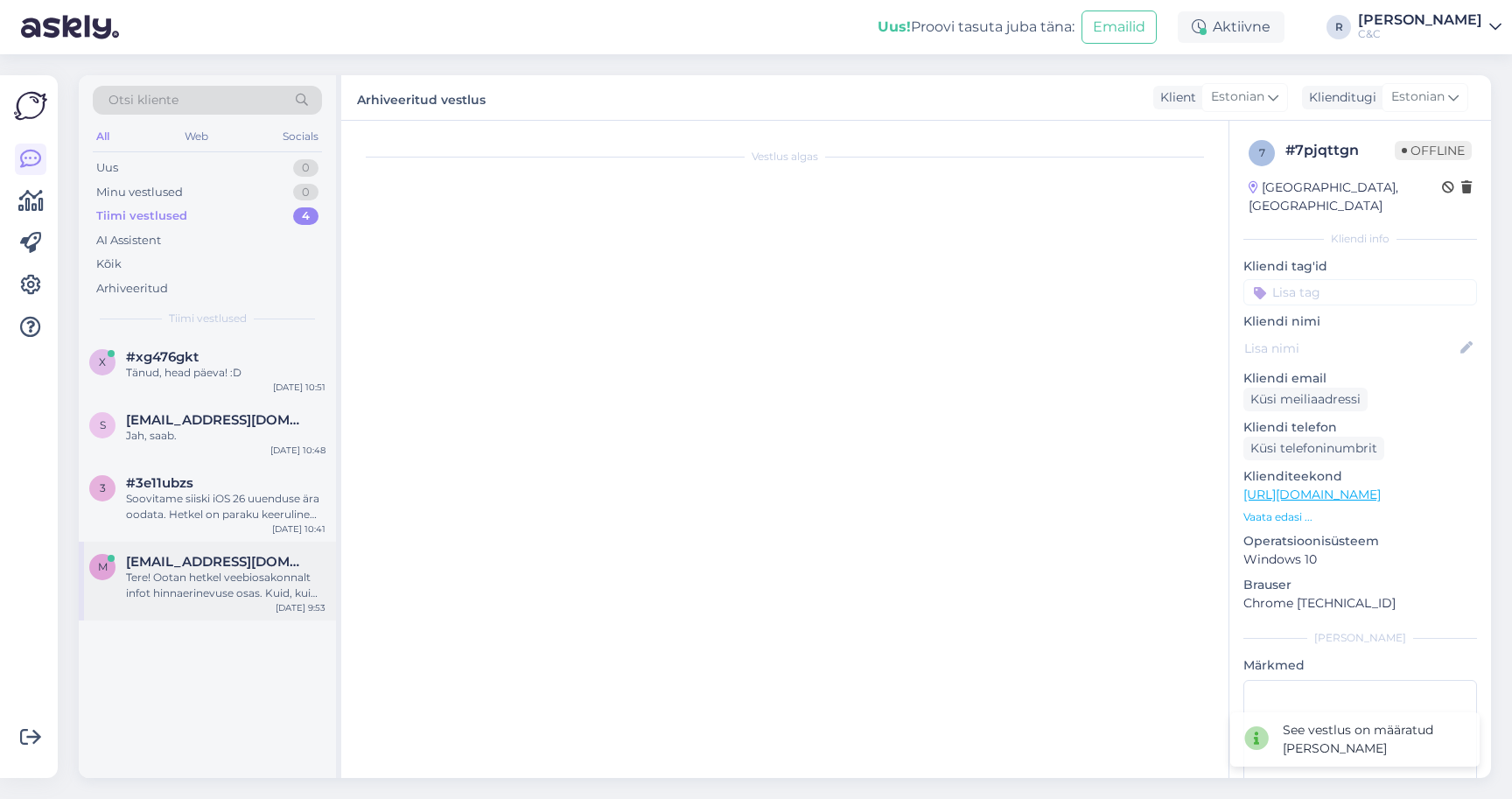
scroll to position [84, 0]
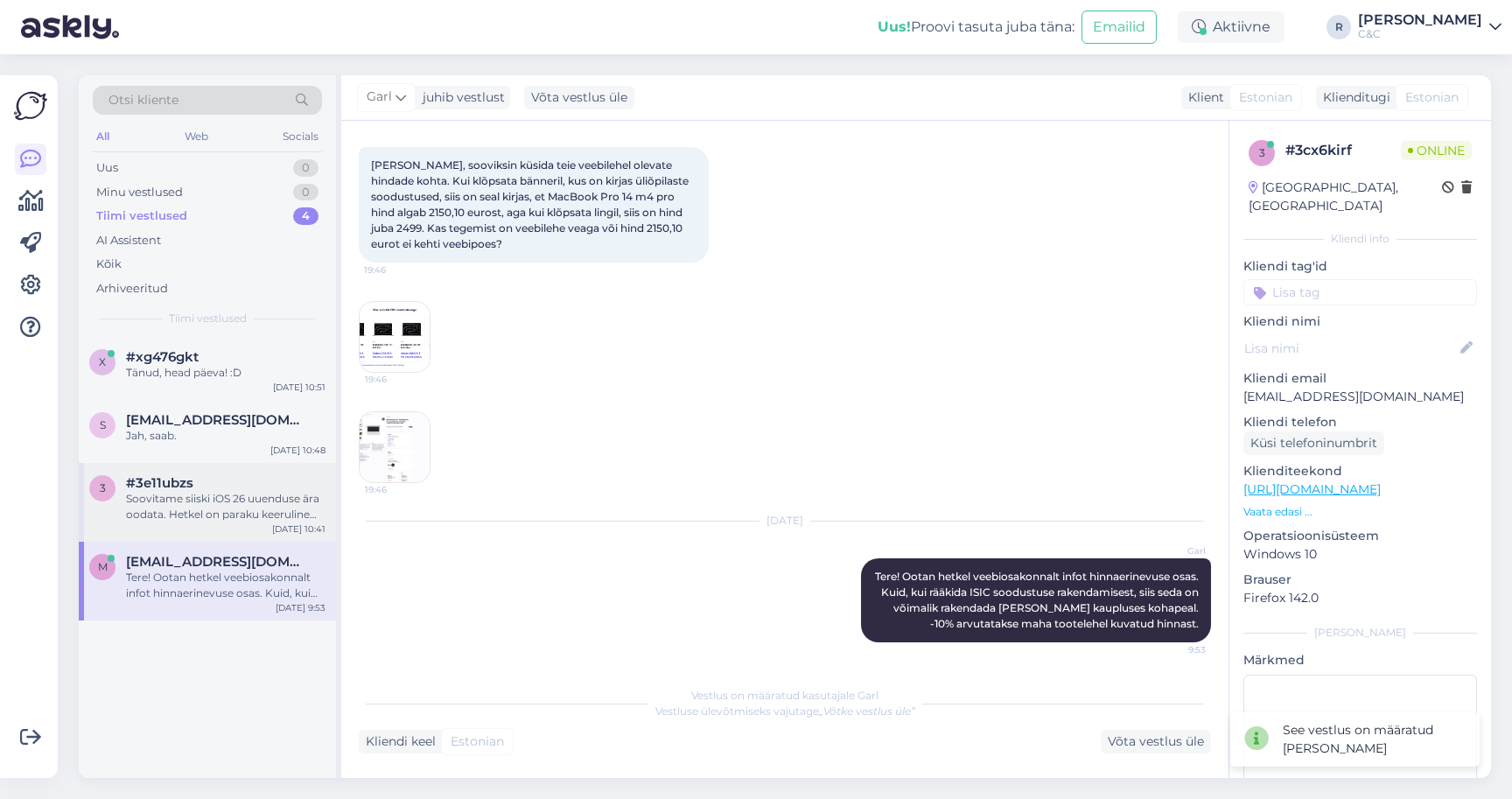
click at [261, 495] on div "Soovitame siiski iOS 26 uuenduse ära oodata. Hetkel on paraku keeruline hinnata…" at bounding box center [225, 507] width 199 height 32
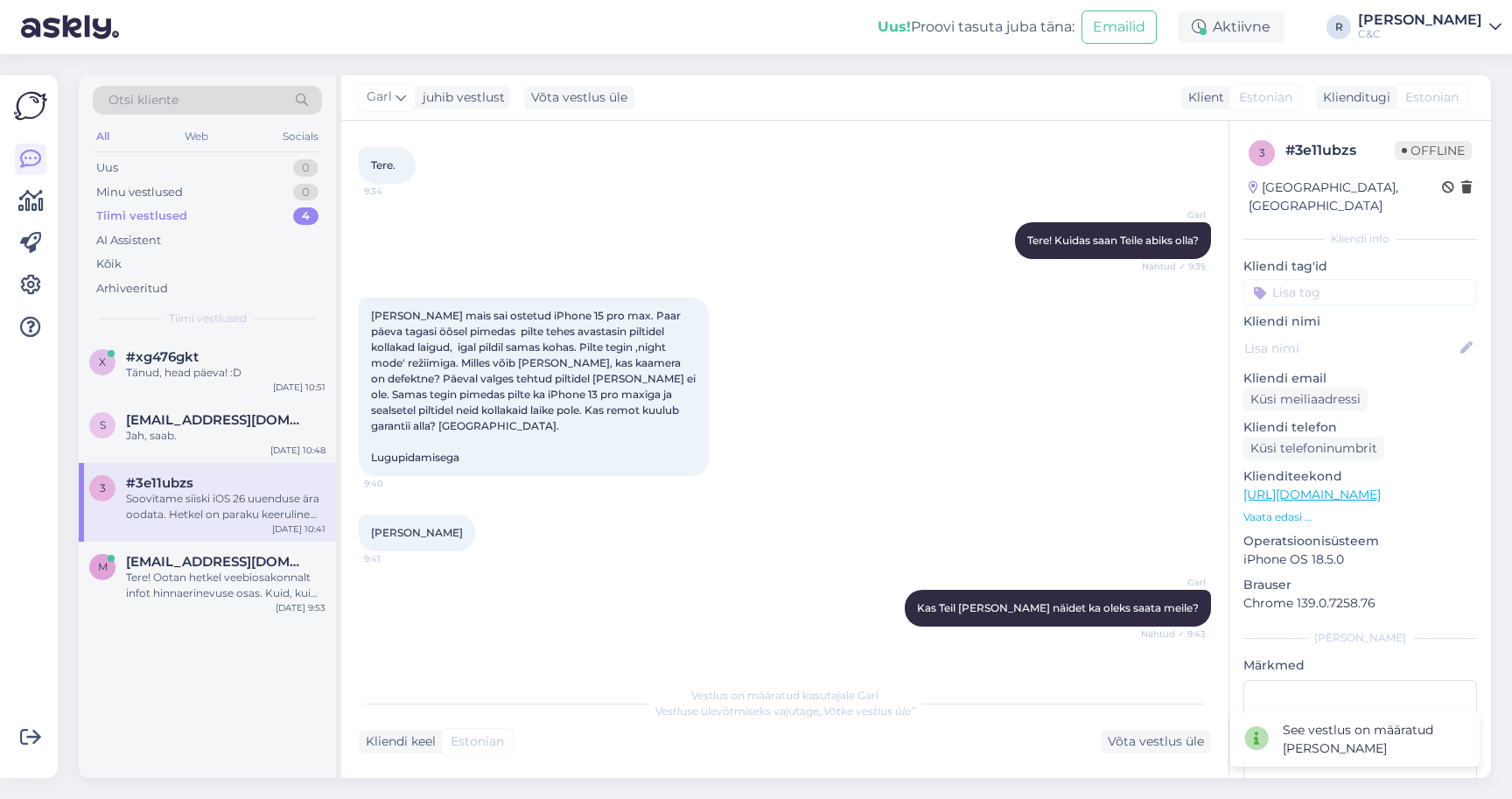
scroll to position [1569, 0]
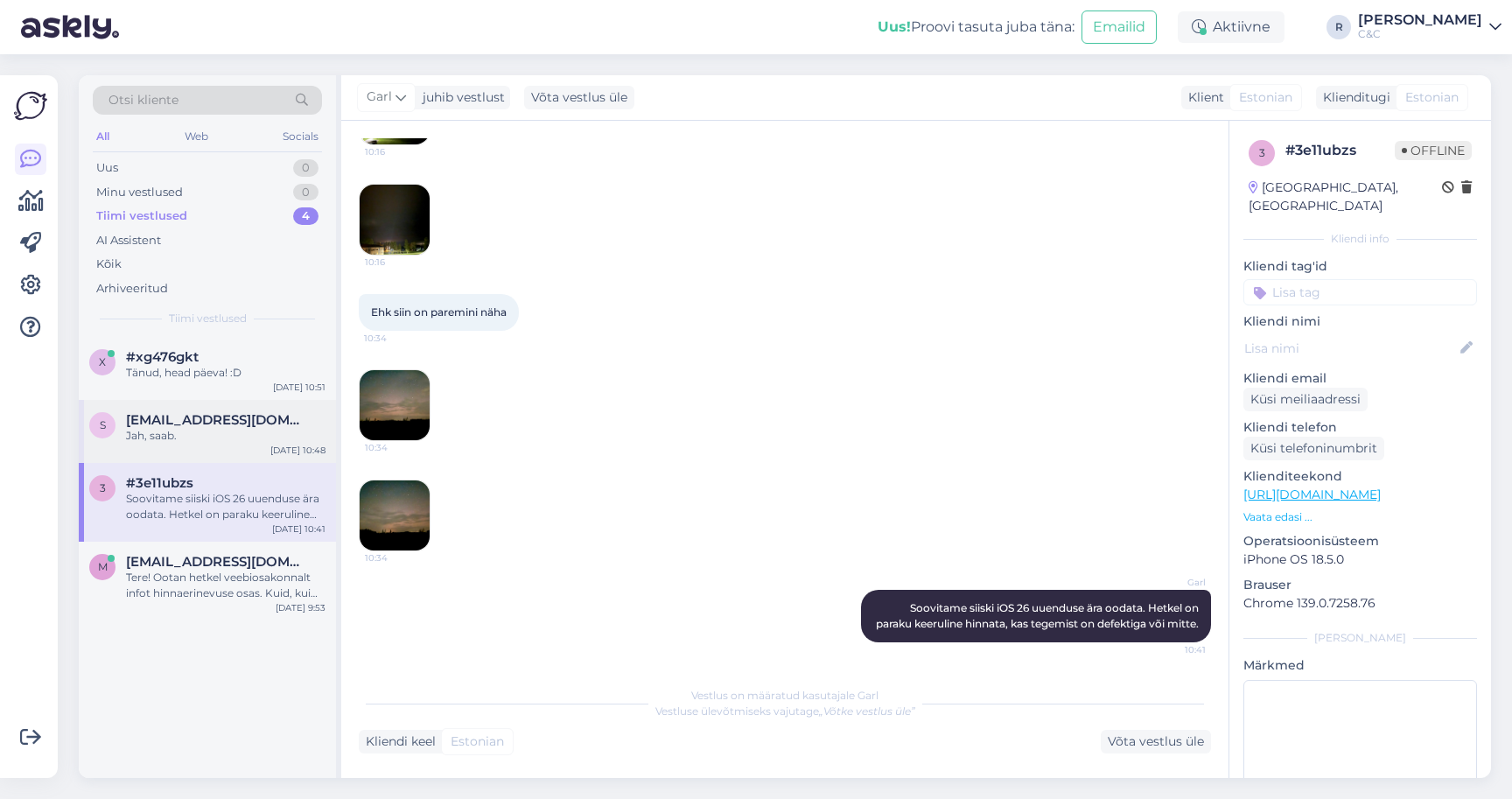
click at [225, 428] on div "Jah, saab." at bounding box center [225, 436] width 199 height 16
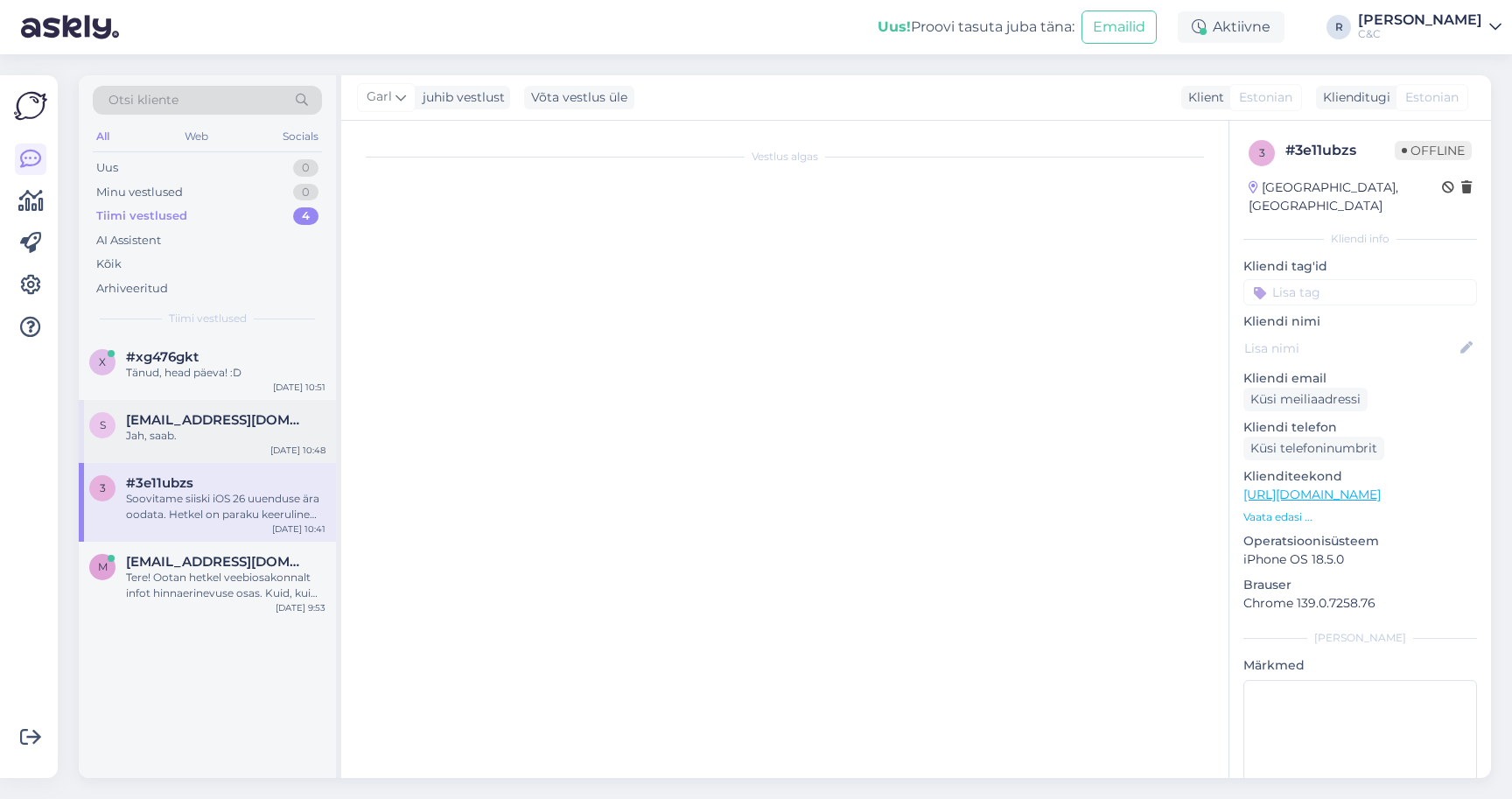
scroll to position [163, 0]
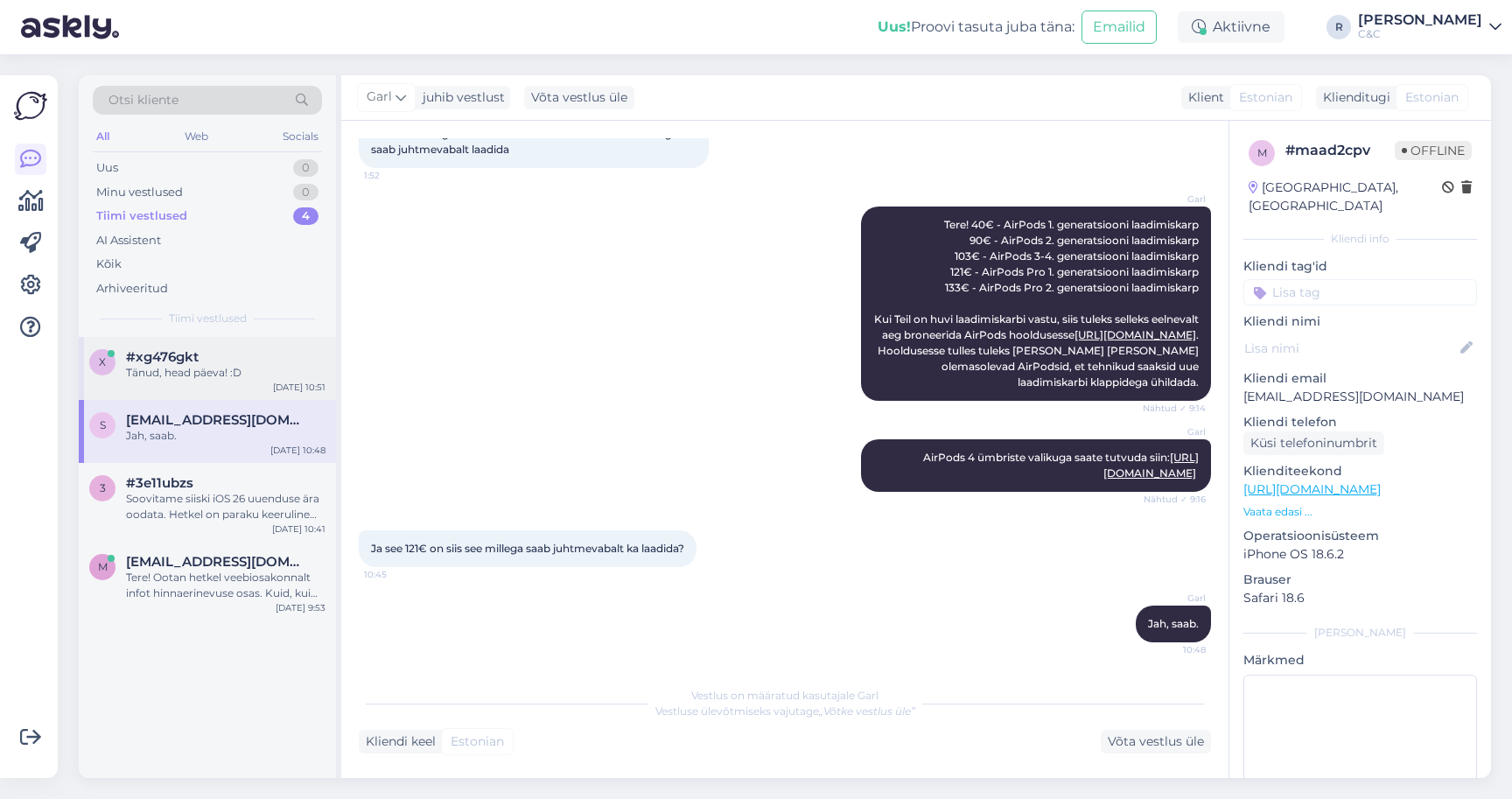
click at [202, 378] on div "Tänud, head päeva! :D" at bounding box center [225, 373] width 199 height 16
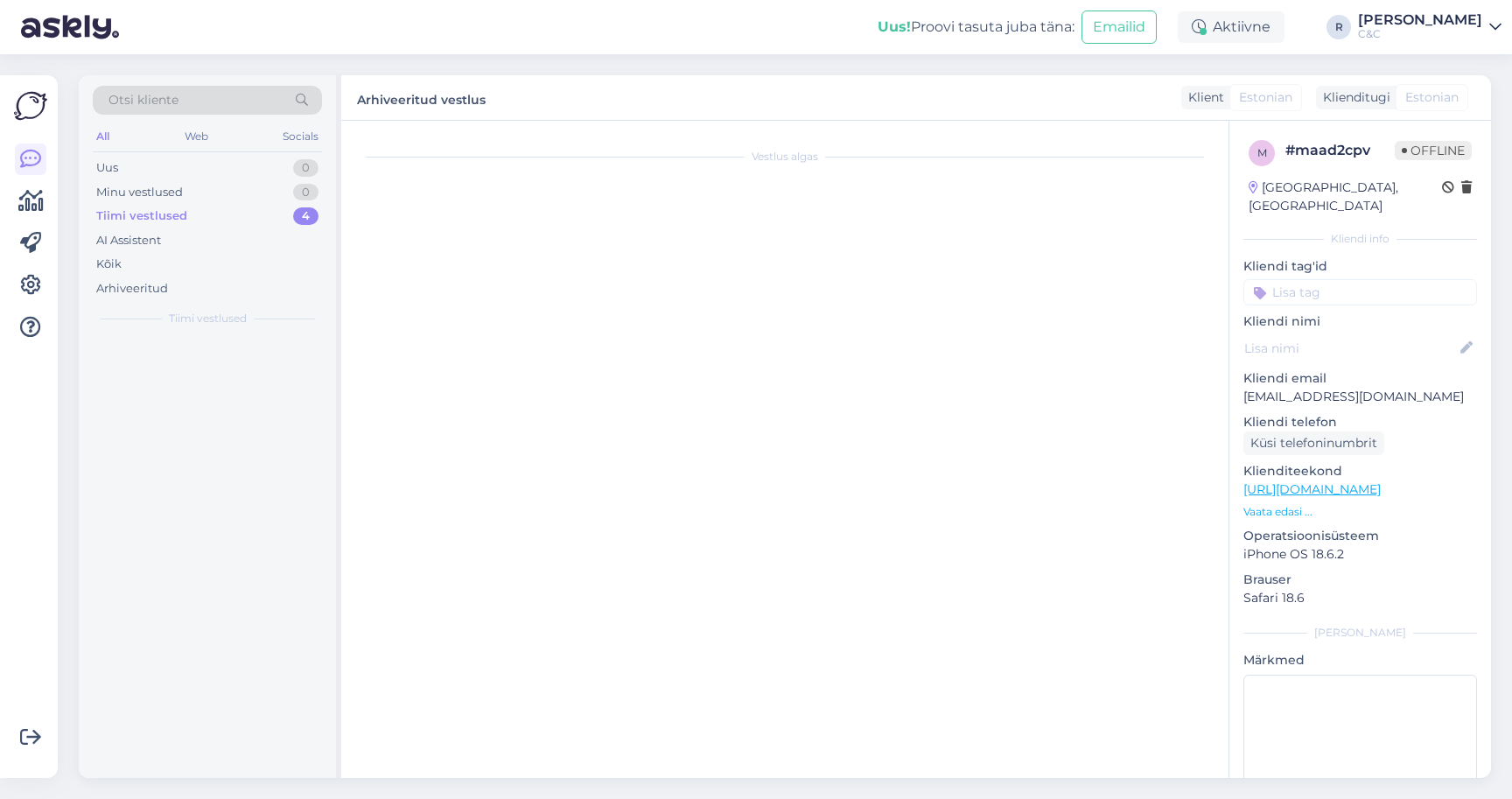
scroll to position [1719, 0]
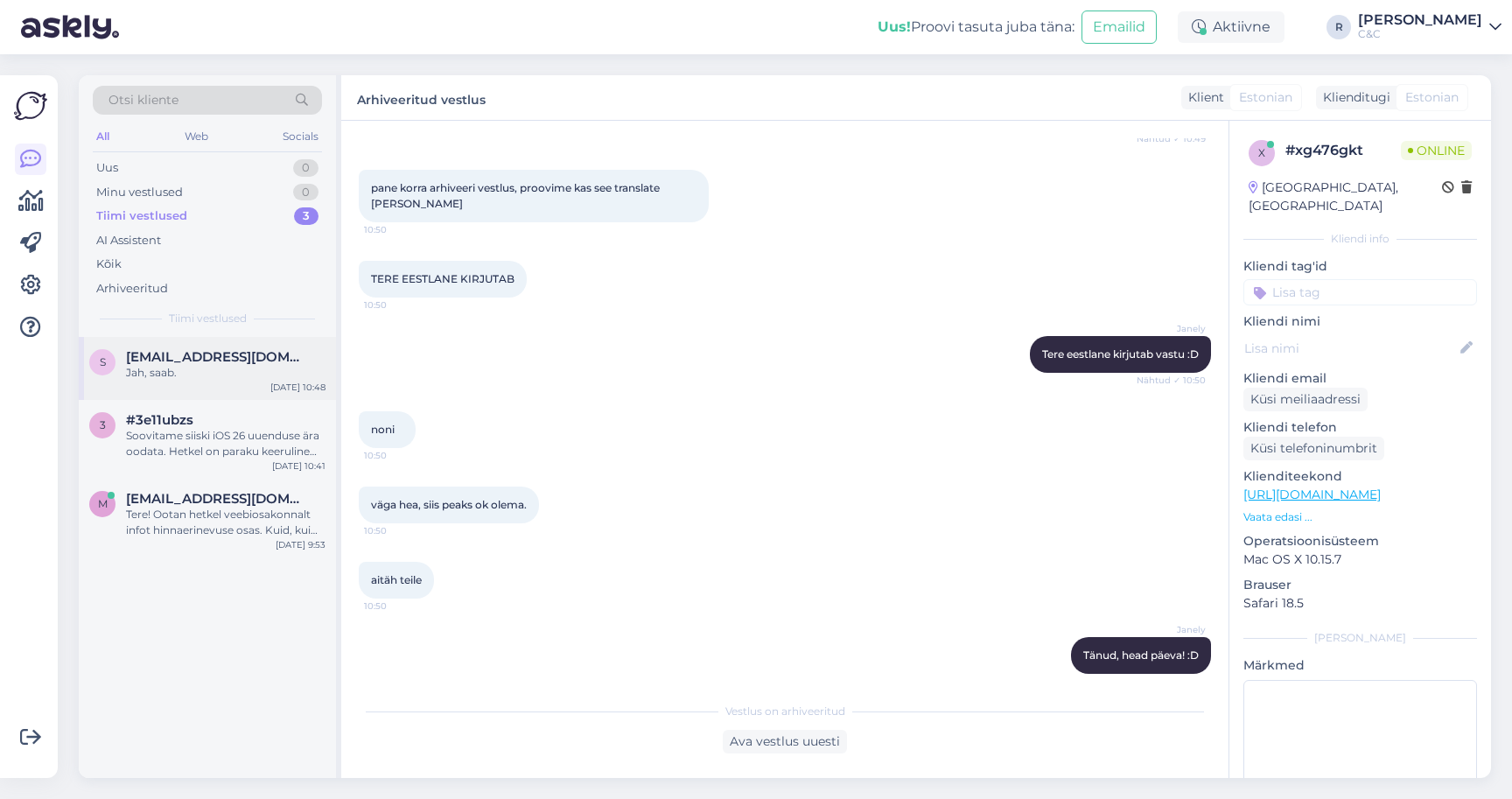
click at [210, 375] on div "Jah, saab." at bounding box center [225, 373] width 199 height 16
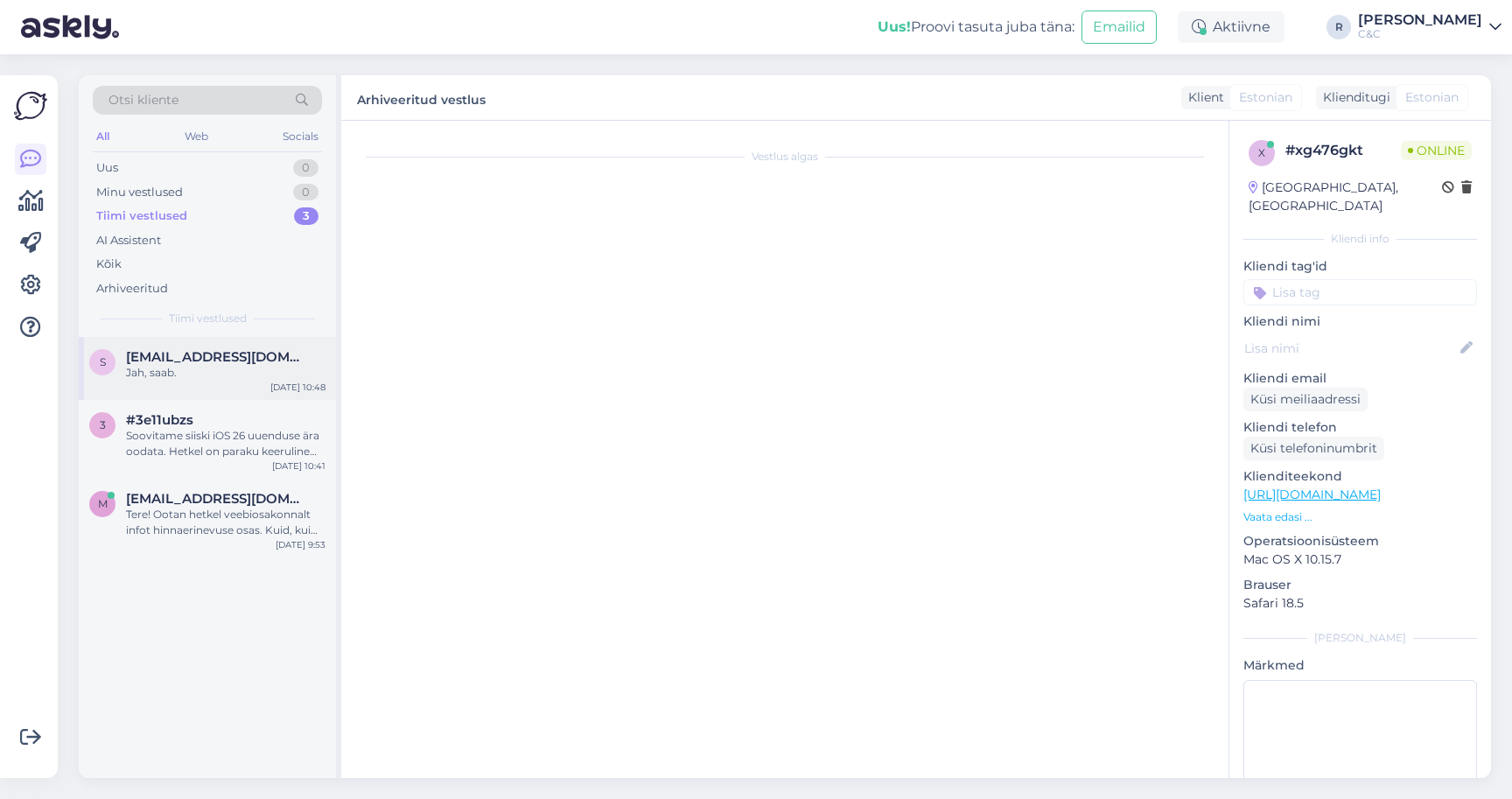
scroll to position [163, 0]
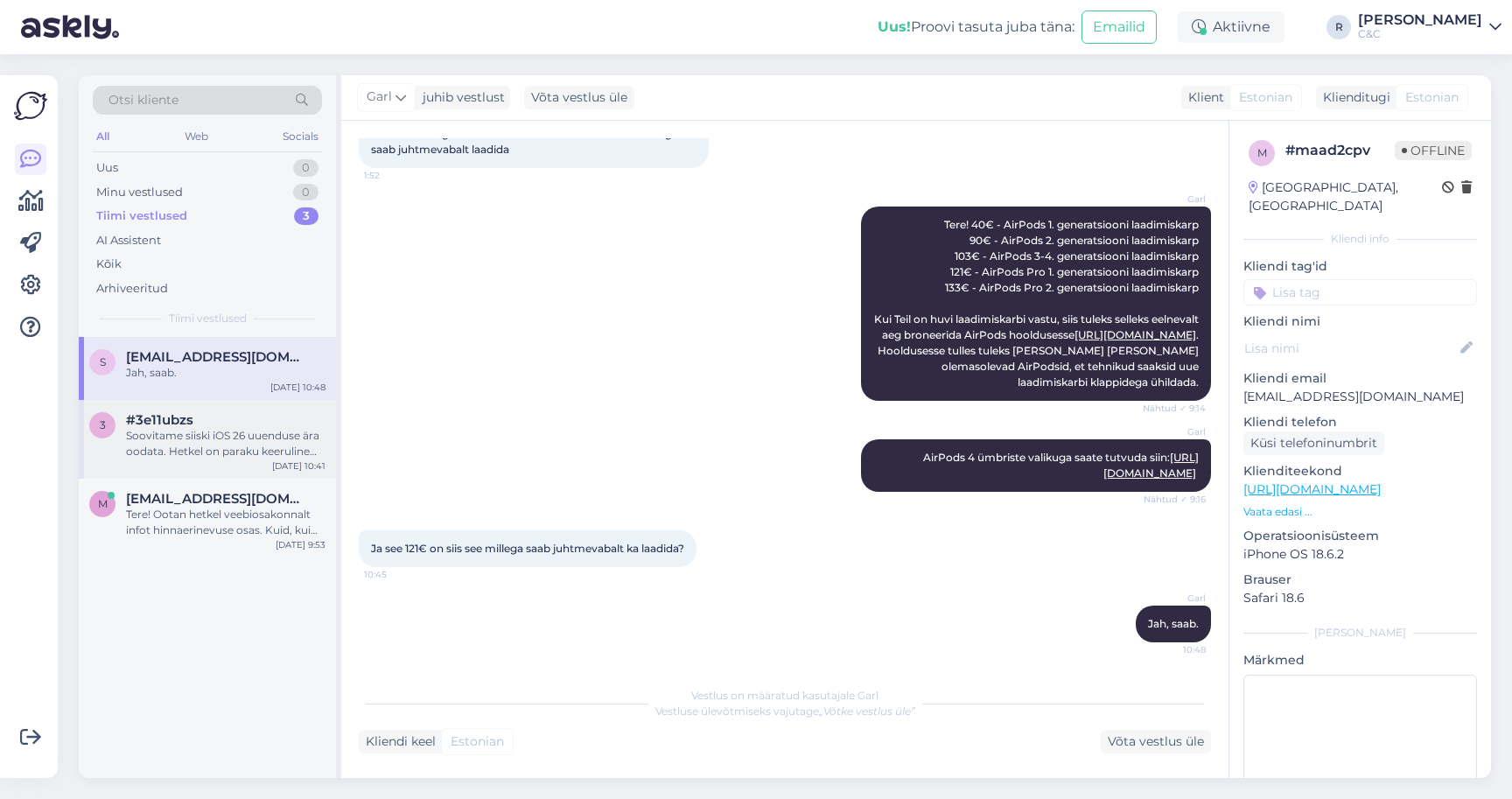
click at [195, 421] on div "#3e11ubzs" at bounding box center [225, 420] width 199 height 16
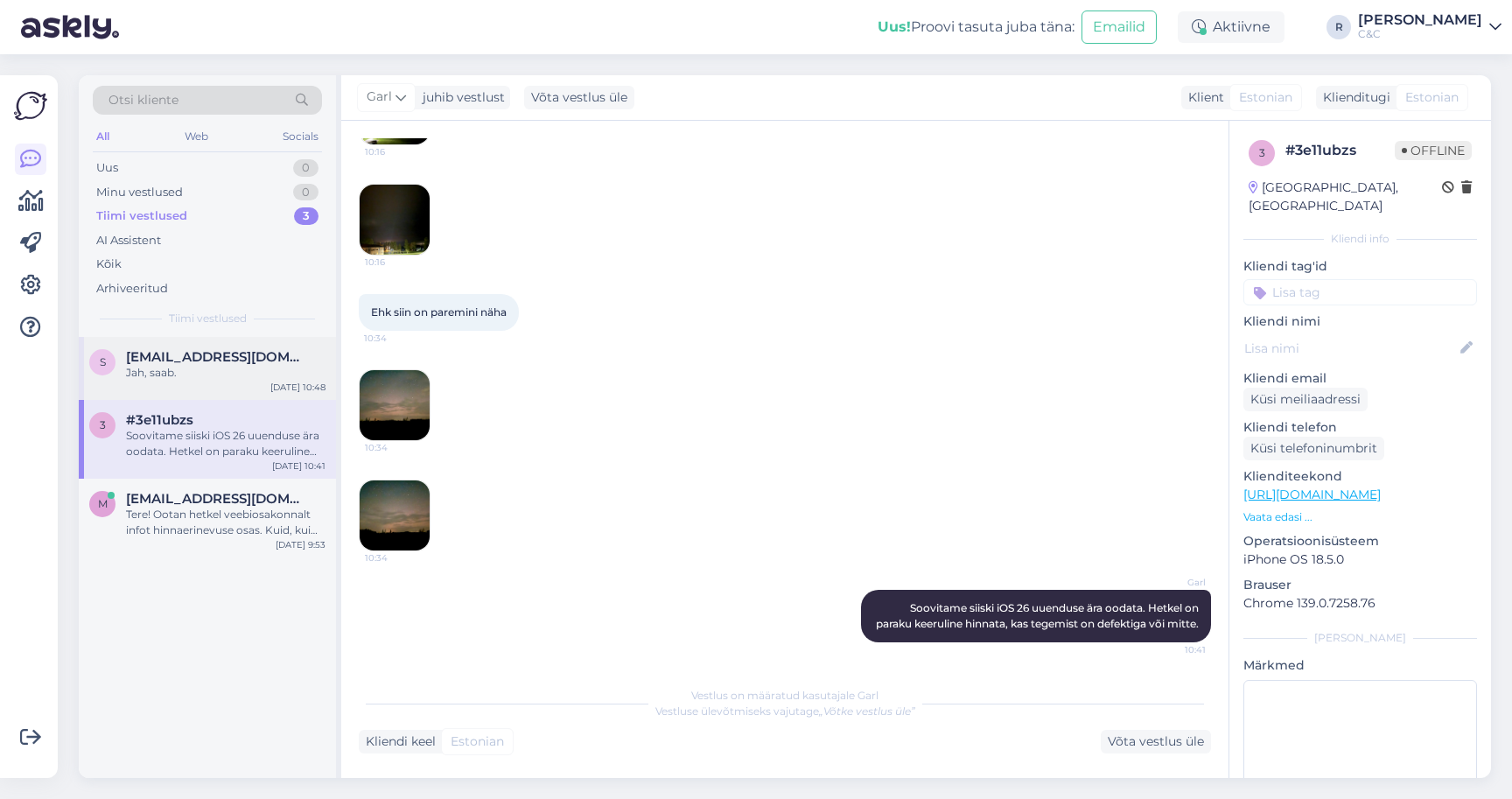
click at [211, 378] on div "Jah, saab." at bounding box center [225, 373] width 199 height 16
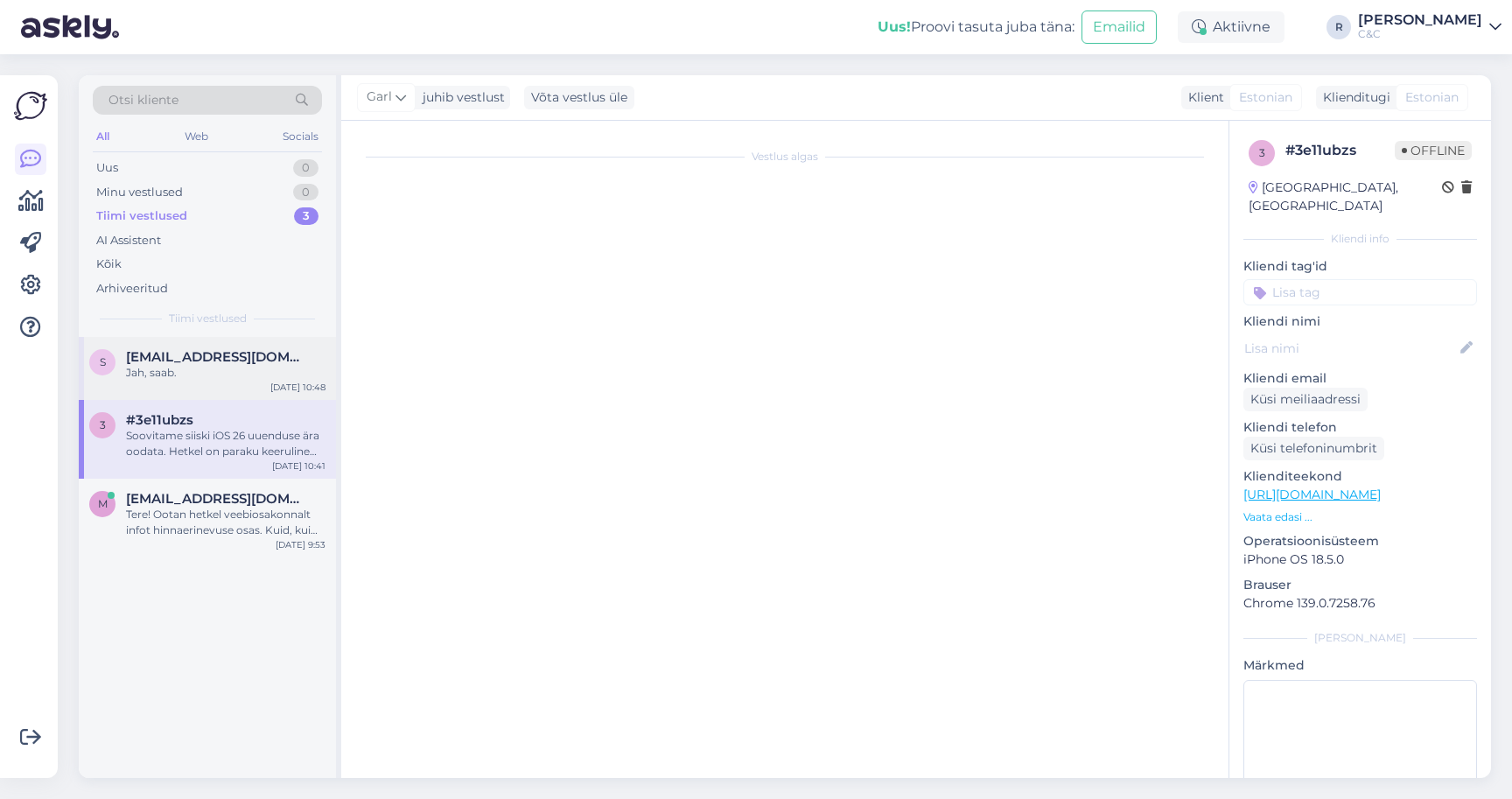
scroll to position [163, 0]
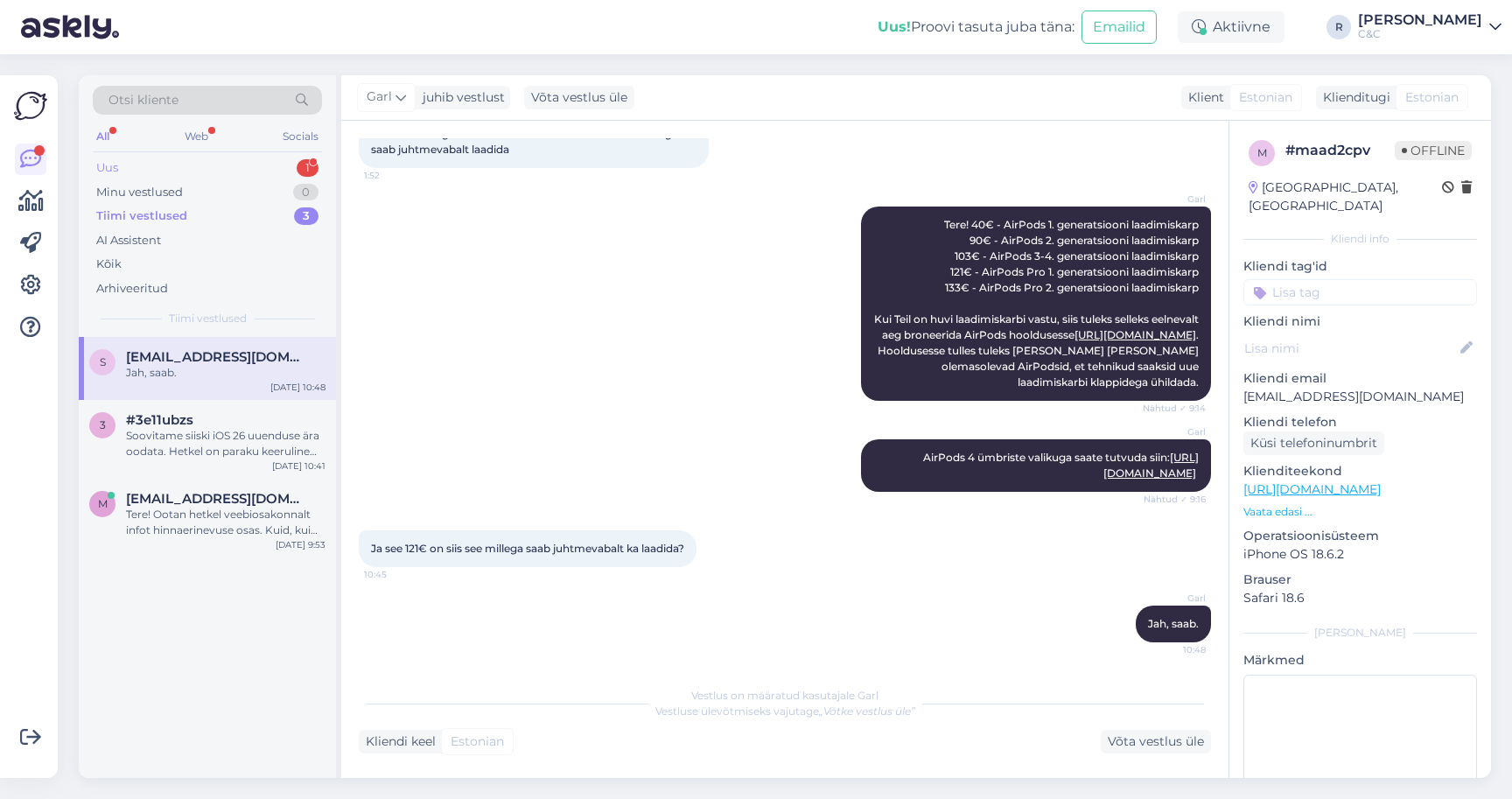
click at [268, 171] on div "Uus 1" at bounding box center [207, 168] width 230 height 25
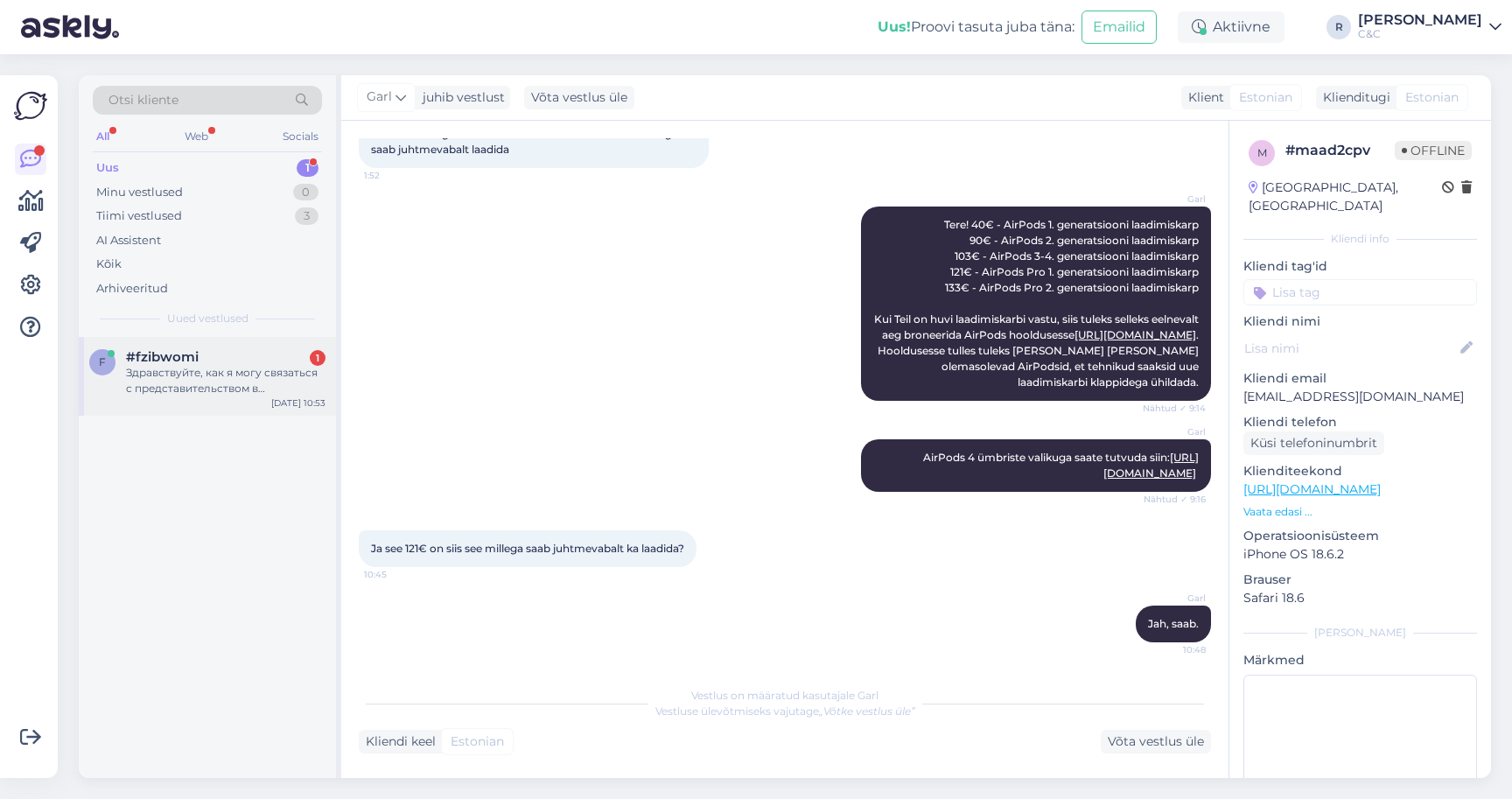
click at [216, 380] on div "Здравствуйте, как я могу связаться с представительством в Нарве?" at bounding box center [225, 381] width 199 height 32
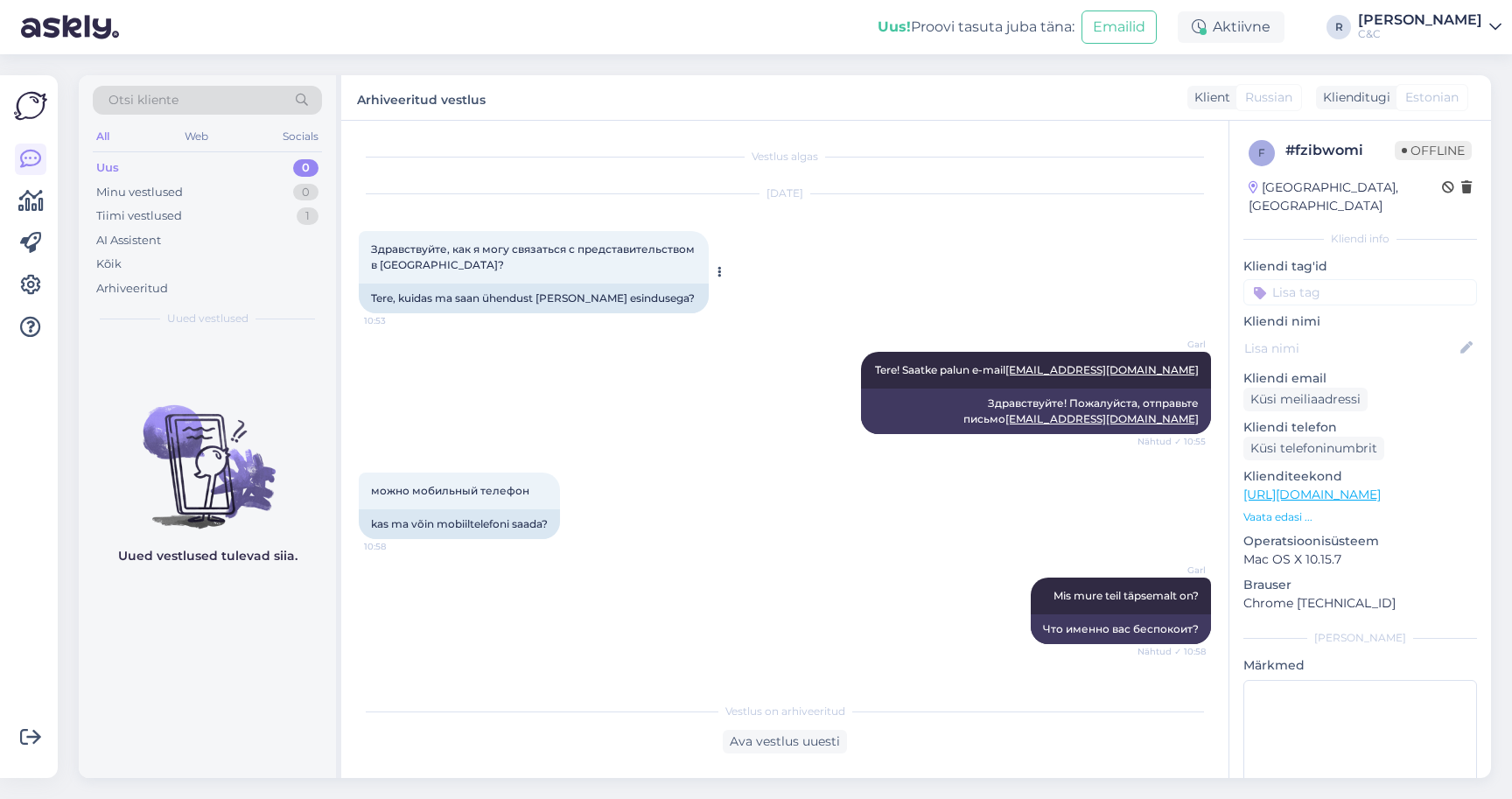
scroll to position [1137, 0]
